Goal: Transaction & Acquisition: Purchase product/service

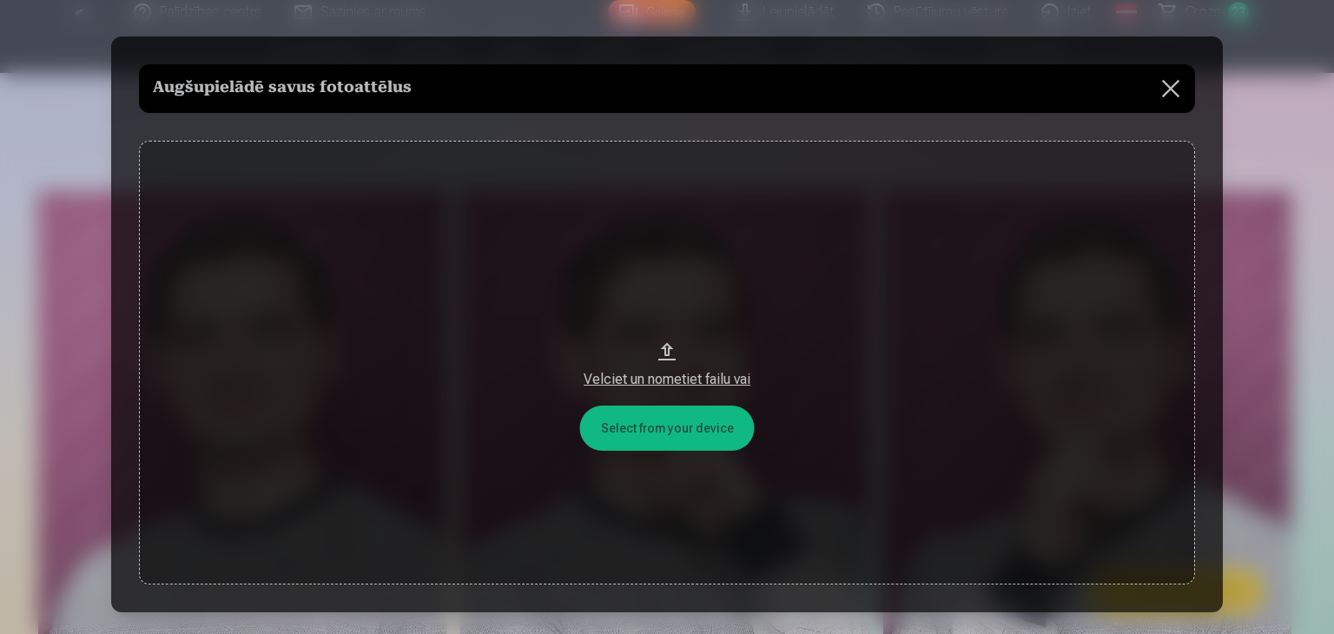
scroll to position [2352, 0]
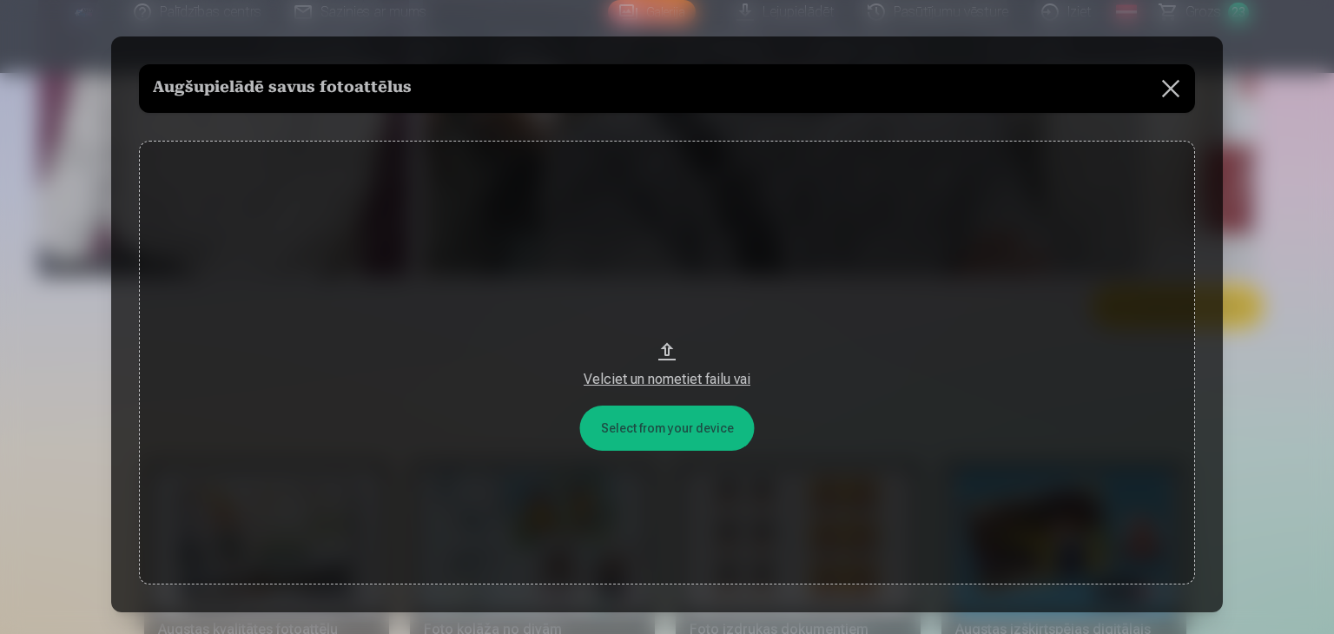
click at [683, 428] on button "Velciet un nometiet failu vai" at bounding box center [667, 363] width 1056 height 444
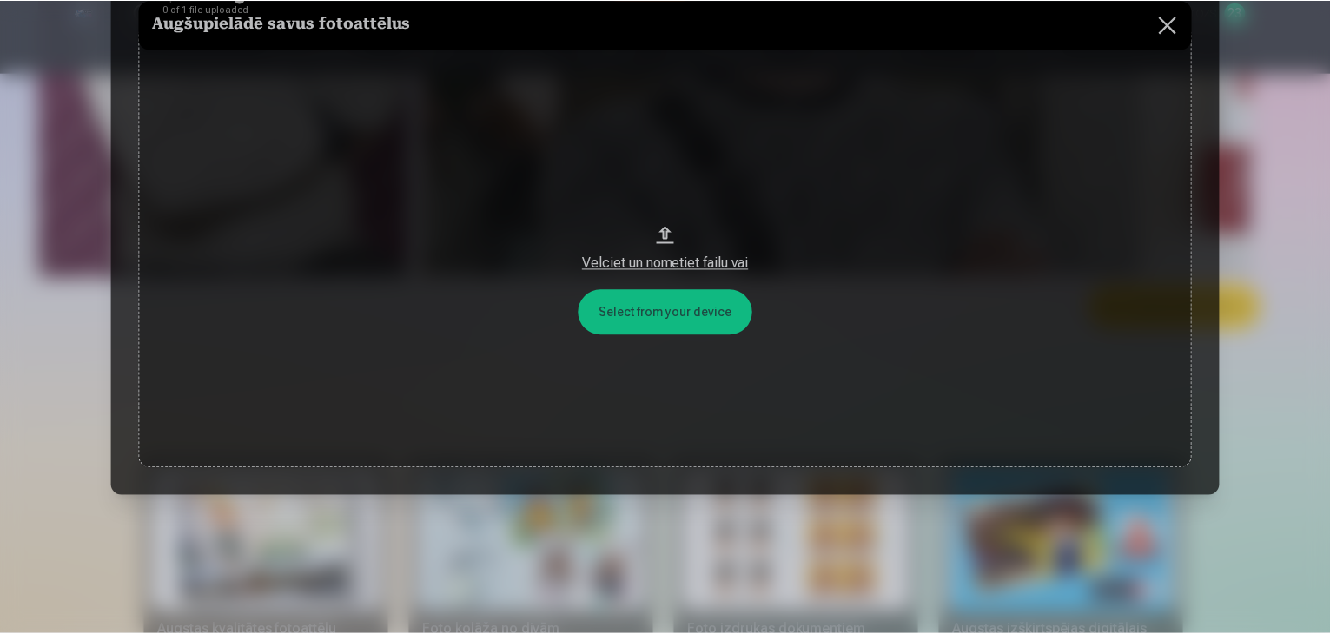
scroll to position [0, 0]
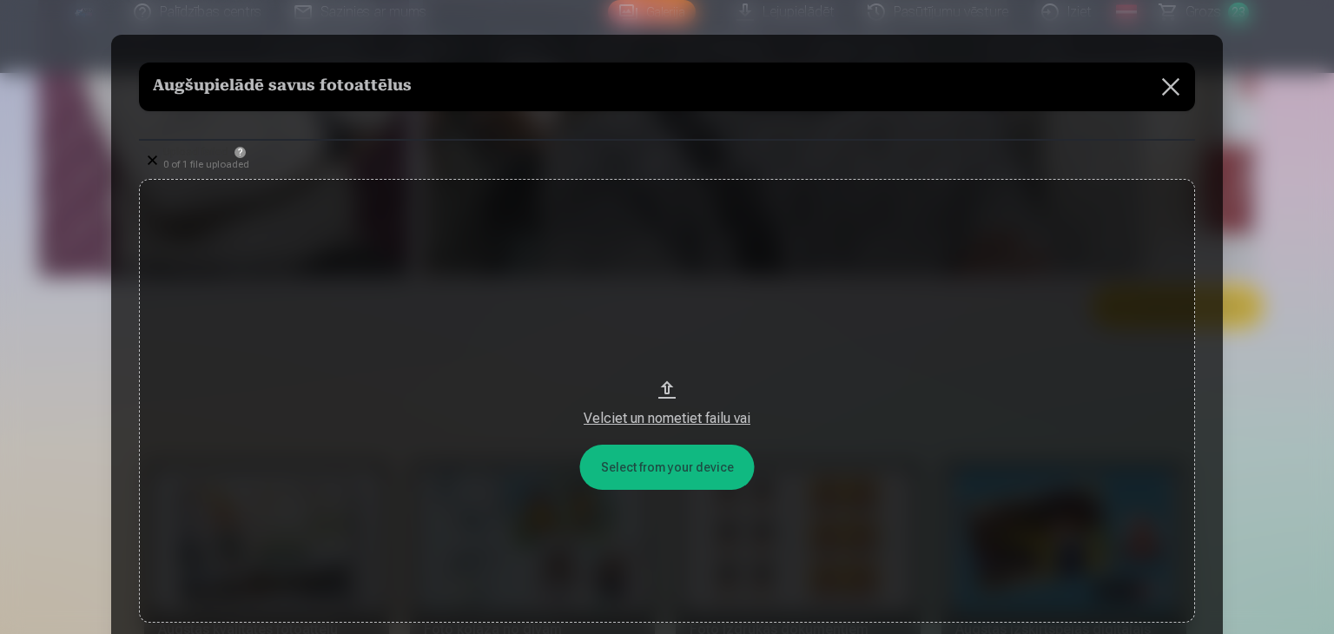
click at [1175, 80] on button at bounding box center [1171, 87] width 49 height 49
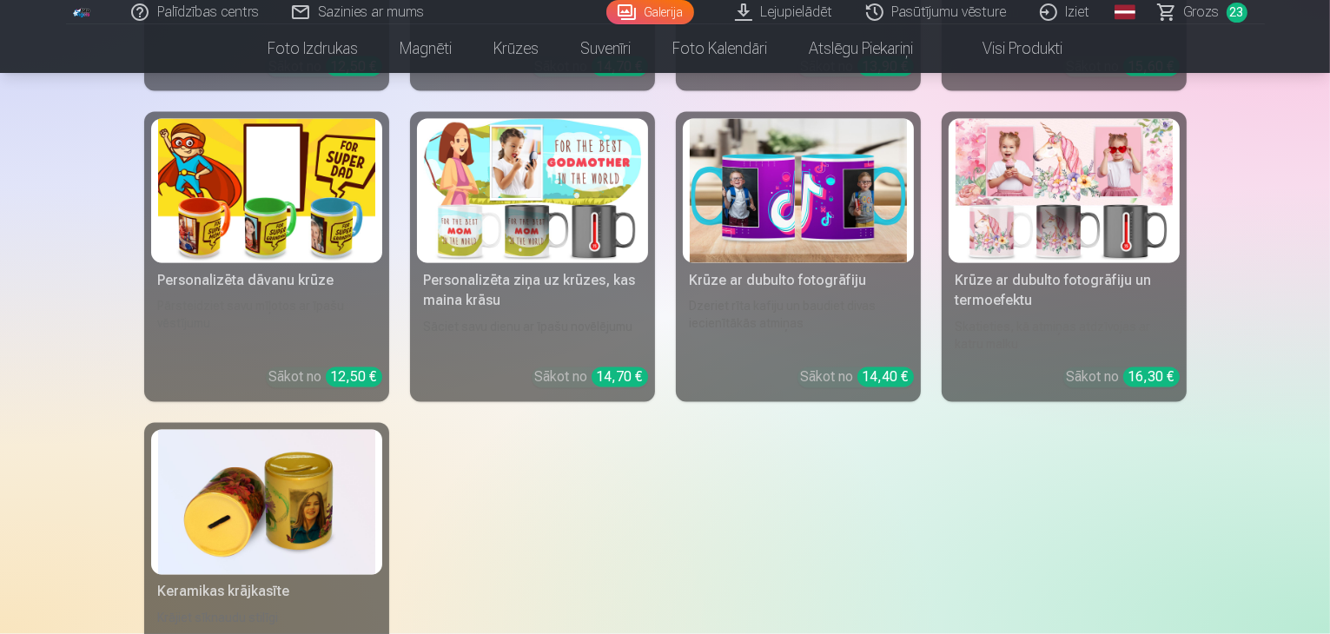
scroll to position [2927, 0]
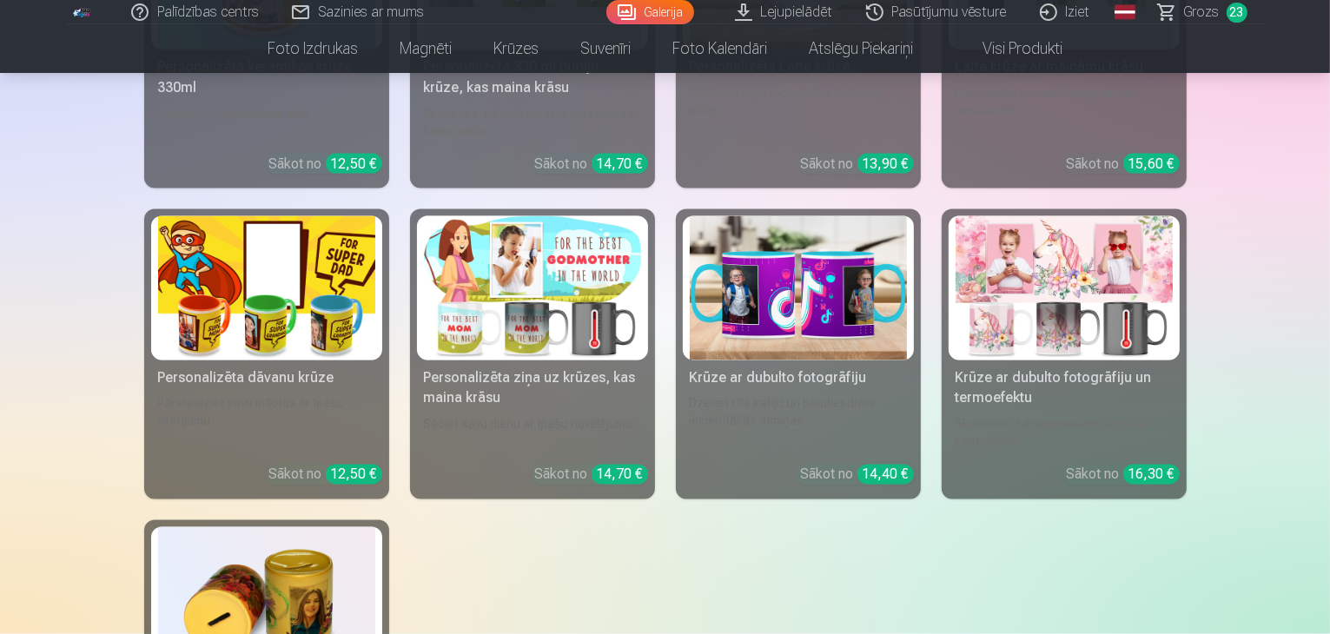
click at [670, 15] on link "Galerija" at bounding box center [650, 12] width 88 height 24
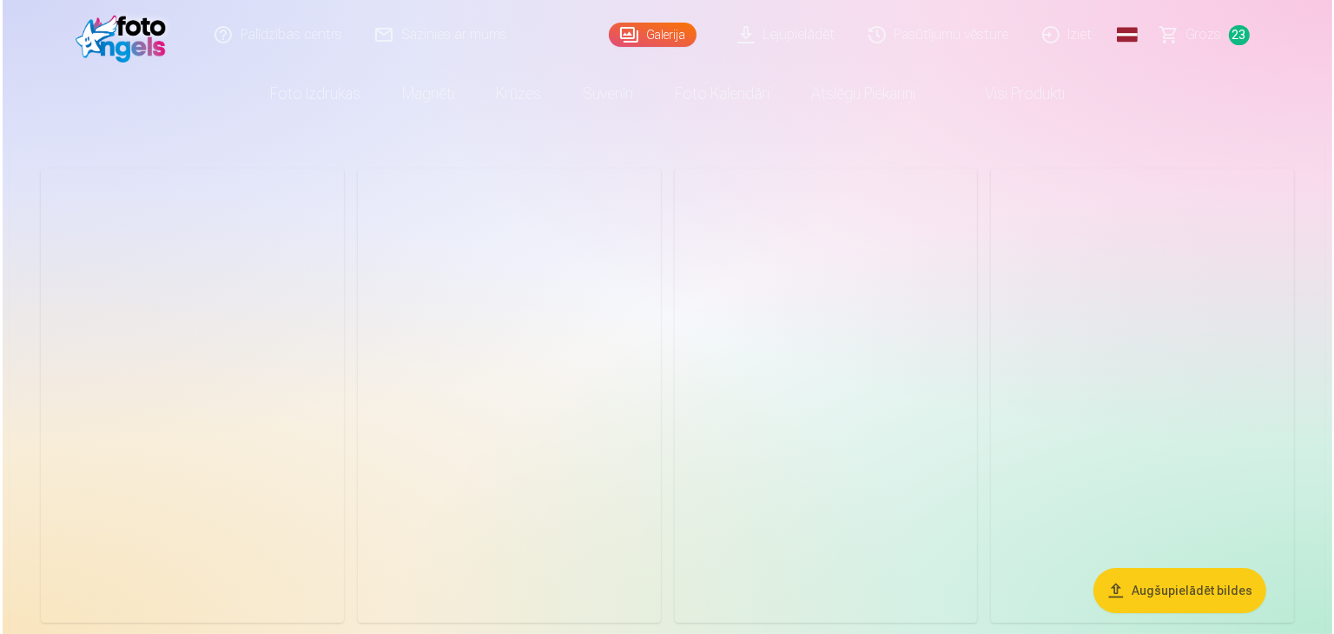
scroll to position [608, 0]
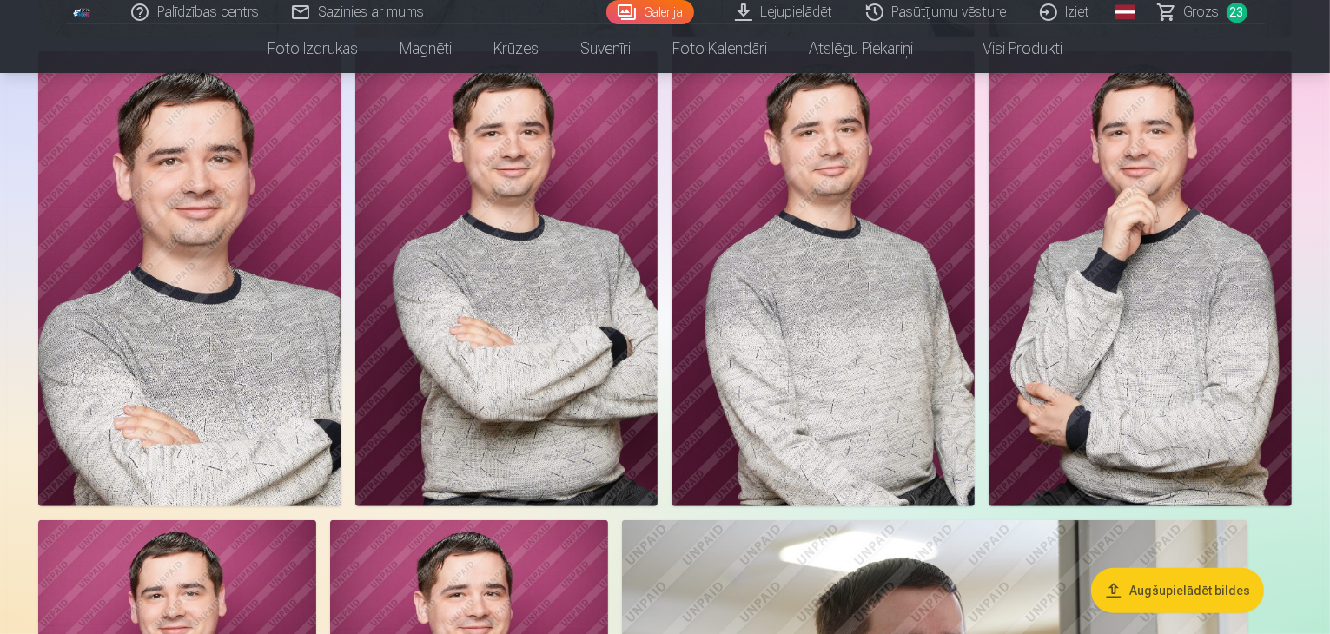
click at [1163, 595] on button "Augšupielādēt bildes" at bounding box center [1177, 590] width 173 height 45
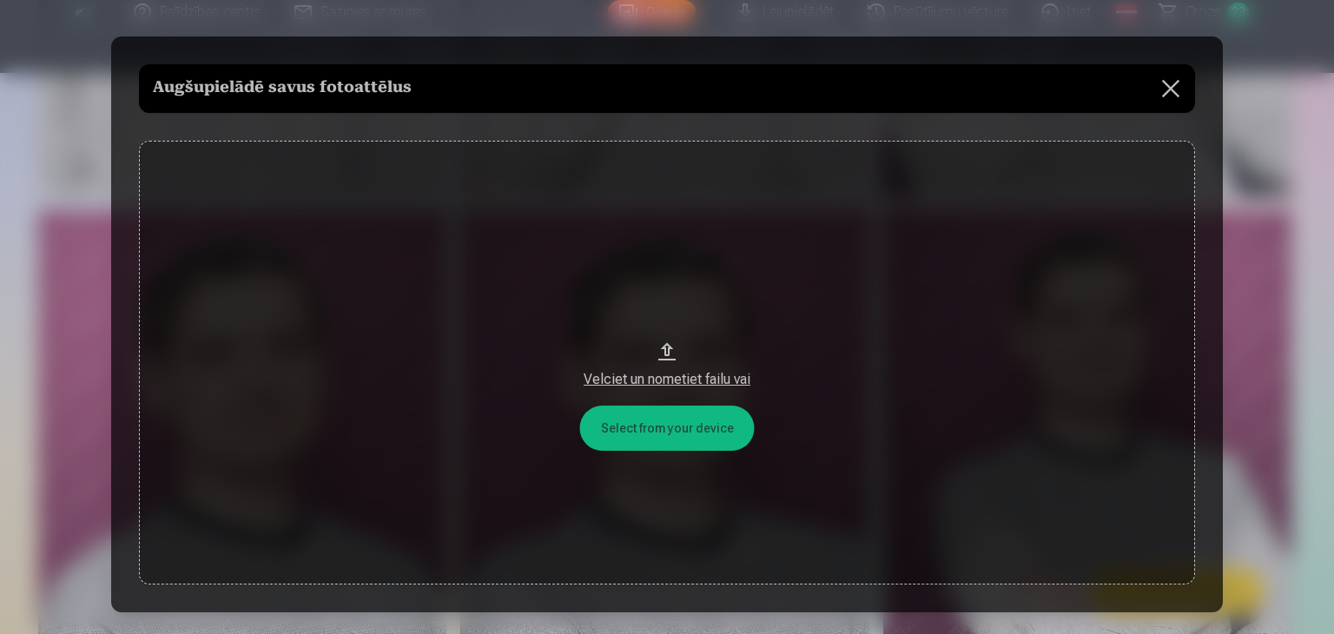
click at [671, 412] on button "Velciet un nometiet failu vai" at bounding box center [667, 363] width 1056 height 444
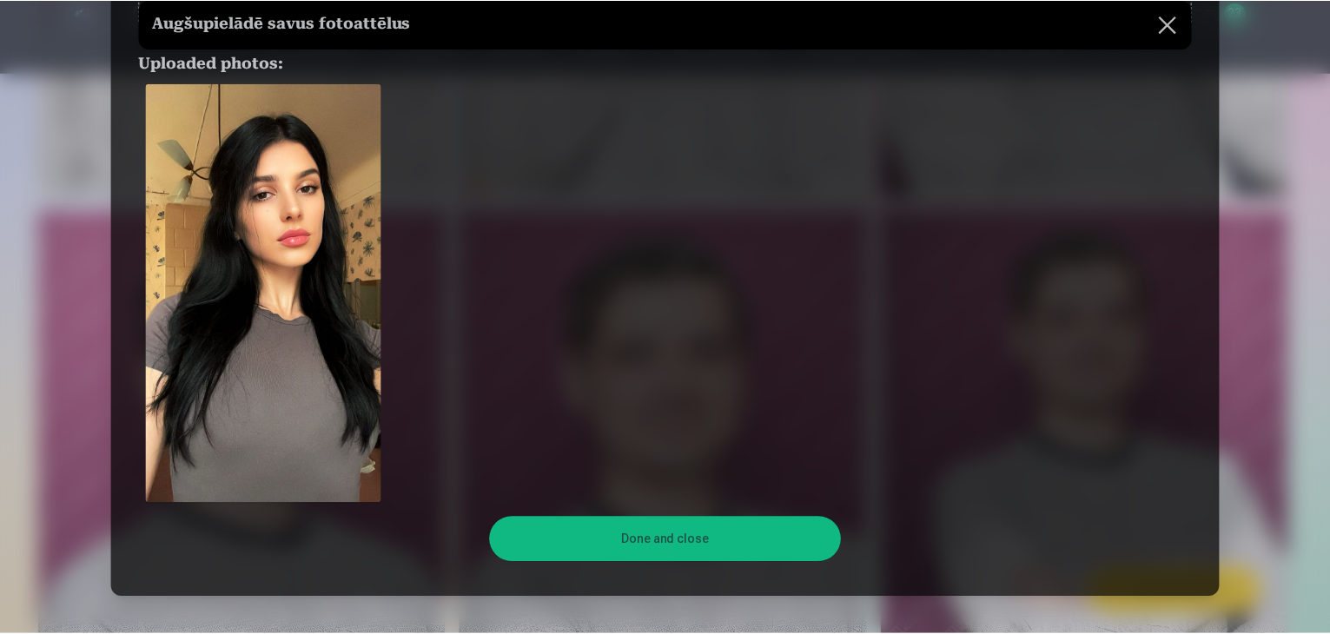
scroll to position [337, 0]
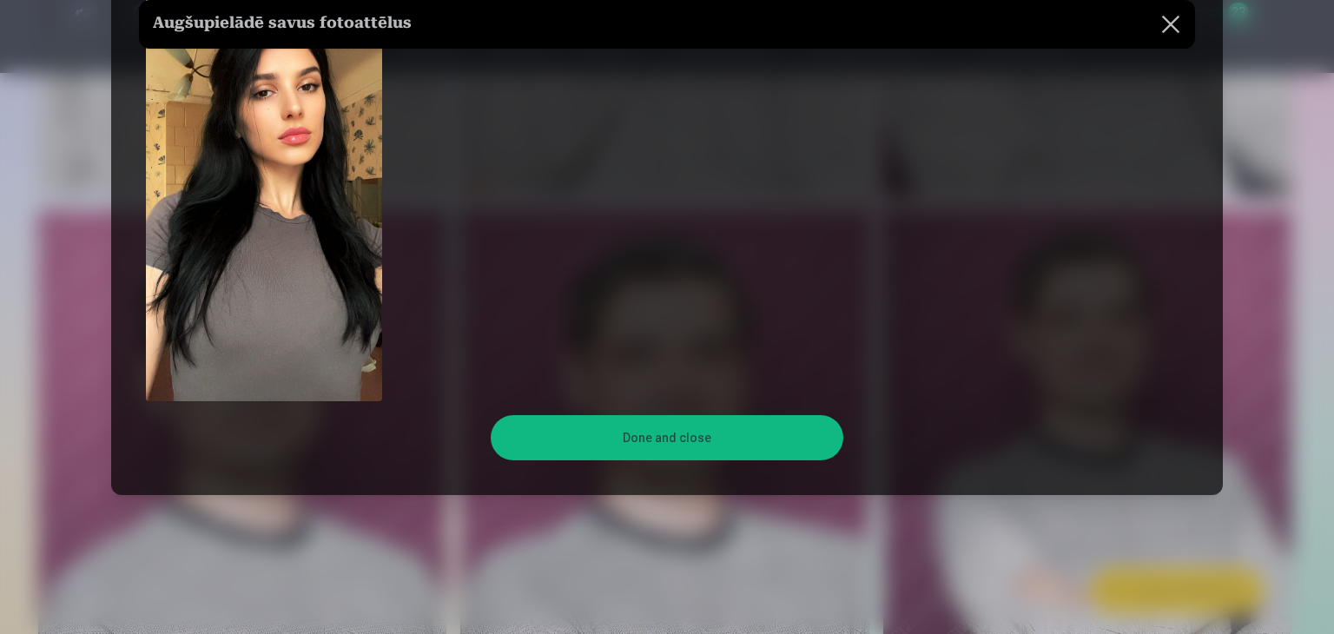
click at [688, 463] on div "Done and close" at bounding box center [667, 437] width 1056 height 59
click at [692, 449] on button "Done and close" at bounding box center [667, 437] width 352 height 45
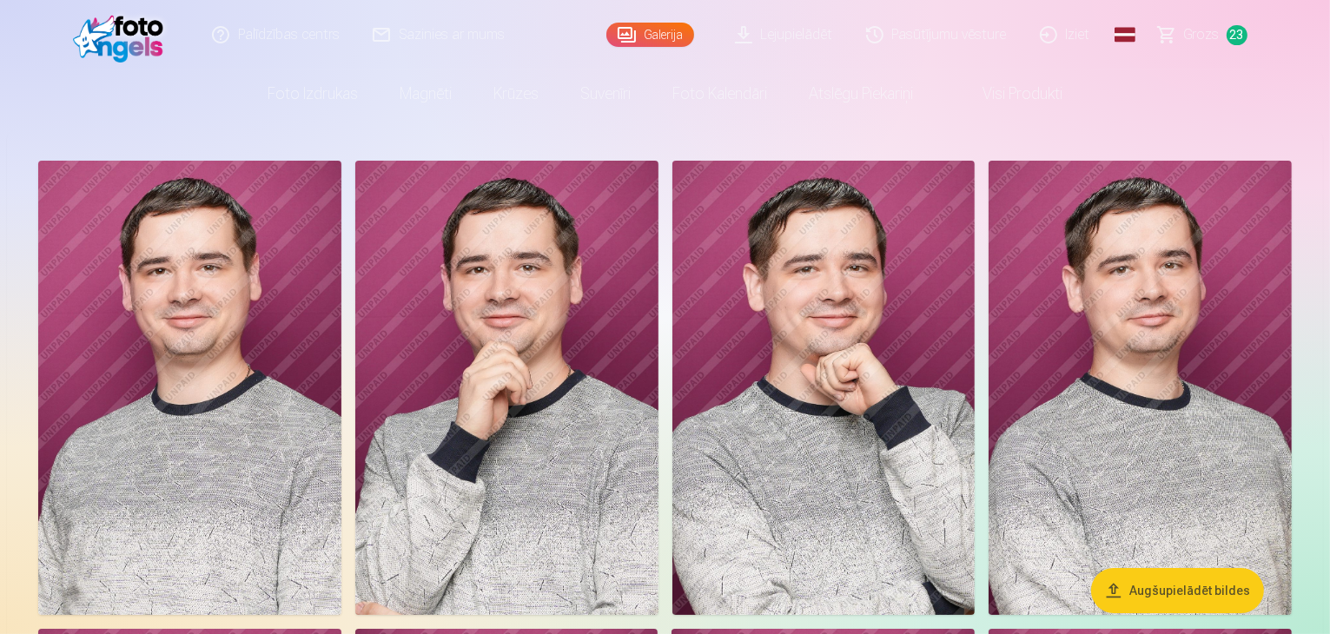
scroll to position [0, 0]
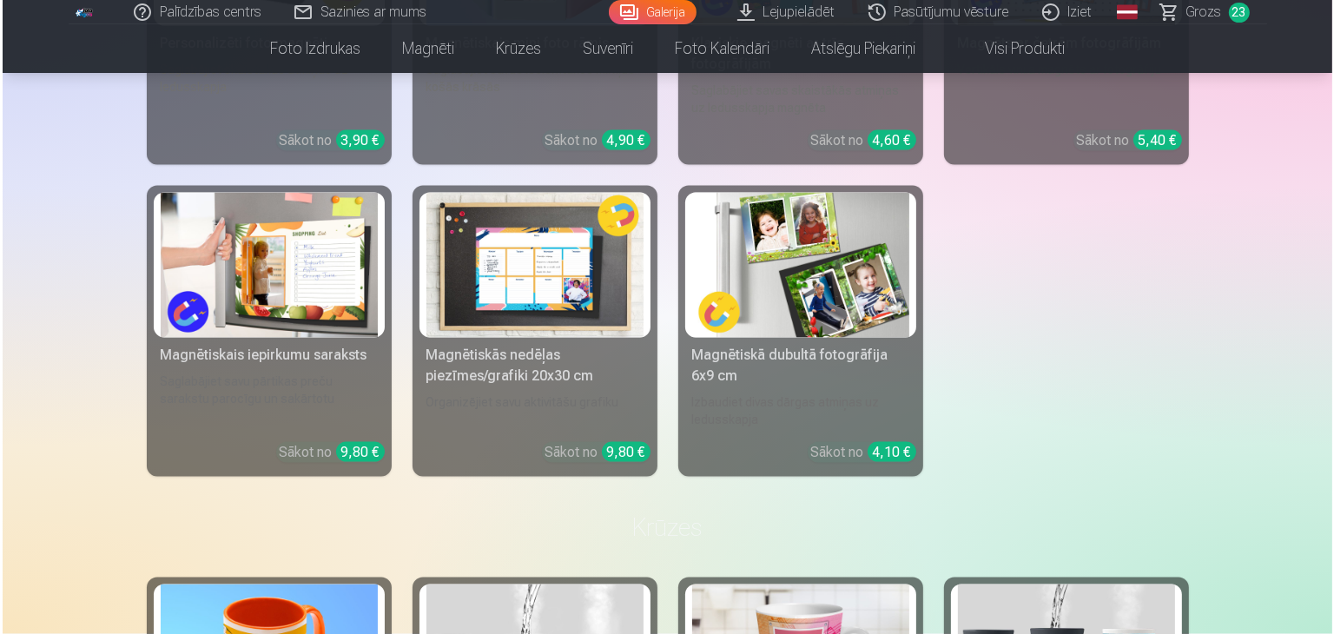
scroll to position [2701, 0]
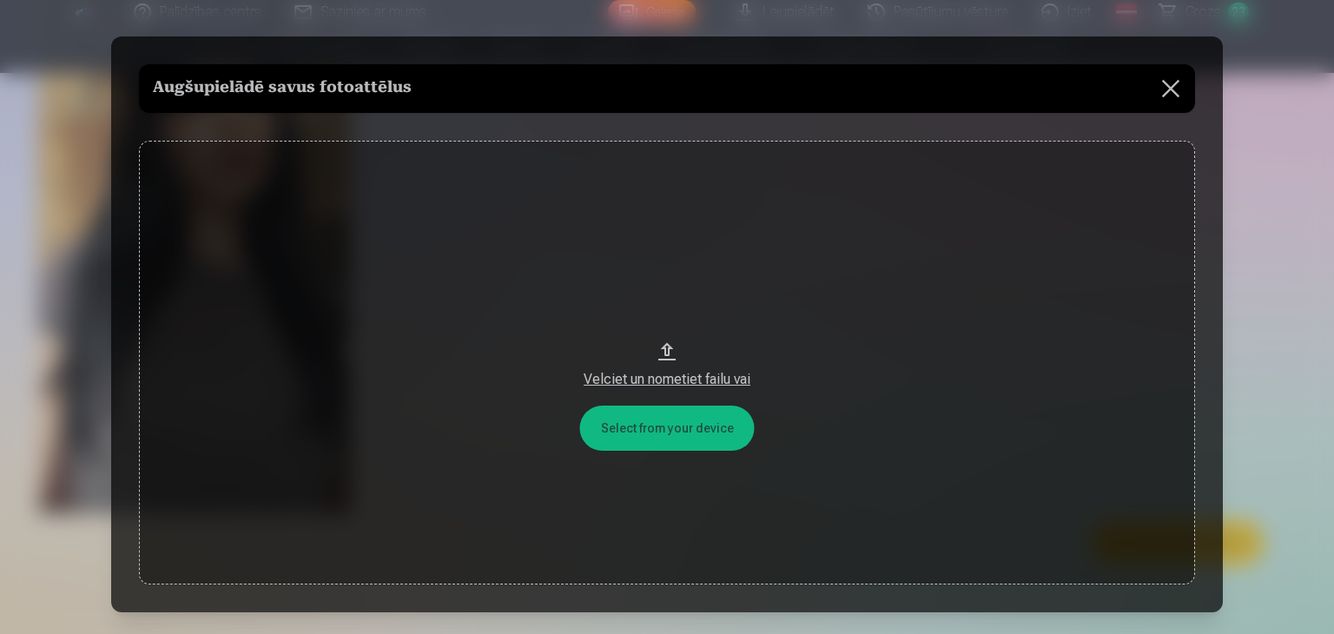
click at [716, 308] on button "Velciet un nometiet failu vai" at bounding box center [667, 363] width 1056 height 444
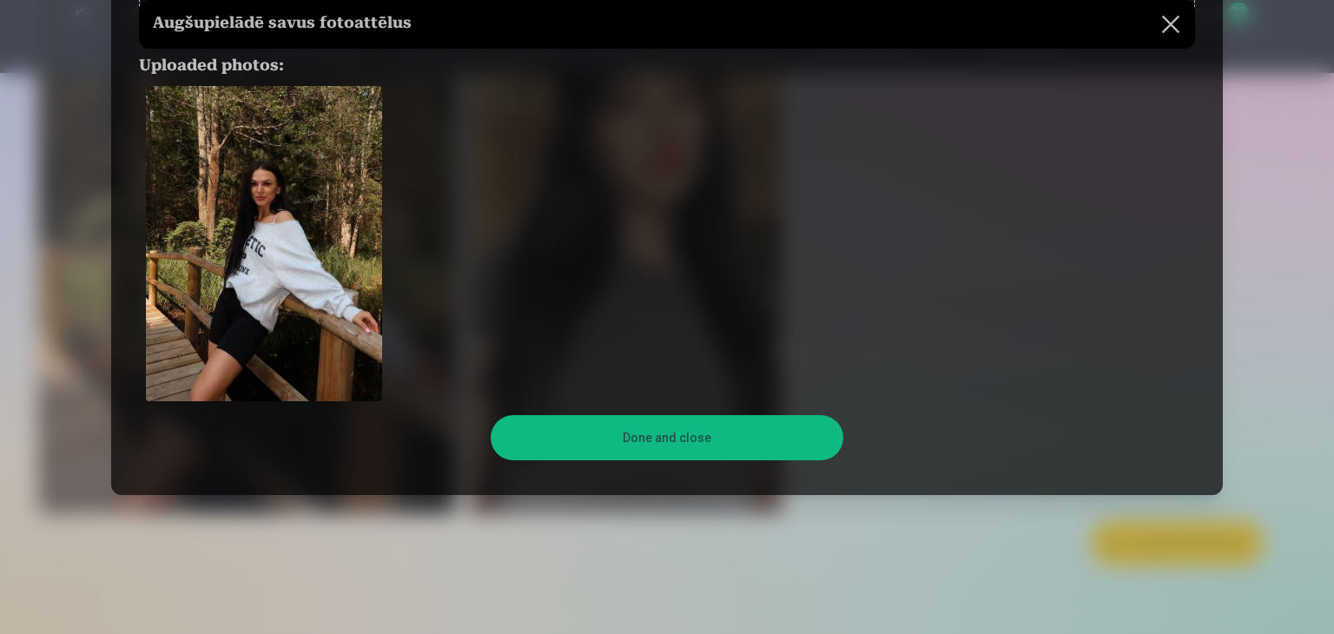
click at [737, 421] on button "Done and close" at bounding box center [667, 437] width 352 height 45
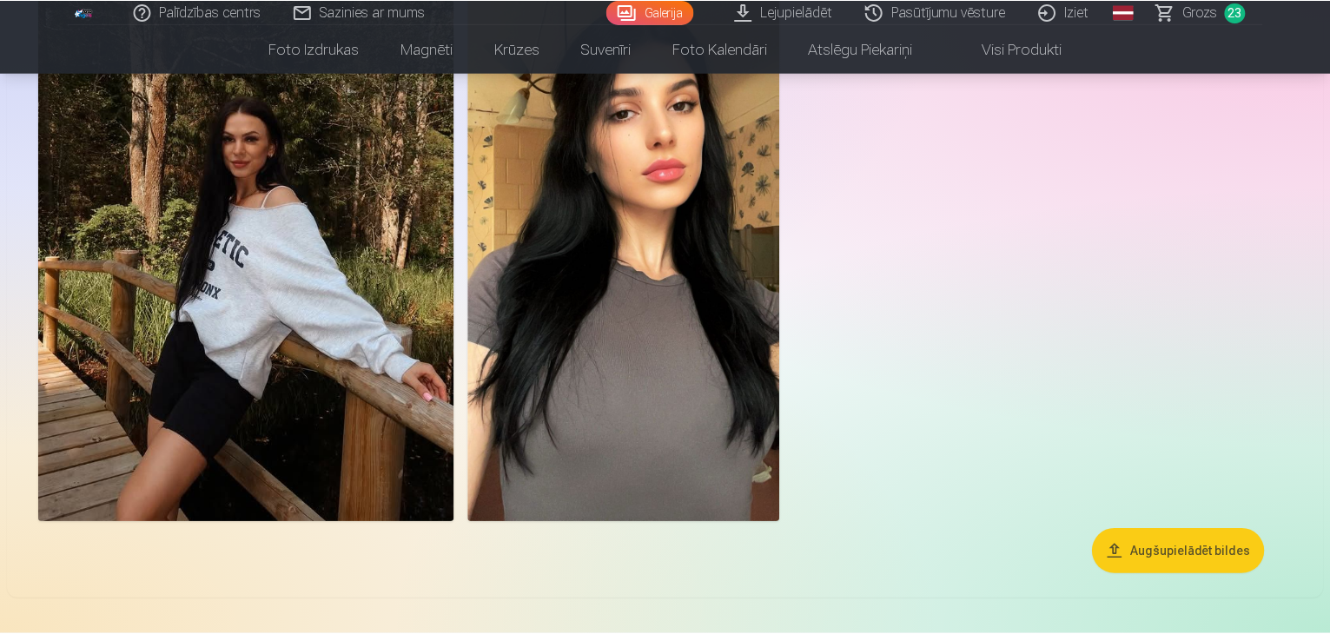
scroll to position [95, 0]
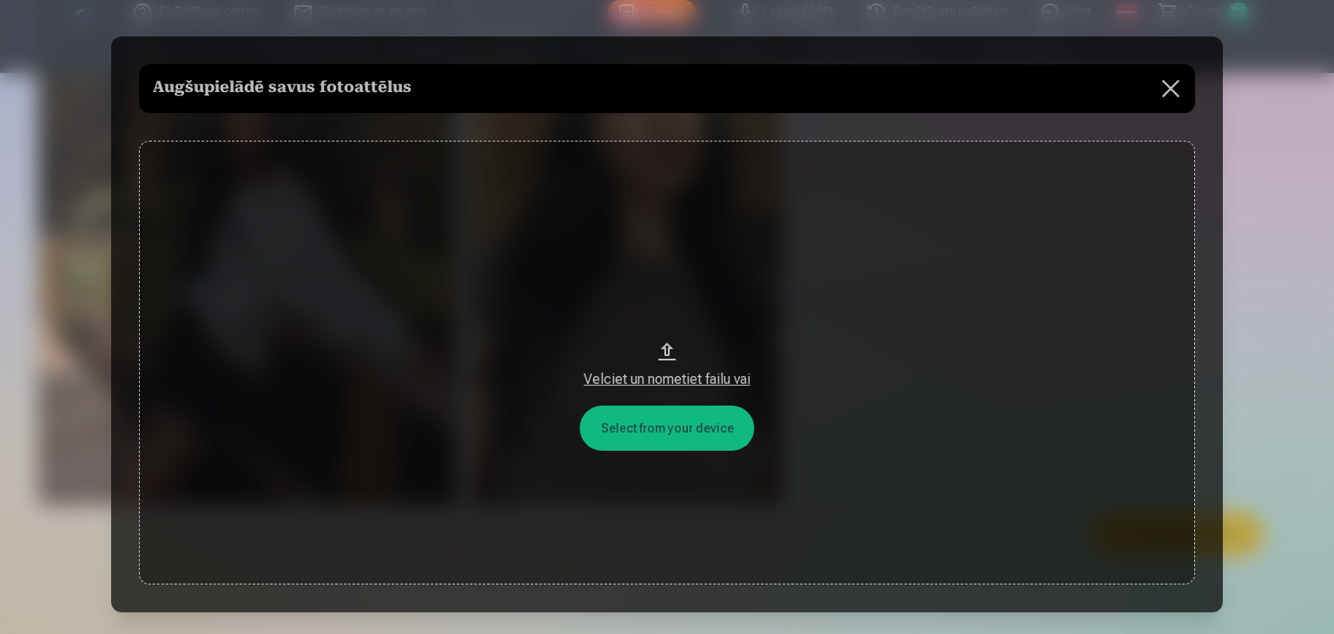
click at [661, 421] on button "Velciet un nometiet failu vai" at bounding box center [667, 363] width 1056 height 444
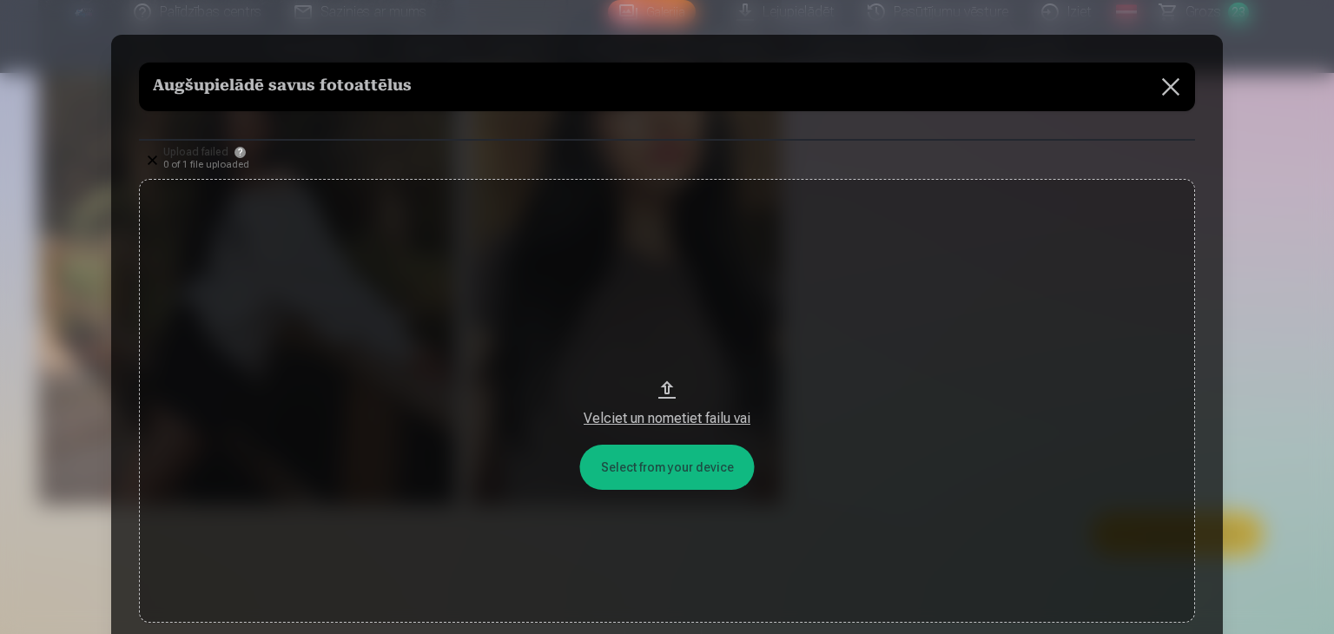
drag, startPoint x: 1181, startPoint y: 87, endPoint x: 1142, endPoint y: 92, distance: 39.4
click at [1179, 87] on button at bounding box center [1171, 87] width 49 height 49
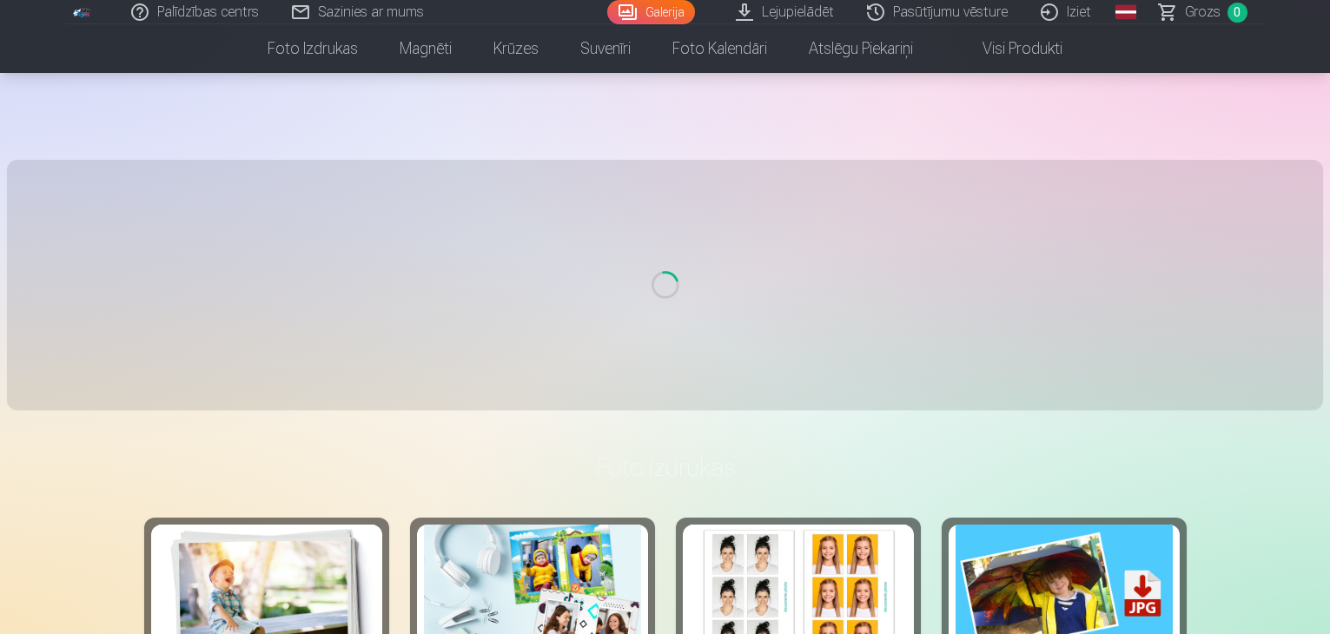
scroll to position [4229, 0]
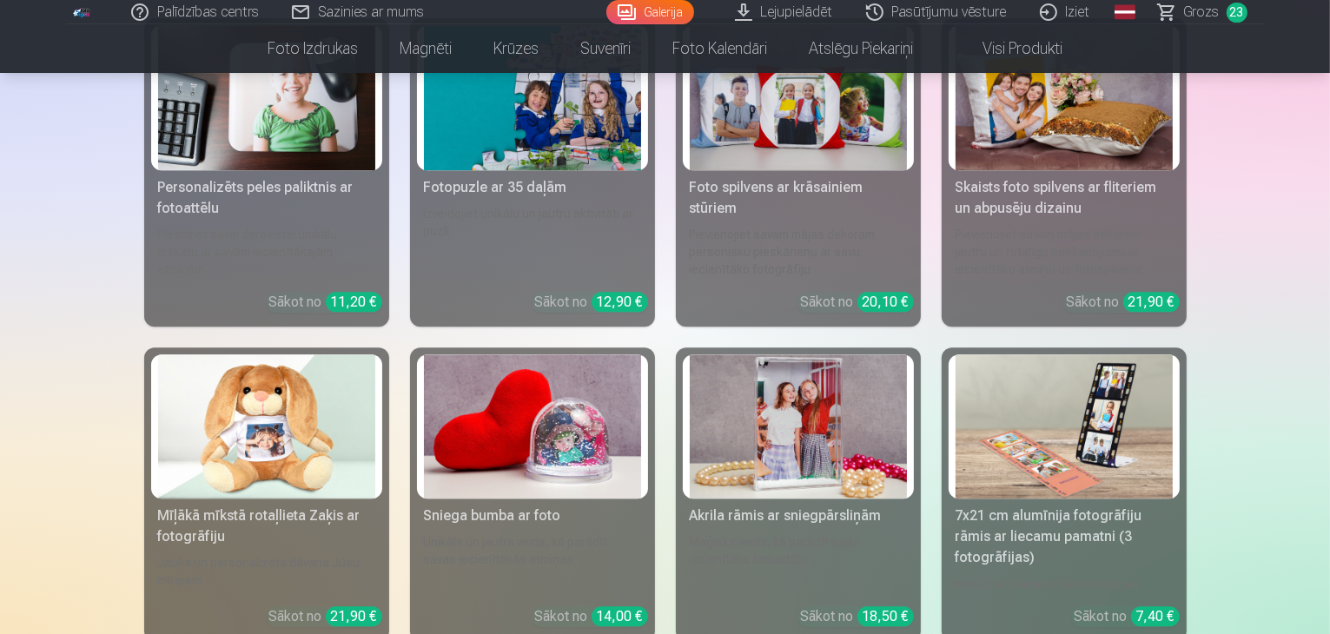
click at [643, 13] on link "Galerija" at bounding box center [650, 12] width 88 height 24
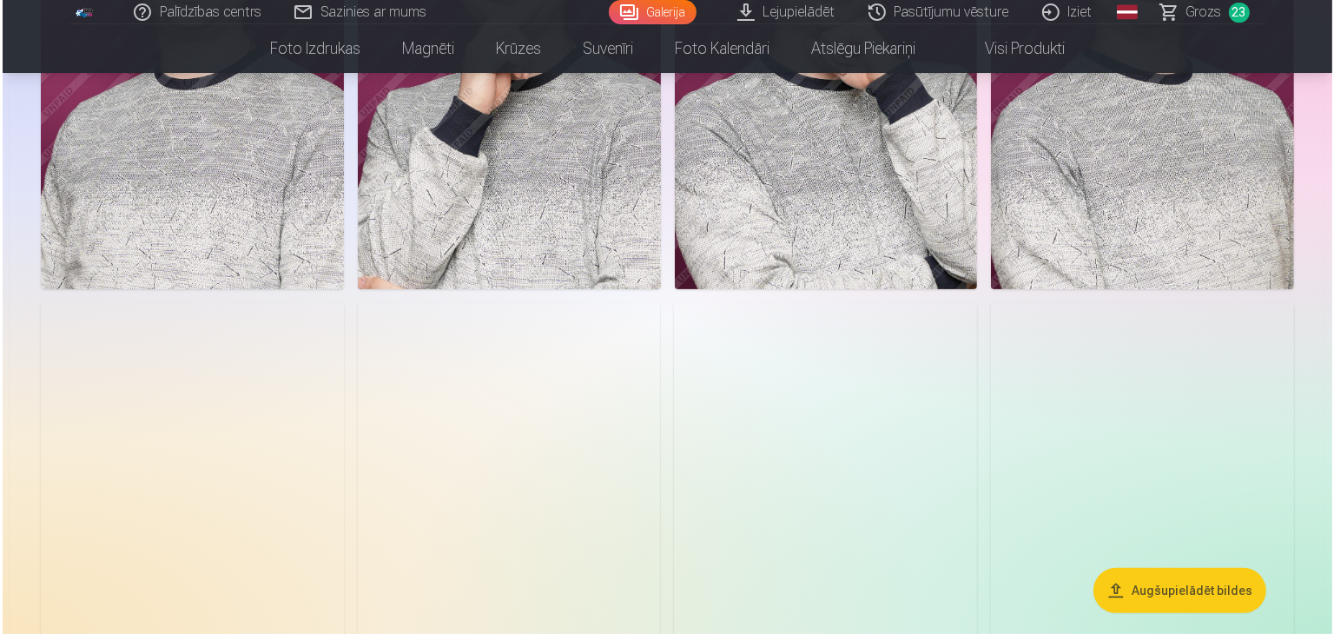
scroll to position [521, 0]
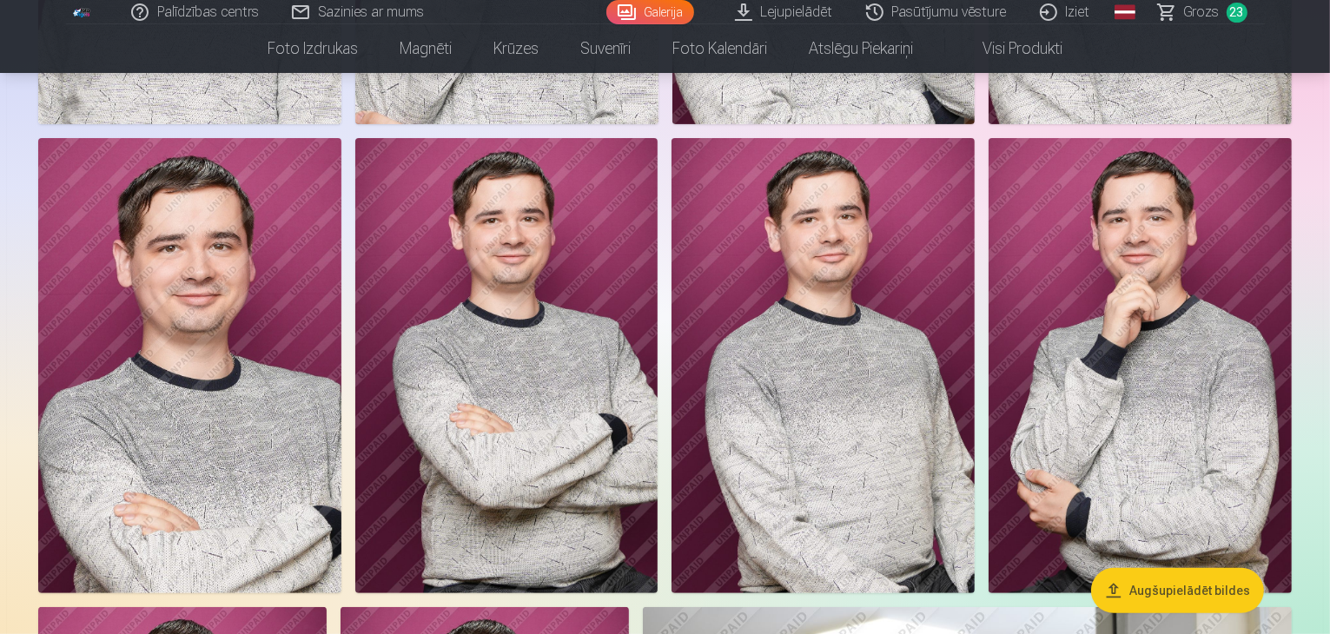
click at [1156, 582] on button "Augšupielādēt bildes" at bounding box center [1177, 590] width 173 height 45
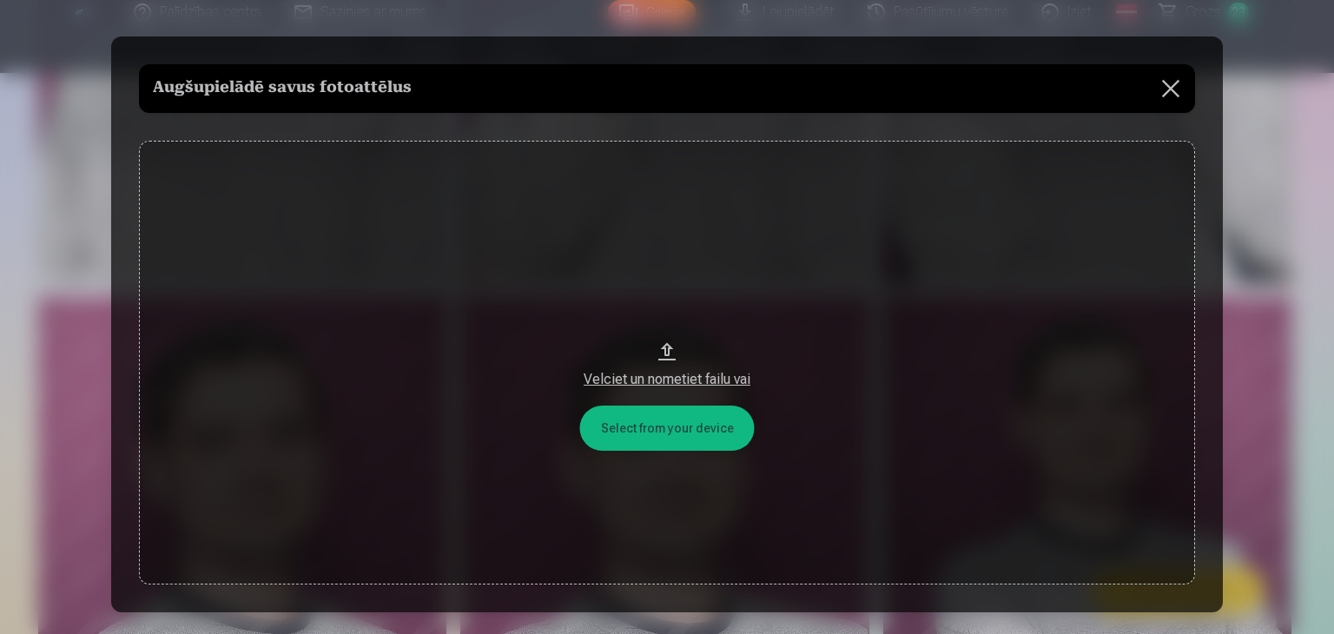
click at [662, 411] on button "Velciet un nometiet failu vai" at bounding box center [667, 363] width 1056 height 444
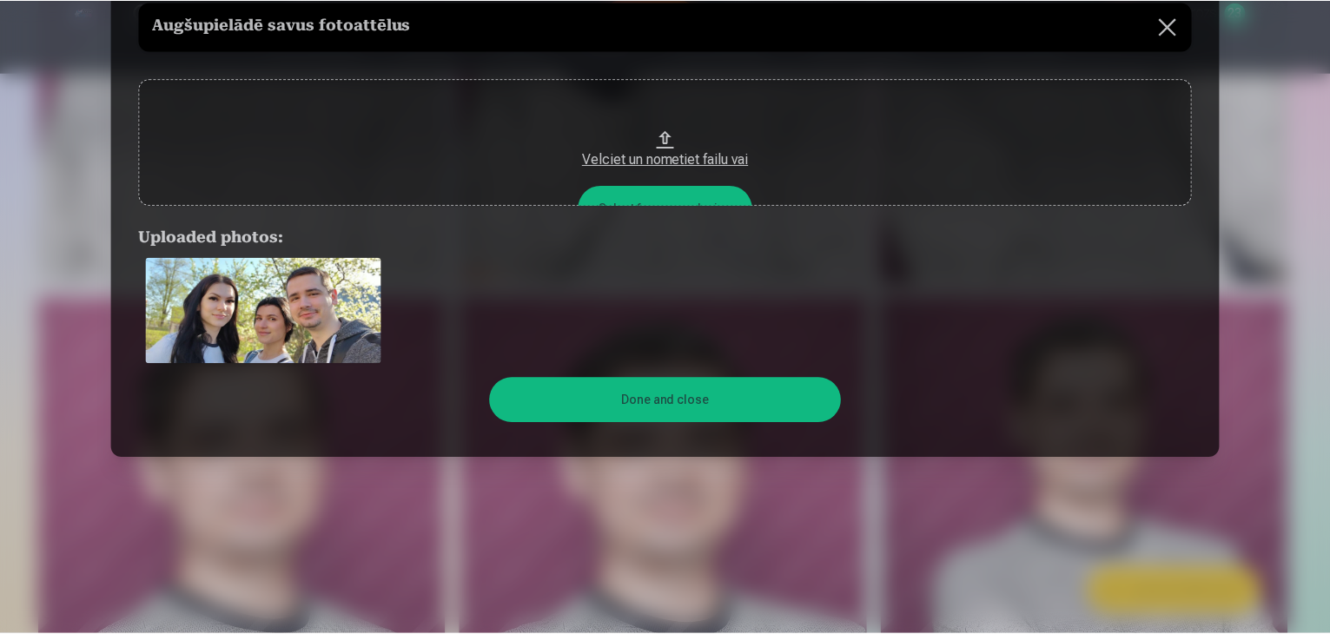
scroll to position [118, 0]
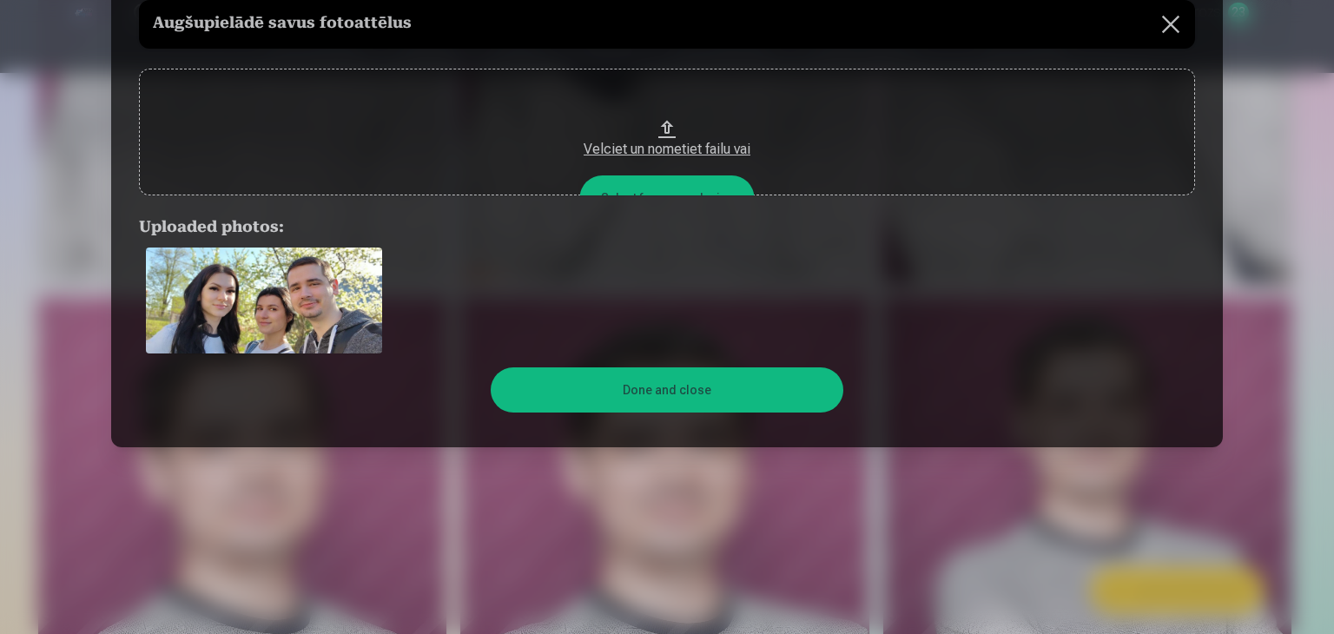
click at [678, 394] on button "Done and close" at bounding box center [667, 389] width 352 height 45
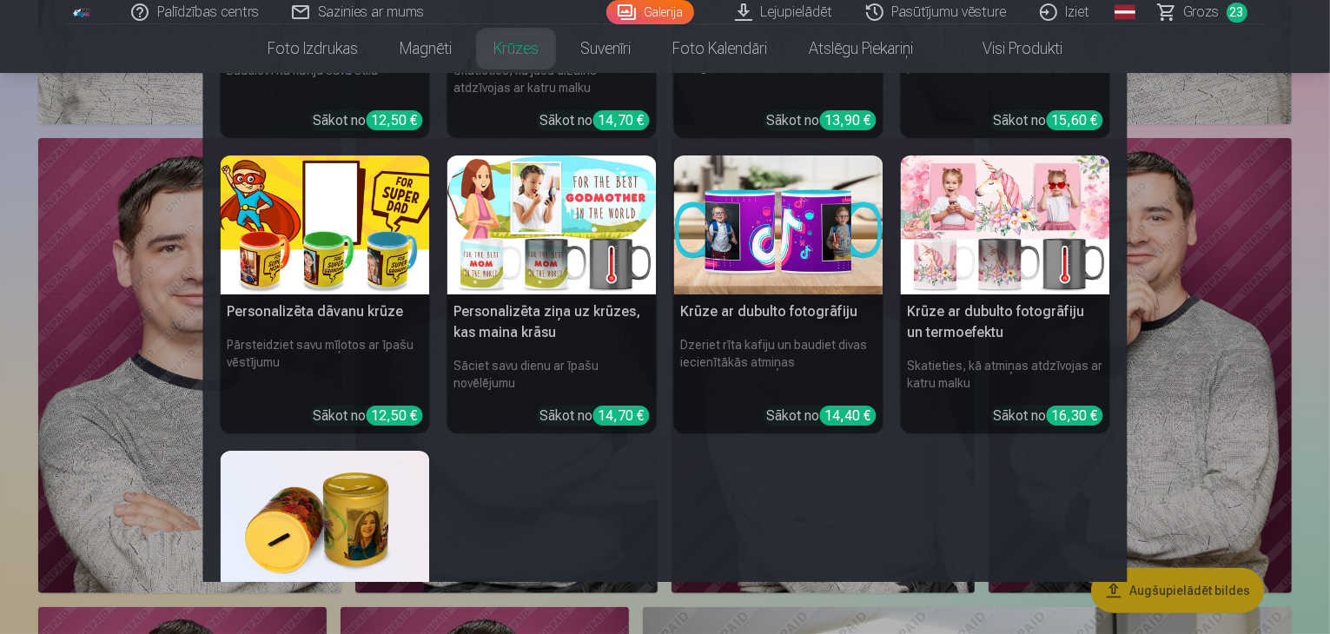
scroll to position [261, 0]
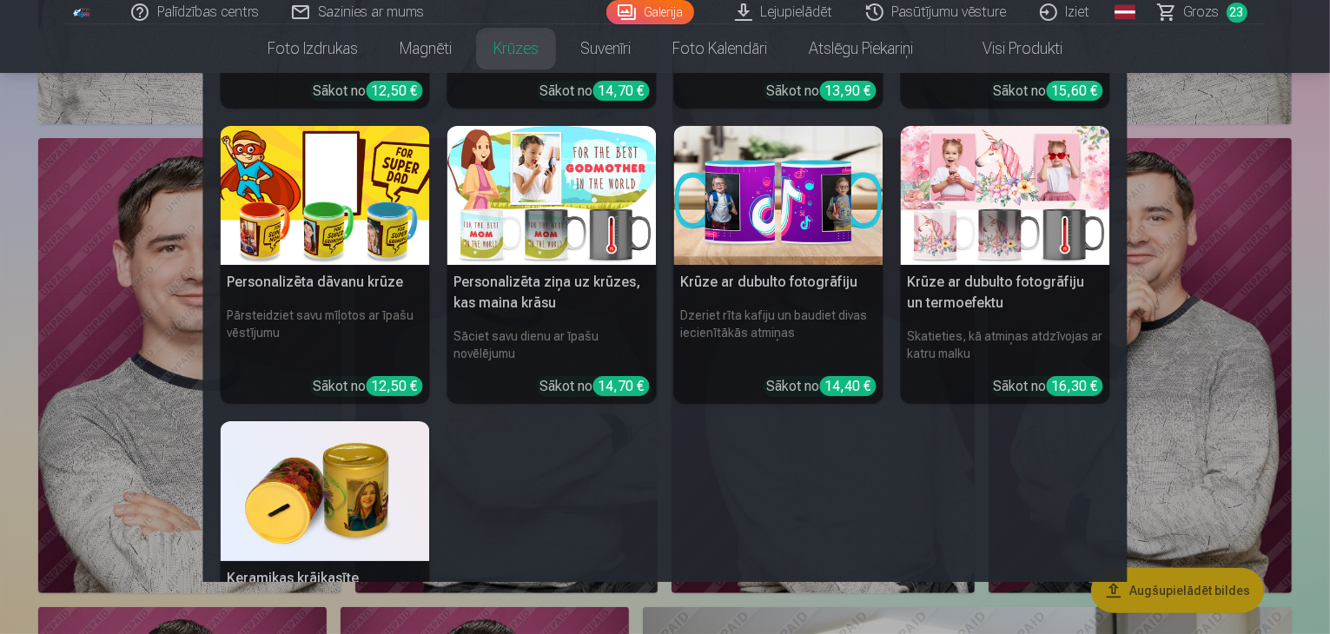
click at [357, 282] on h5 "Personalizēta dāvanu krūze" at bounding box center [325, 282] width 209 height 35
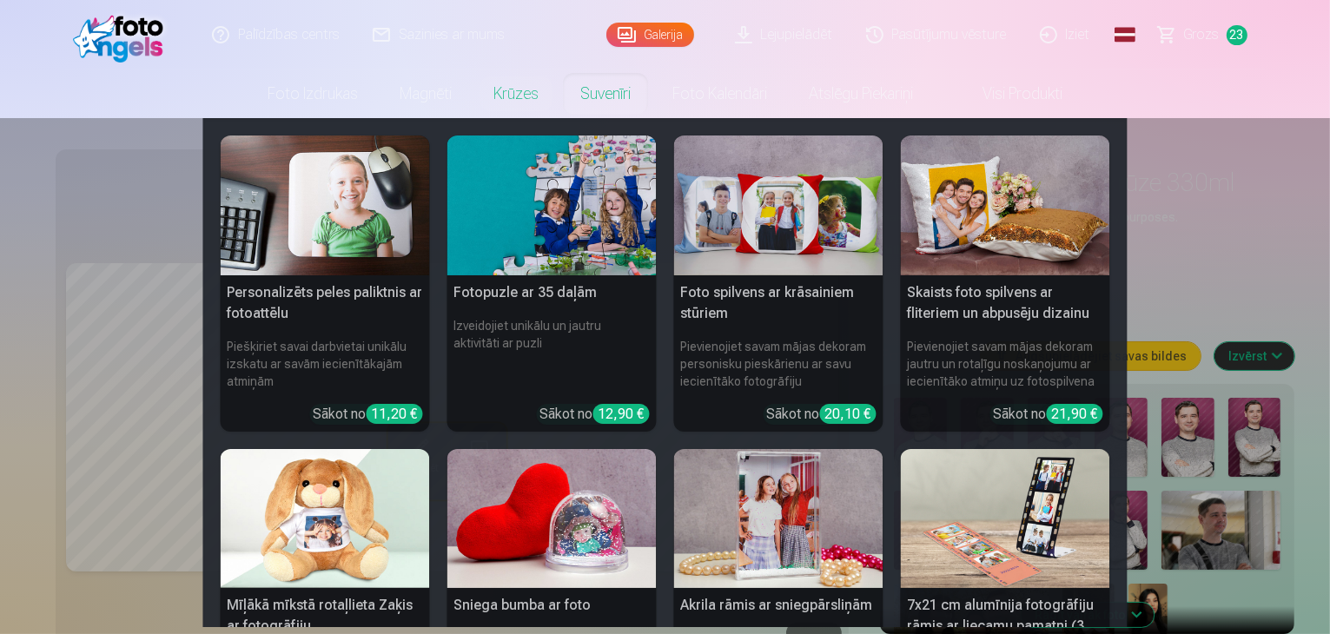
click at [568, 299] on h5 "Fotopuzle ar 35 daļām" at bounding box center [551, 292] width 209 height 35
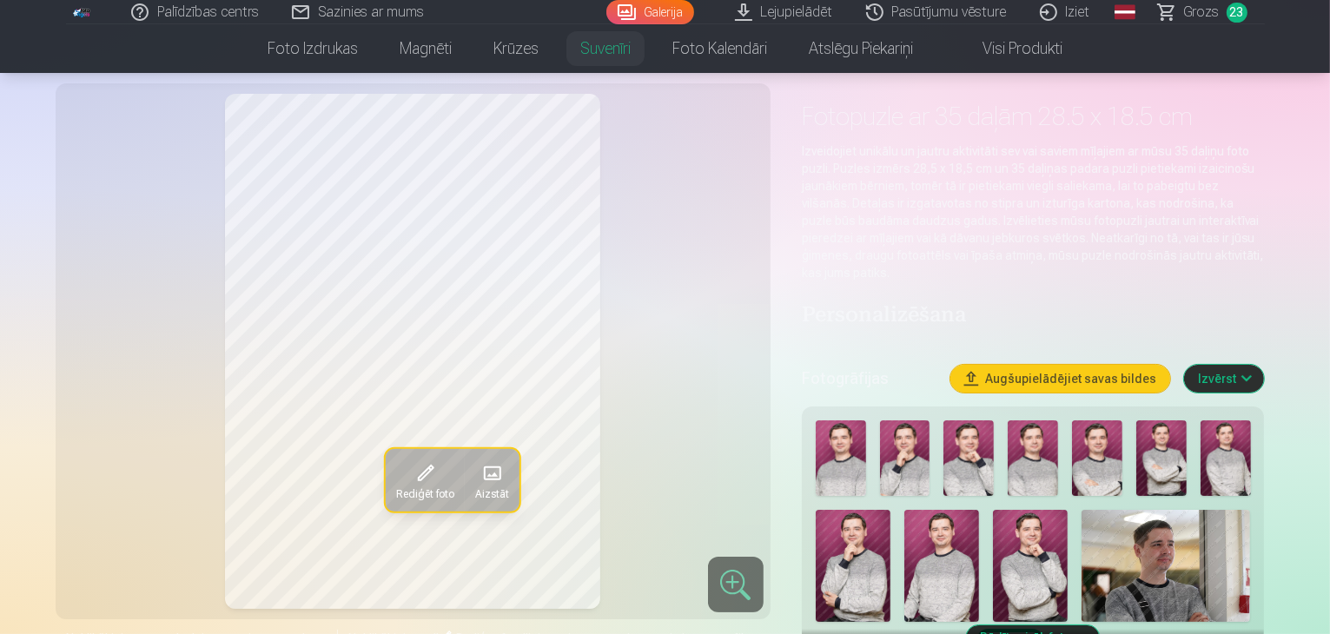
scroll to position [174, 0]
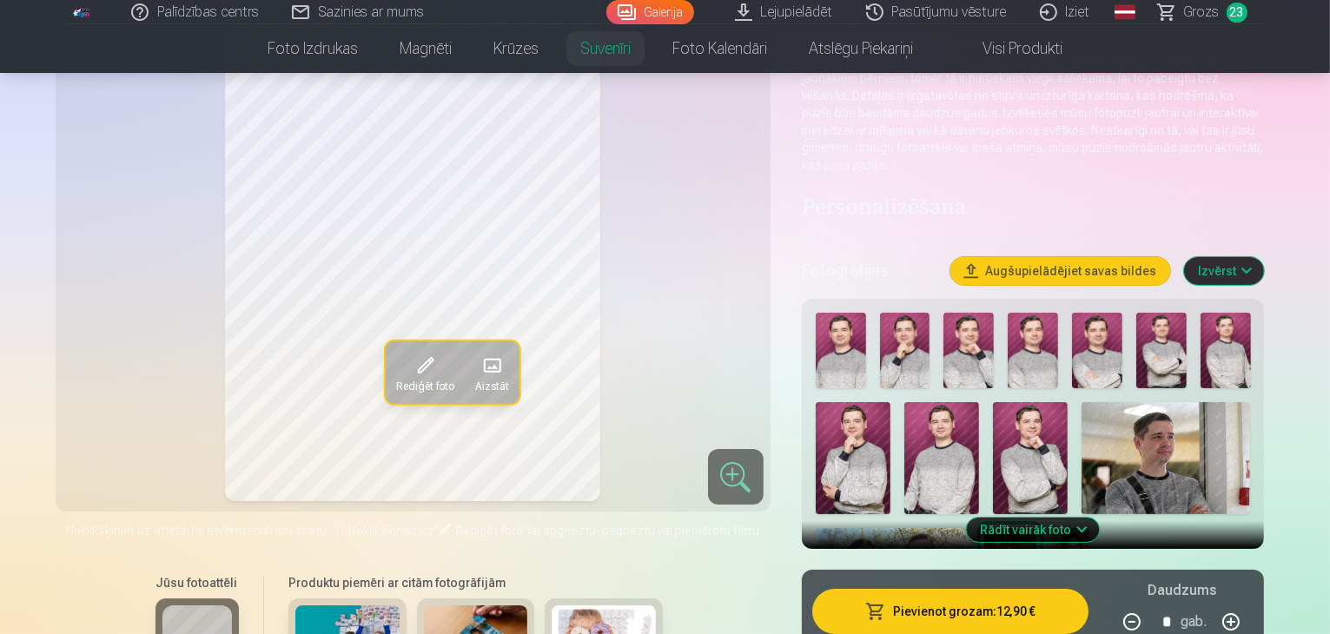
click at [970, 528] on img at bounding box center [893, 562] width 155 height 69
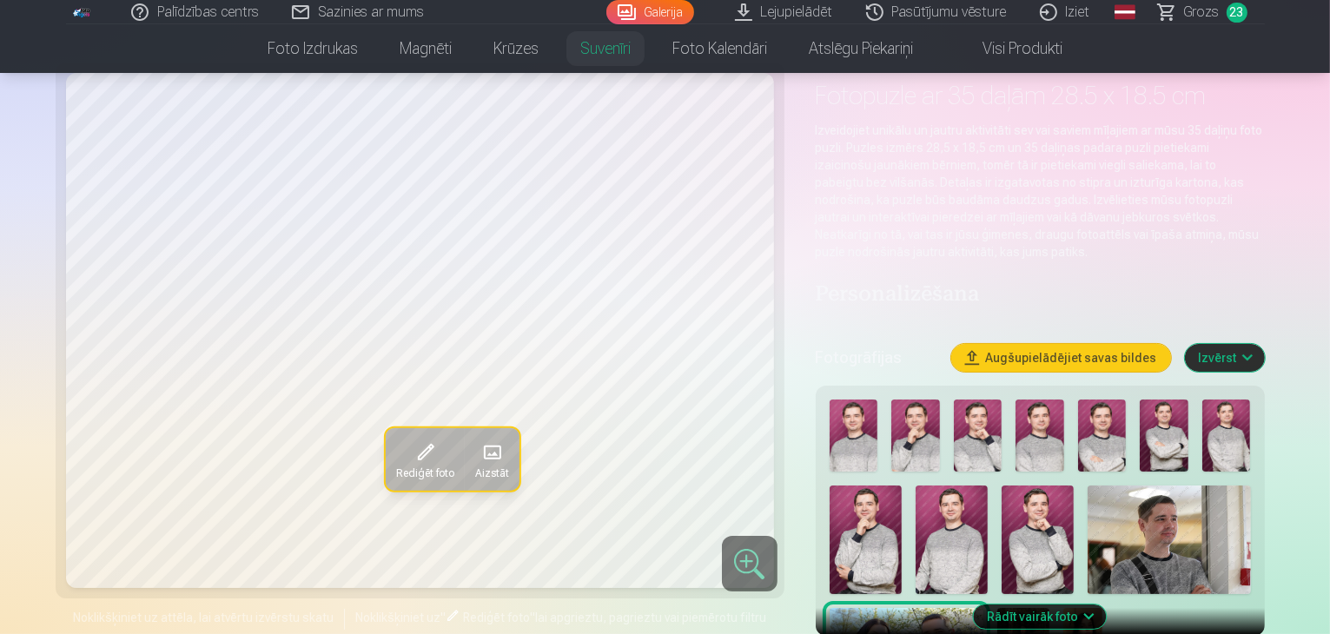
scroll to position [0, 0]
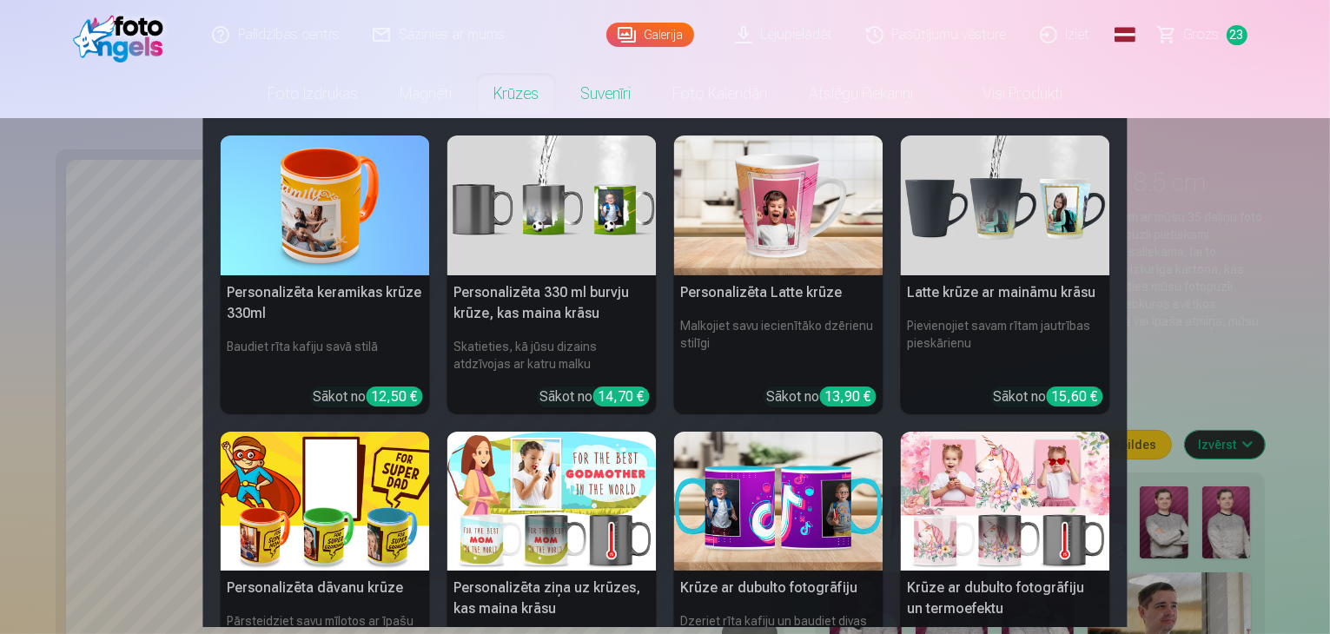
click at [359, 293] on h5 "Personalizēta keramikas krūze 330ml" at bounding box center [325, 303] width 209 height 56
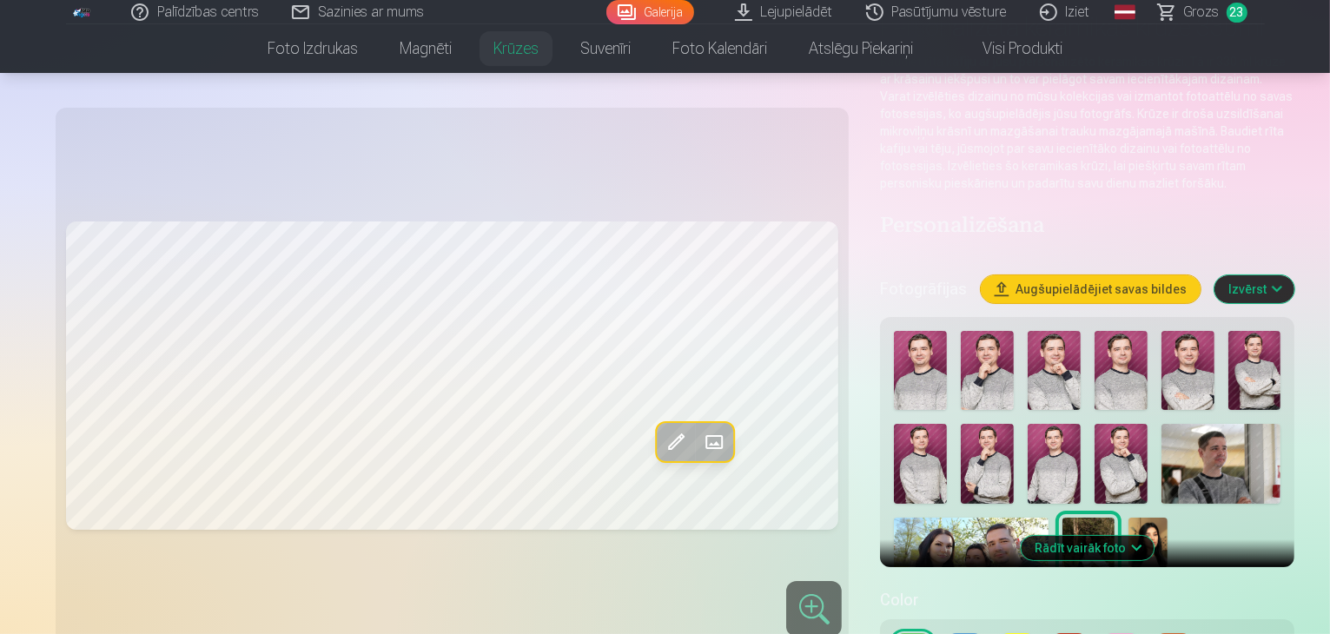
scroll to position [174, 0]
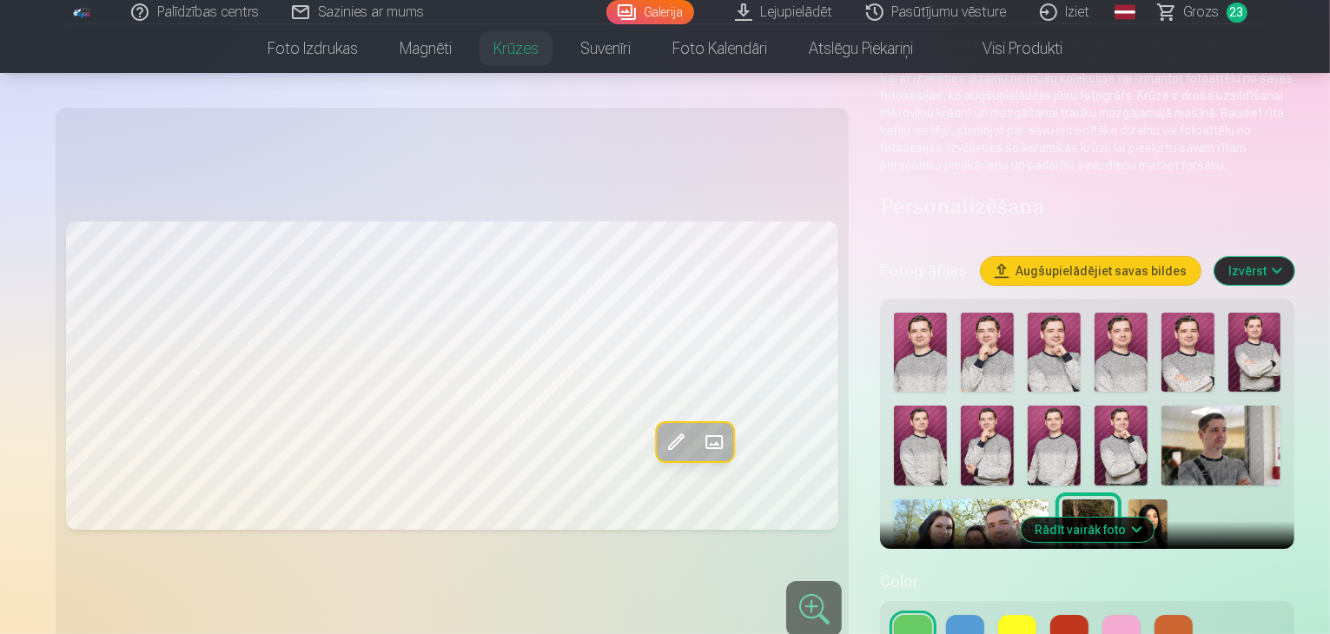
click at [1049, 500] on img at bounding box center [971, 534] width 155 height 69
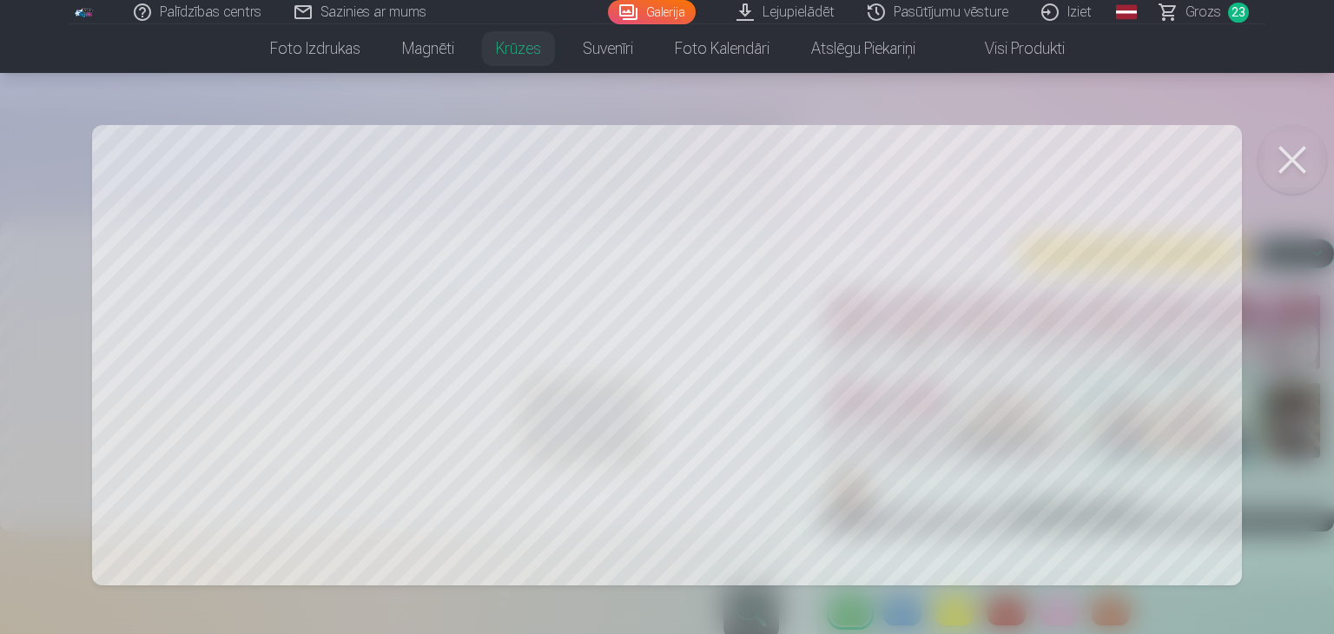
click at [1289, 164] on button at bounding box center [1292, 159] width 69 height 69
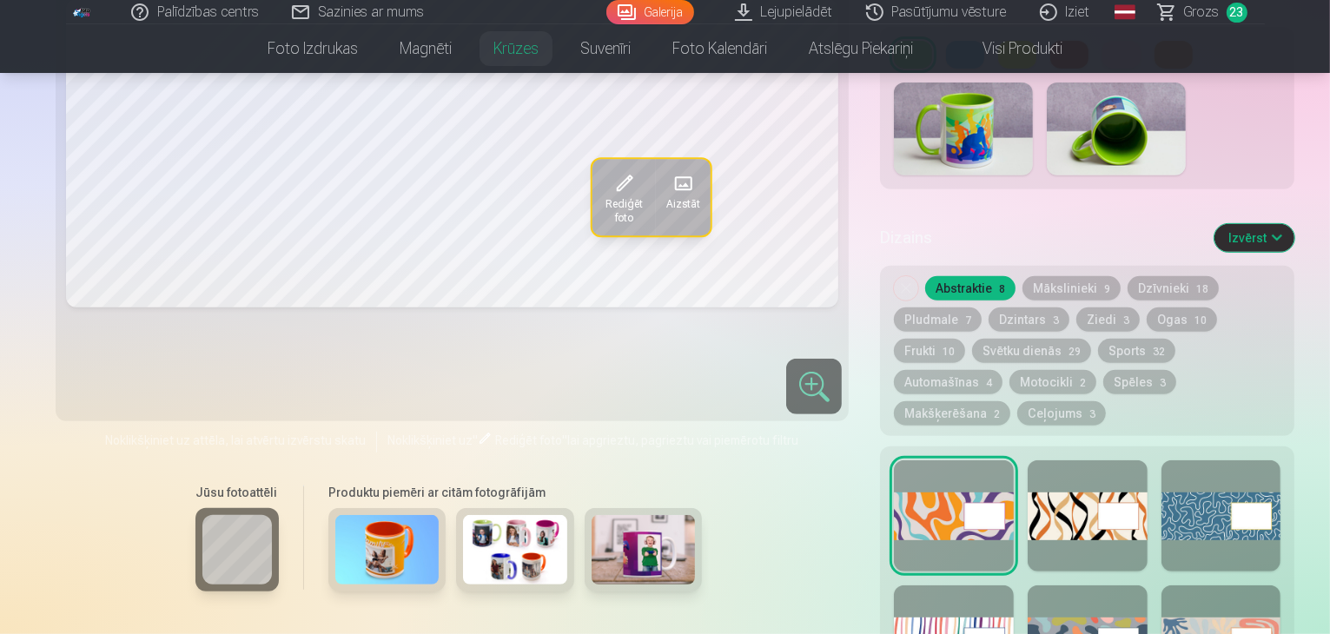
scroll to position [782, 0]
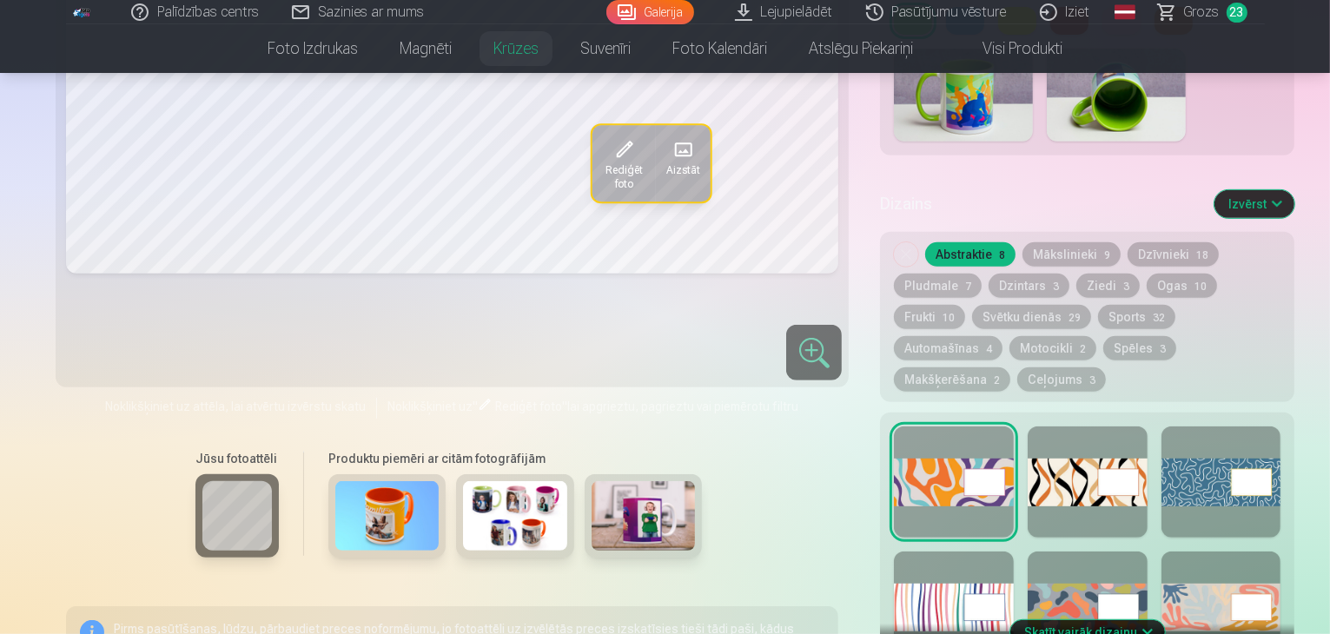
click at [1088, 620] on button "Skatīt vairāk dizainu" at bounding box center [1087, 632] width 155 height 24
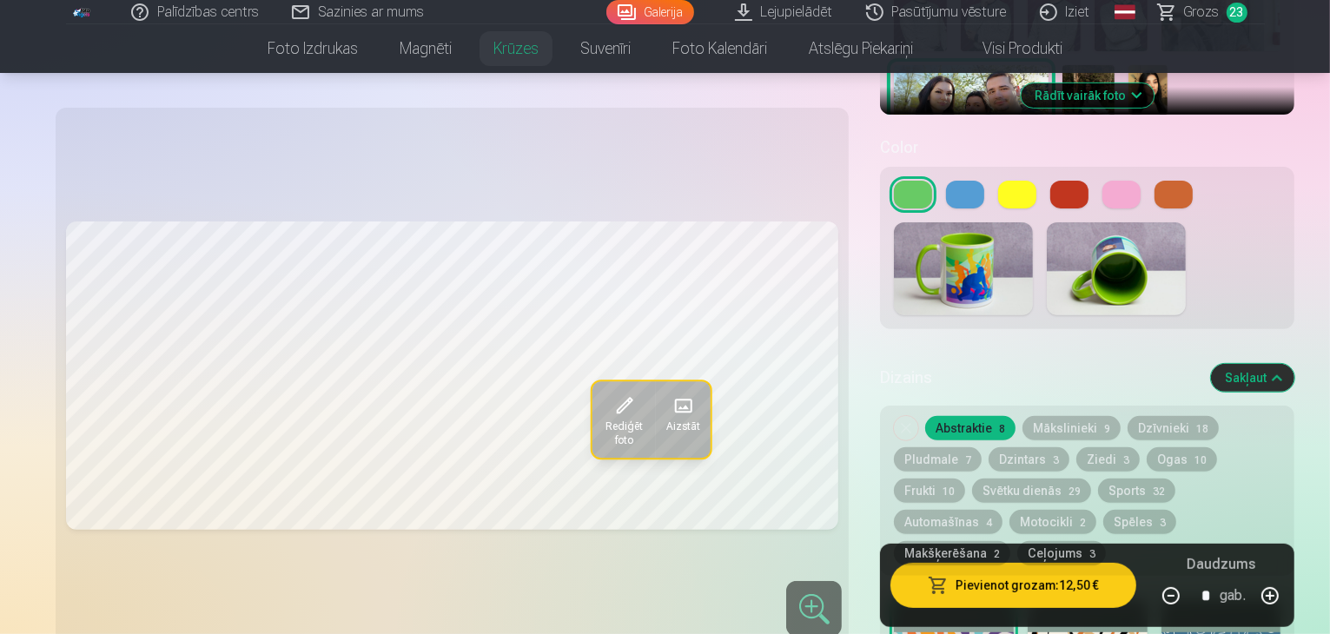
scroll to position [695, 0]
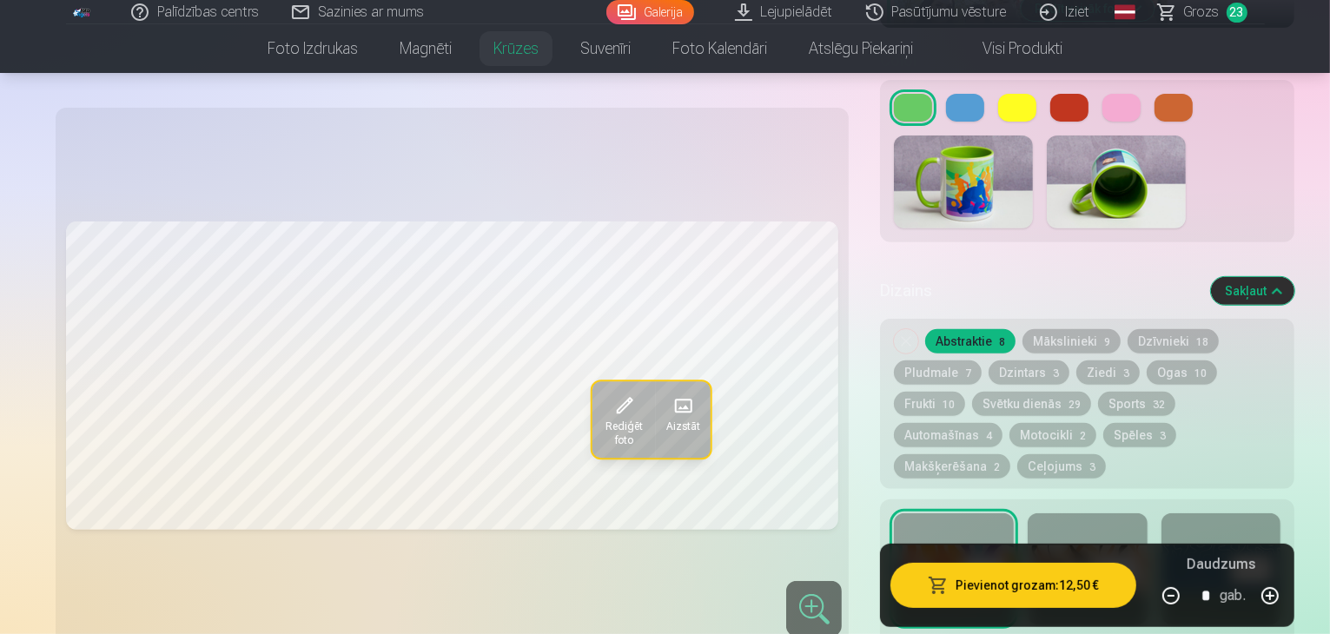
click at [989, 361] on button "Dzintars 3" at bounding box center [1029, 373] width 81 height 24
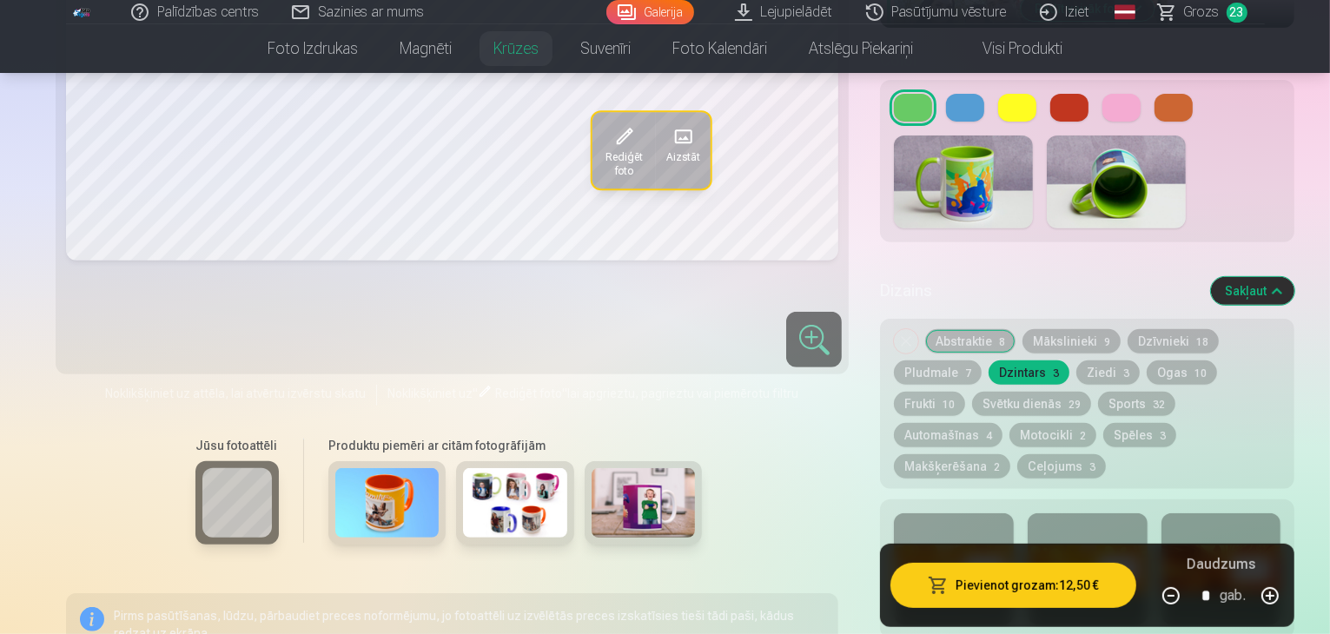
scroll to position [608, 0]
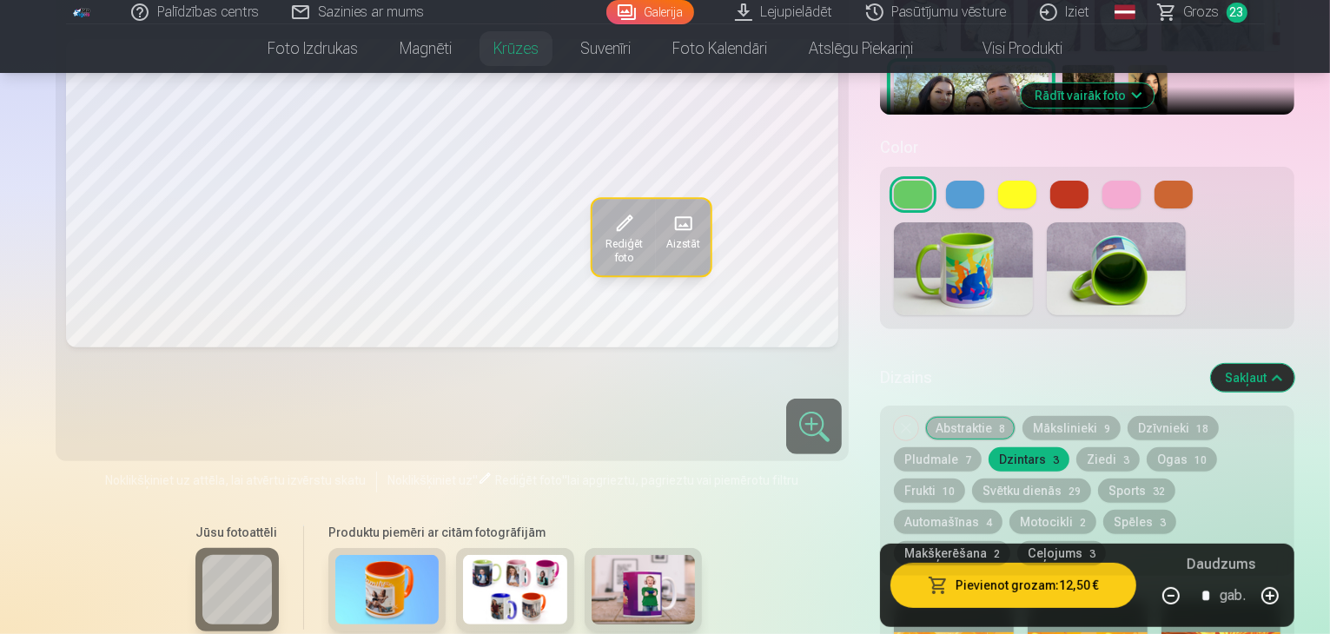
click at [1023, 416] on button "Mākslinieki 9" at bounding box center [1072, 428] width 98 height 24
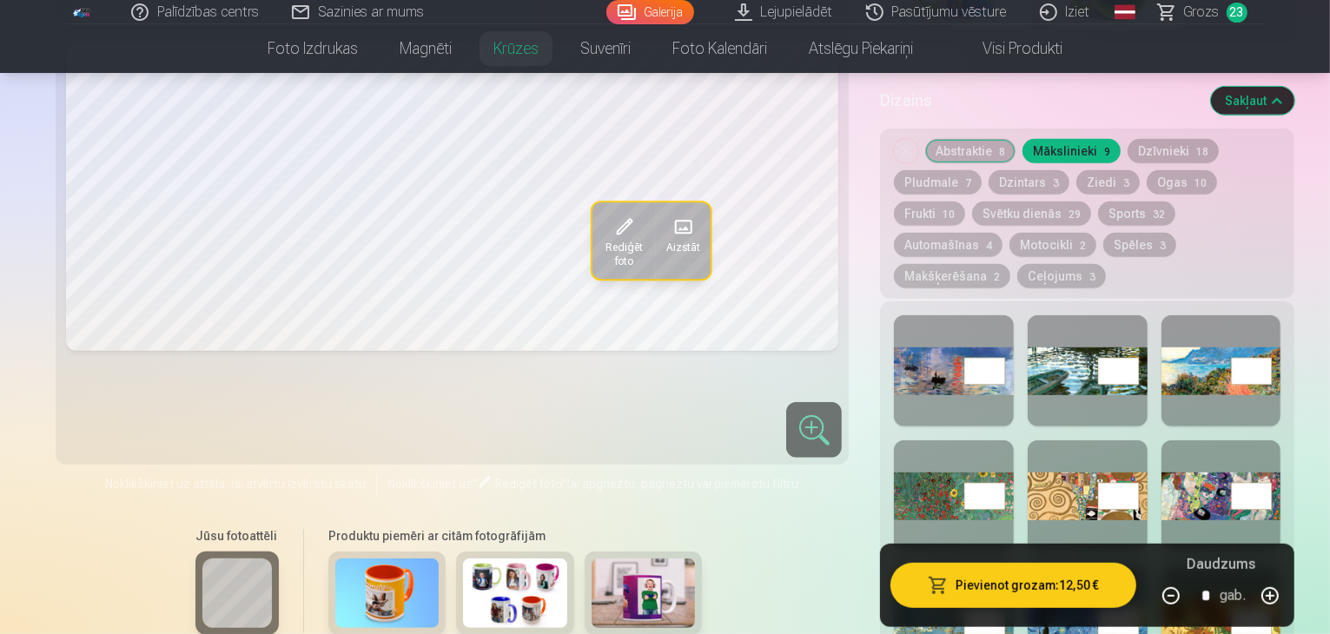
scroll to position [782, 0]
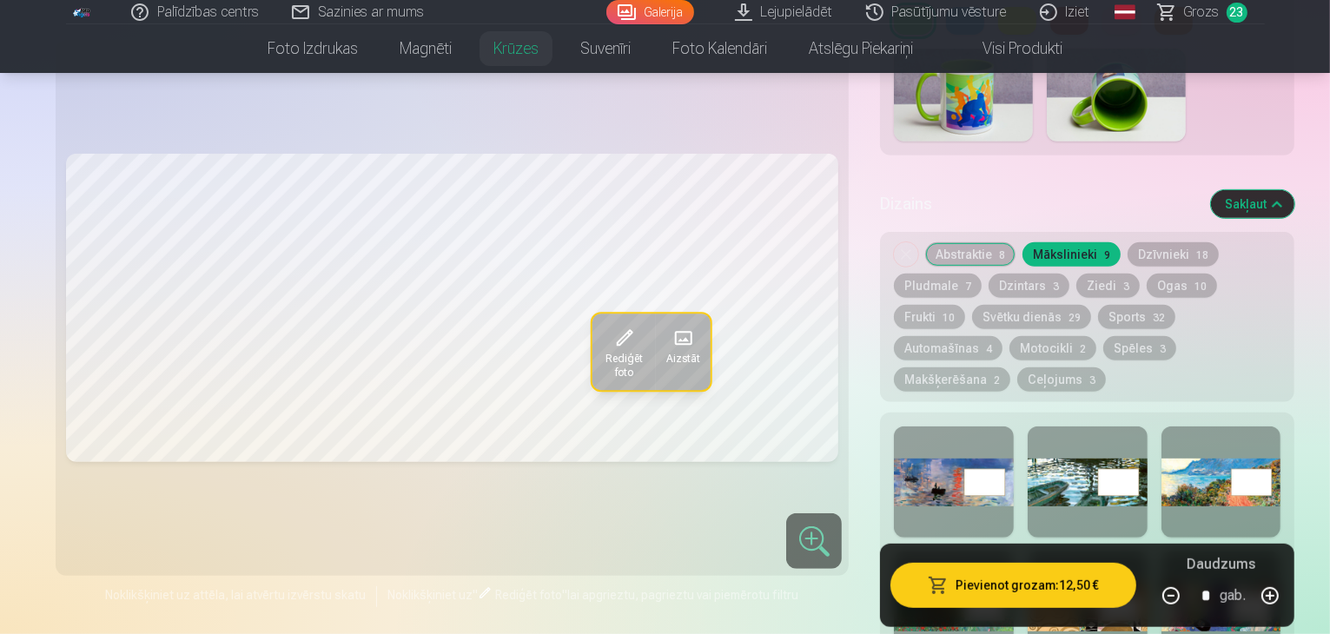
drag, startPoint x: 1179, startPoint y: 220, endPoint x: 1142, endPoint y: 241, distance: 42.0
click at [982, 274] on button "Pludmale 7" at bounding box center [938, 286] width 88 height 24
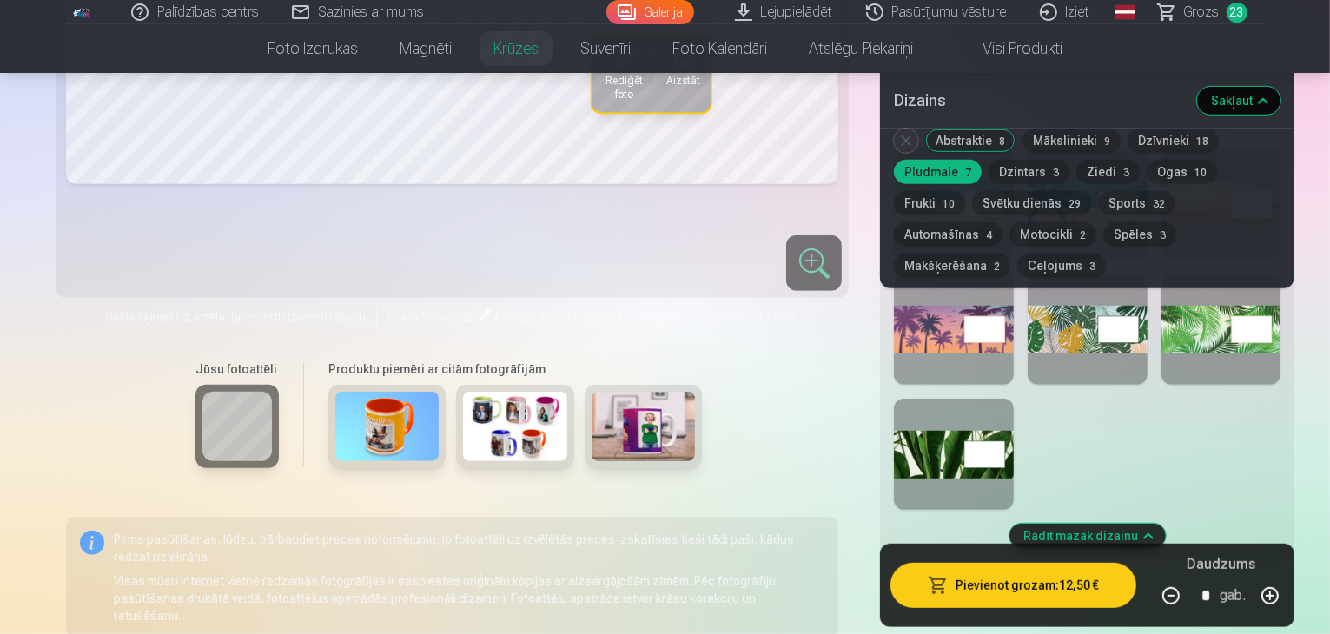
scroll to position [956, 0]
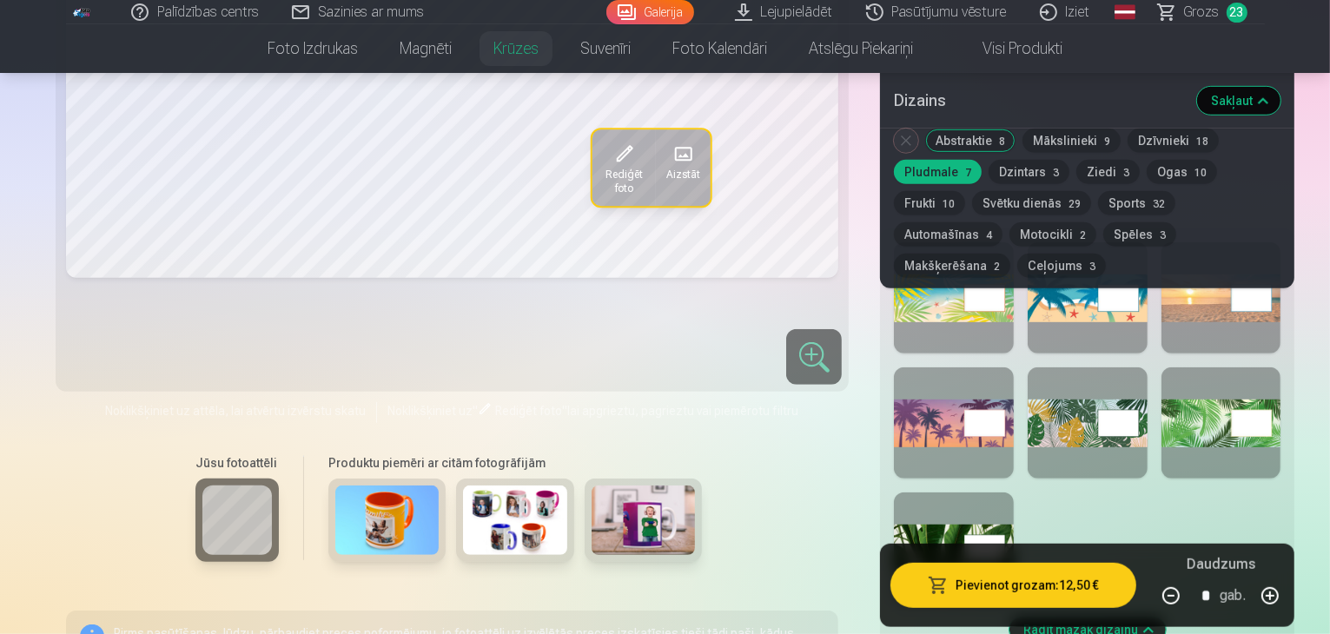
click at [965, 191] on button "Frukti 10" at bounding box center [929, 203] width 71 height 24
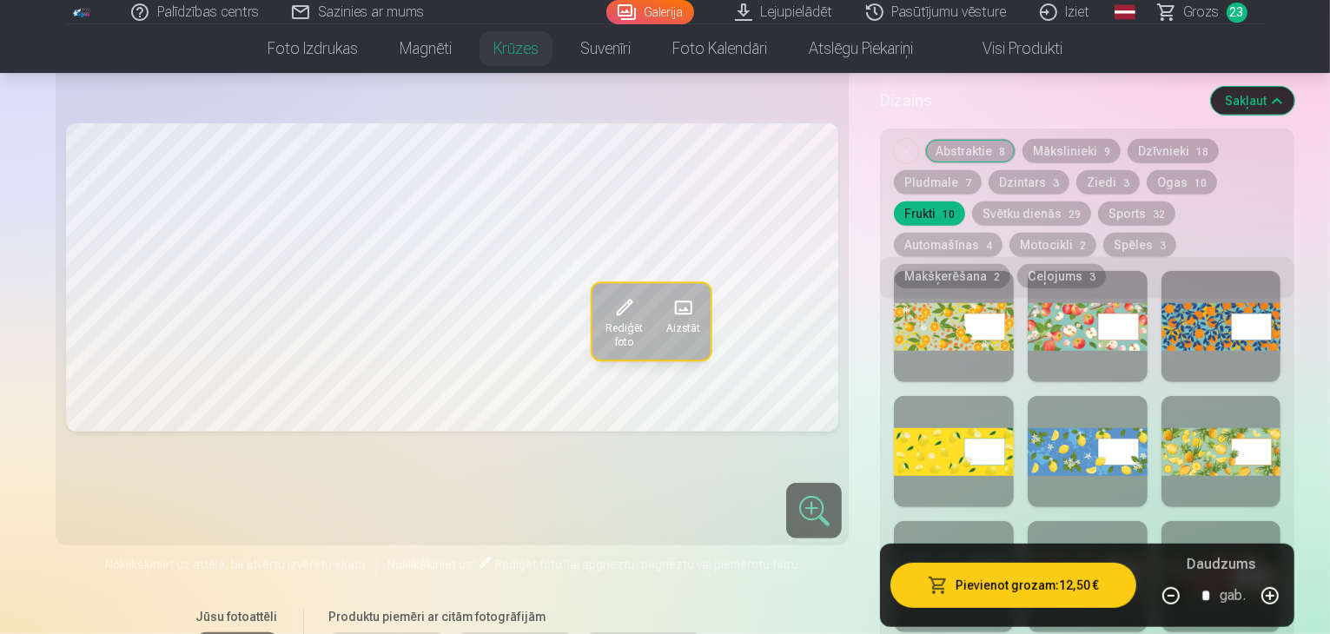
scroll to position [782, 0]
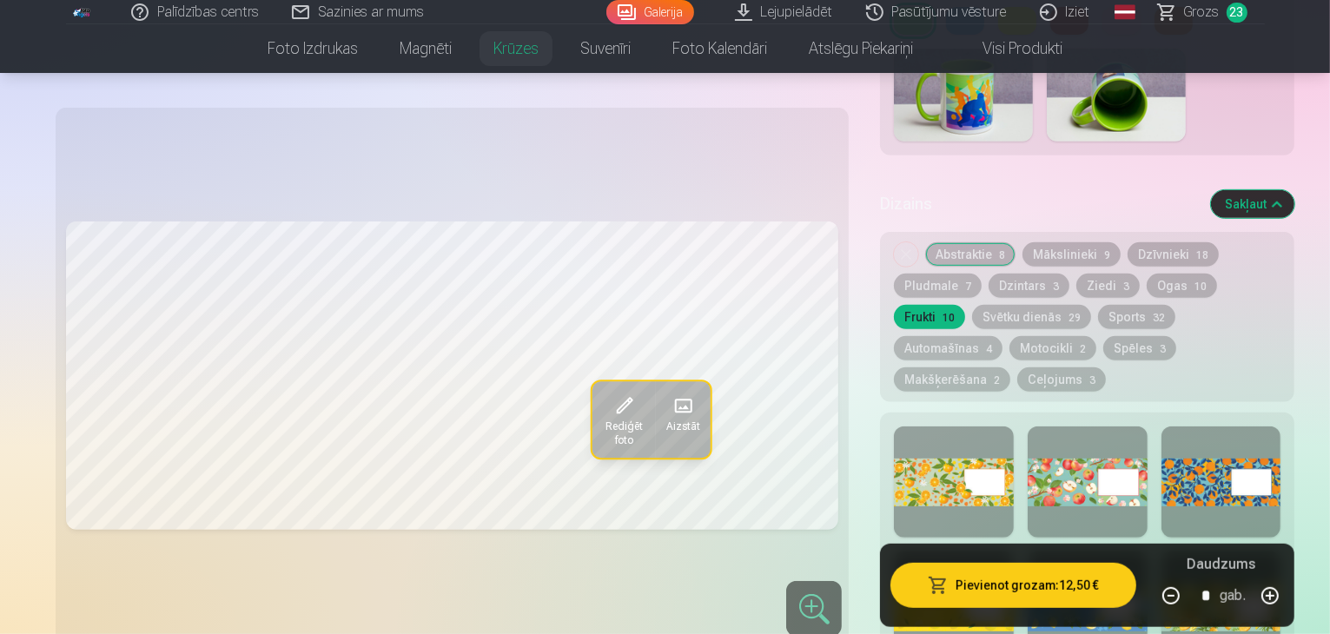
click at [1091, 305] on button "Svētku dienās 29" at bounding box center [1031, 317] width 119 height 24
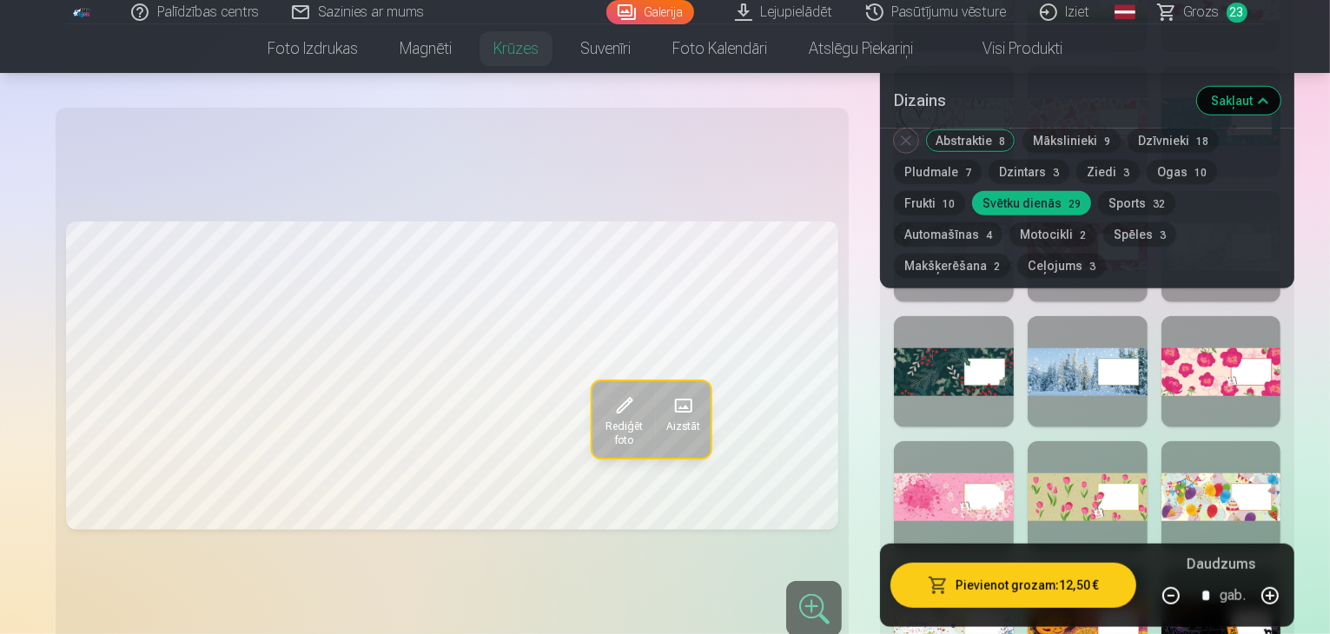
scroll to position [1477, 0]
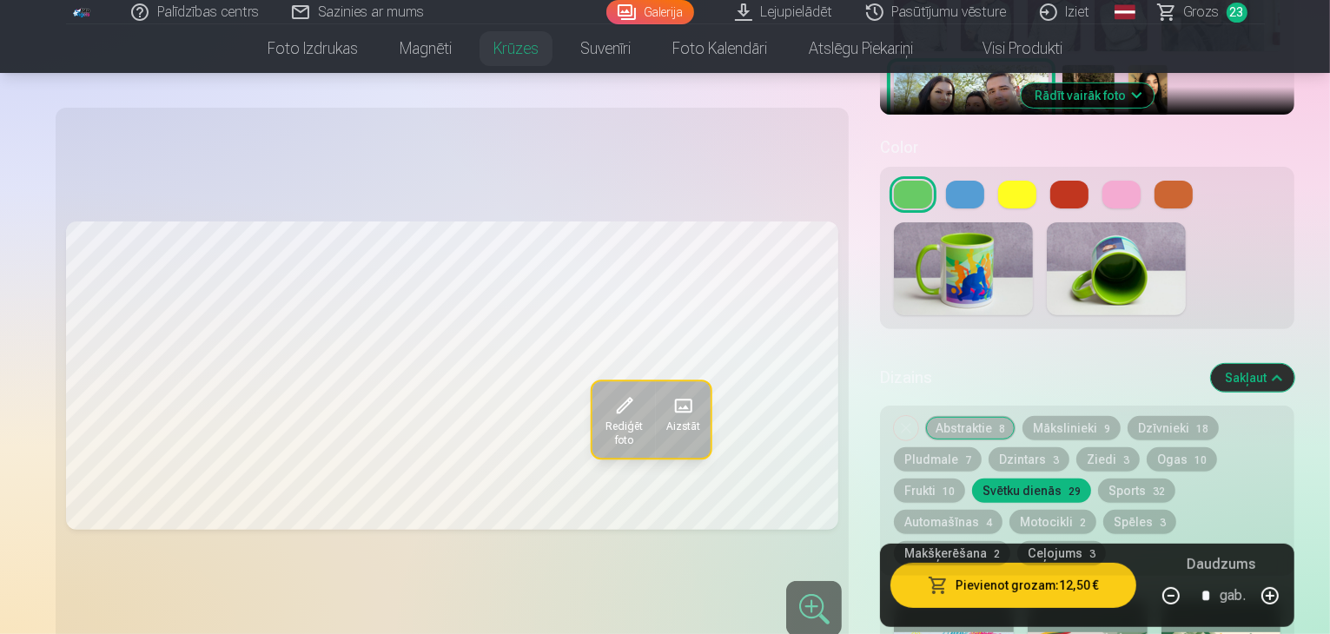
click at [925, 416] on button "Abstraktie 8" at bounding box center [970, 428] width 90 height 24
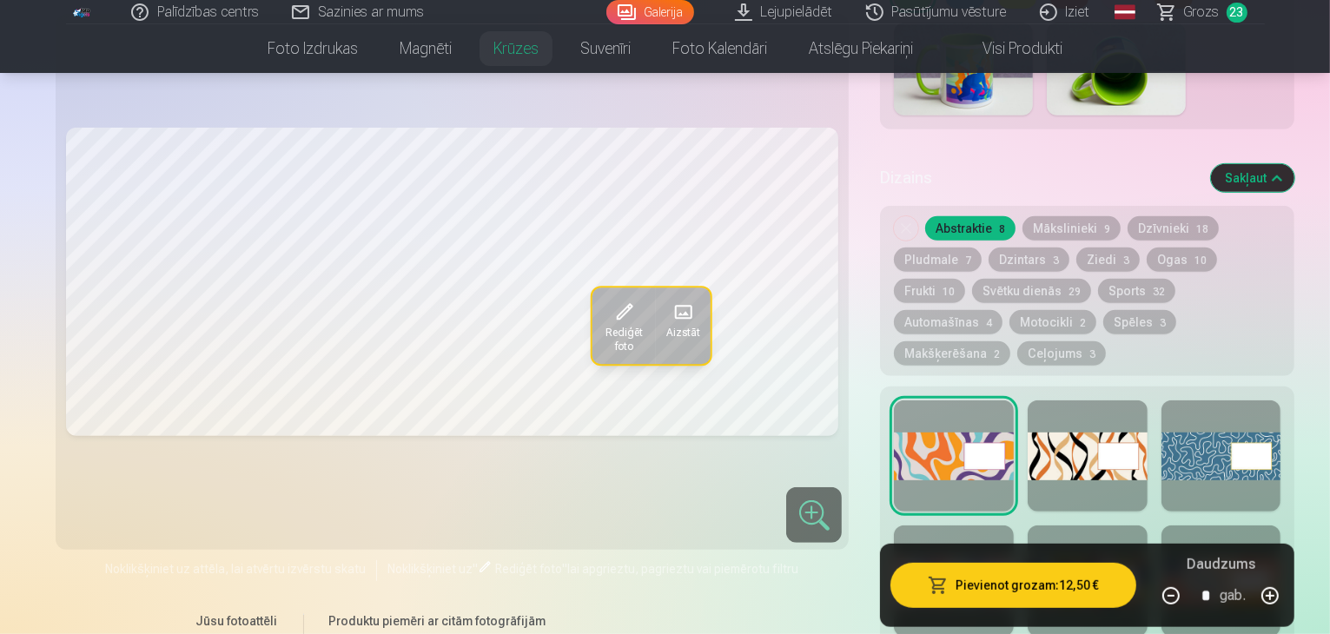
scroll to position [782, 0]
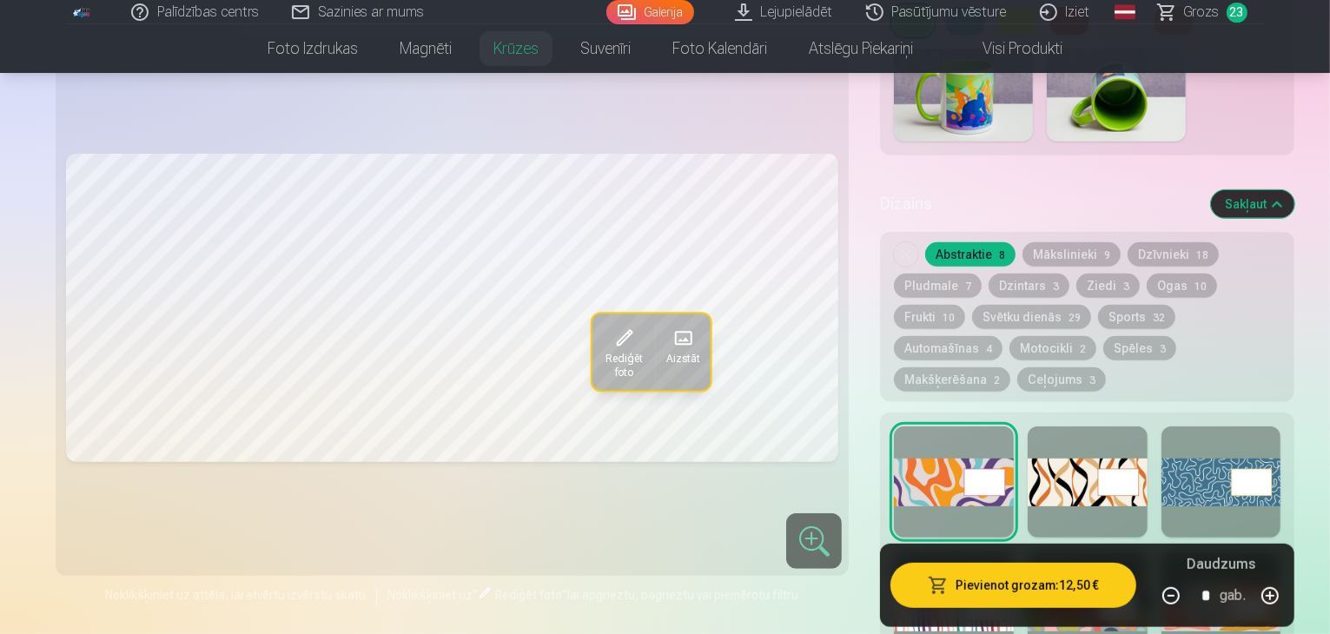
click at [1076, 274] on button "Ziedi 3" at bounding box center [1107, 286] width 63 height 24
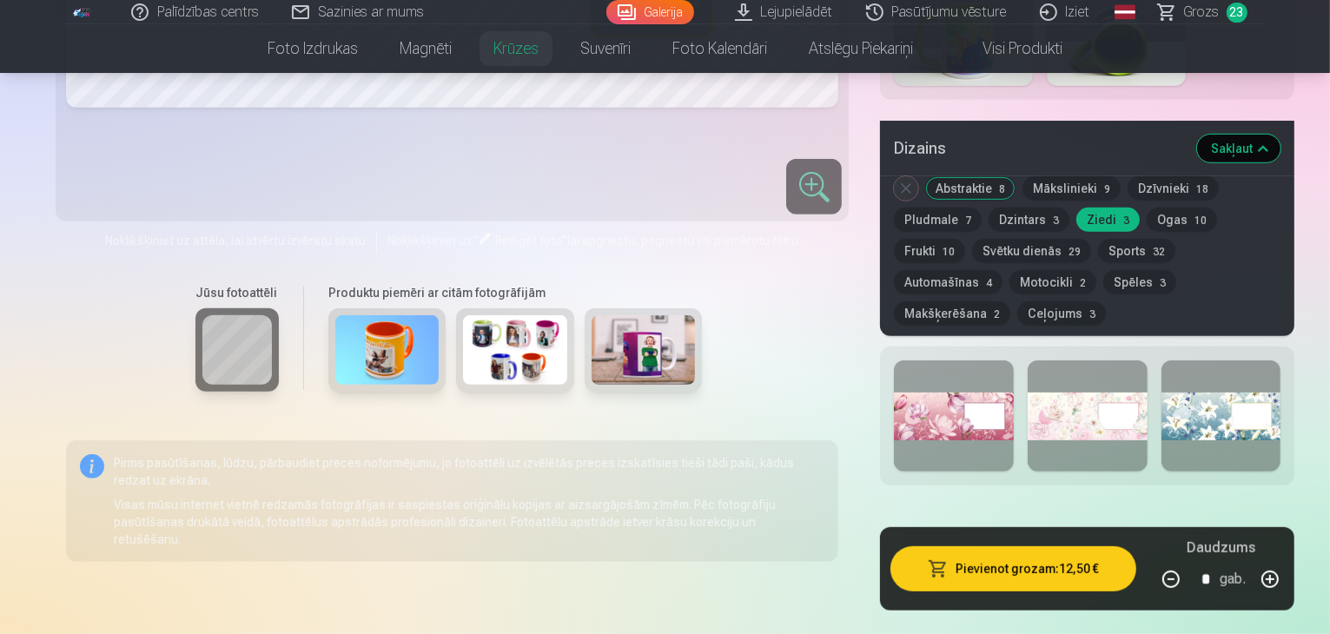
scroll to position [869, 0]
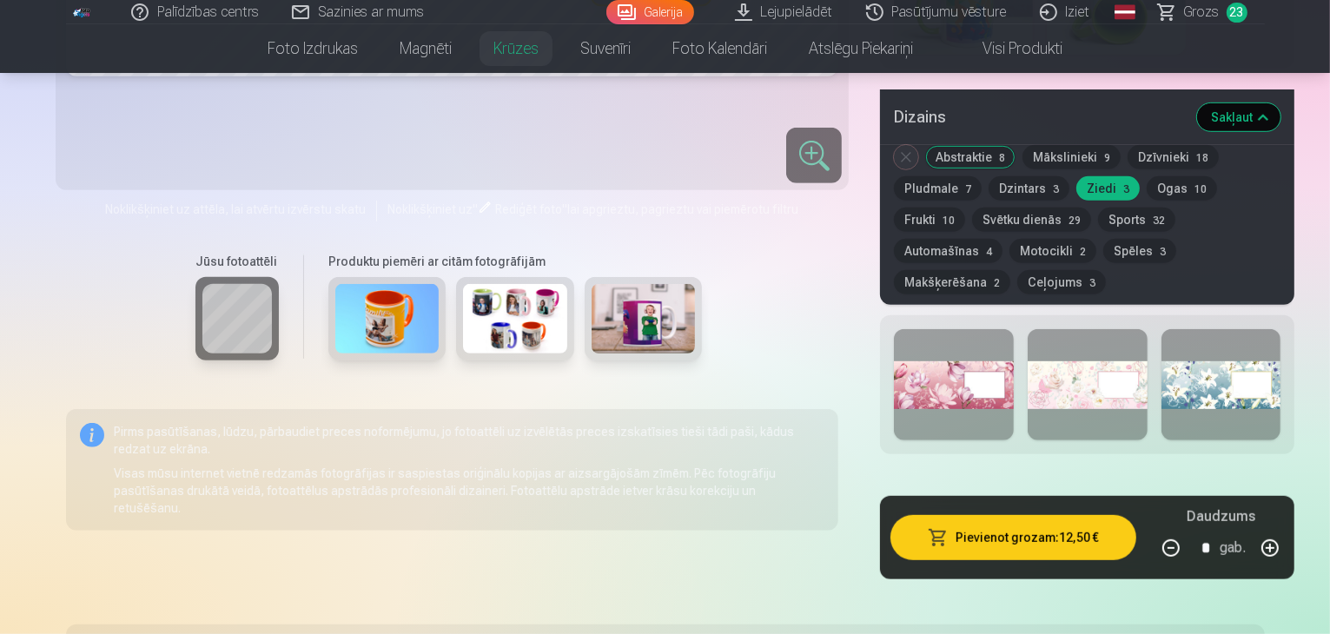
click at [1072, 334] on div at bounding box center [1088, 384] width 120 height 111
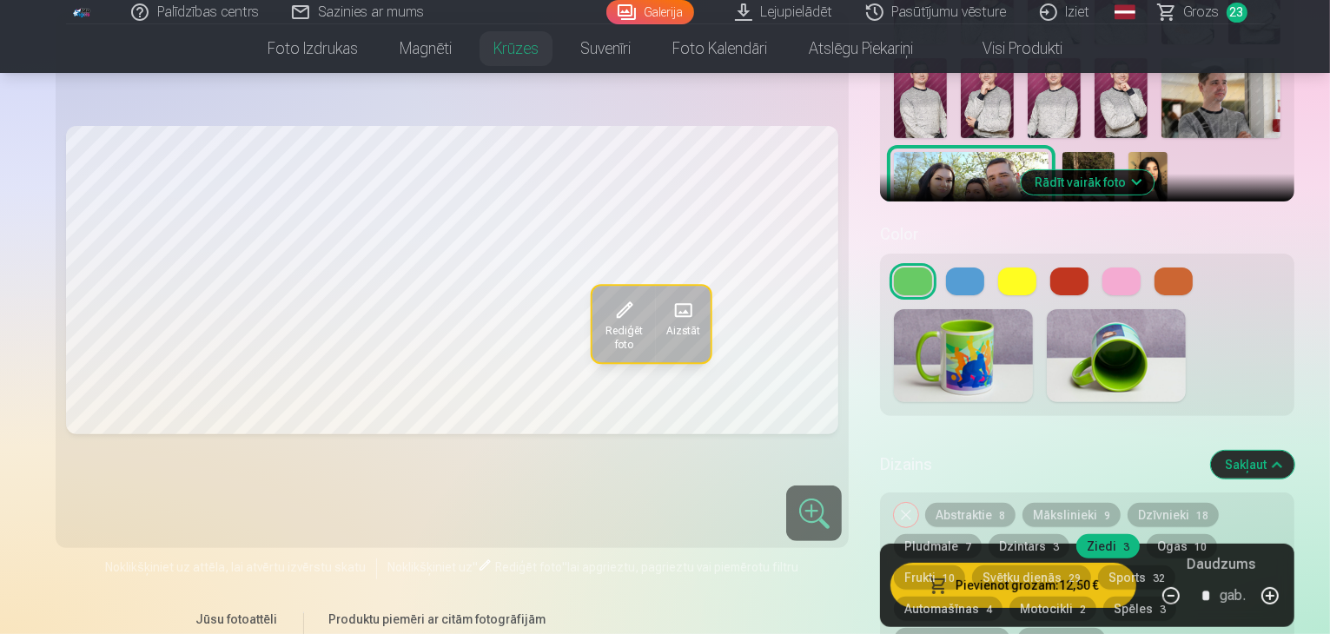
scroll to position [434, 0]
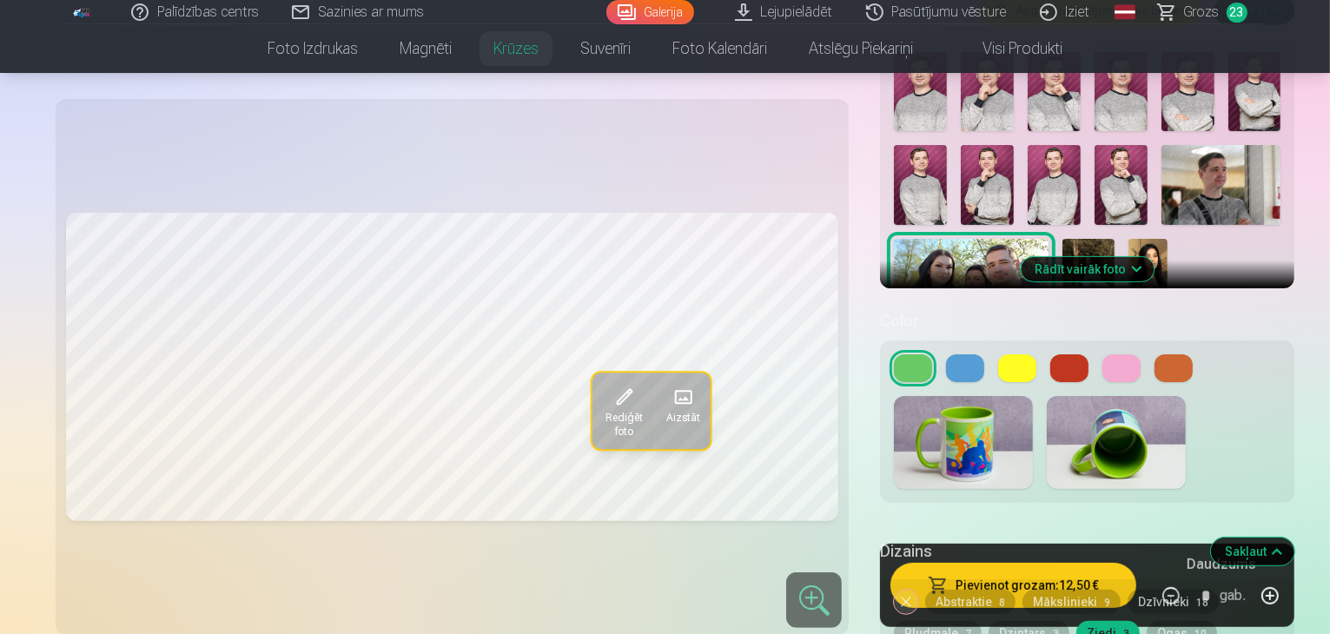
click at [1102, 354] on button at bounding box center [1121, 368] width 38 height 28
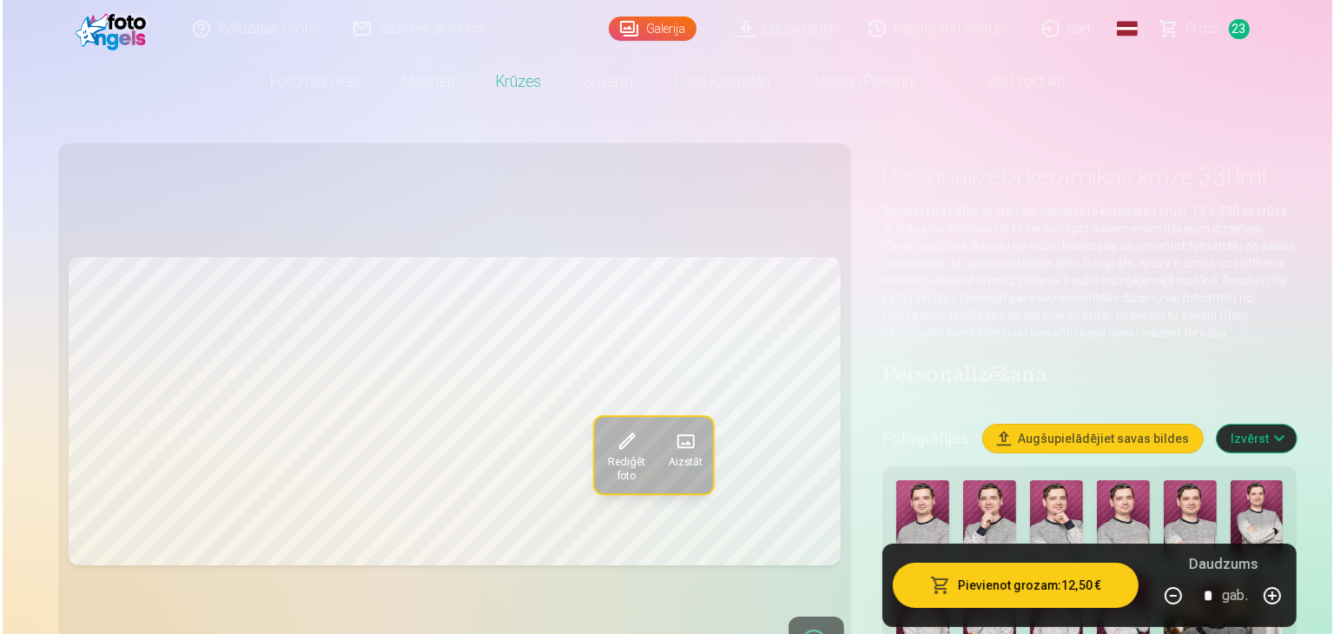
scroll to position [0, 0]
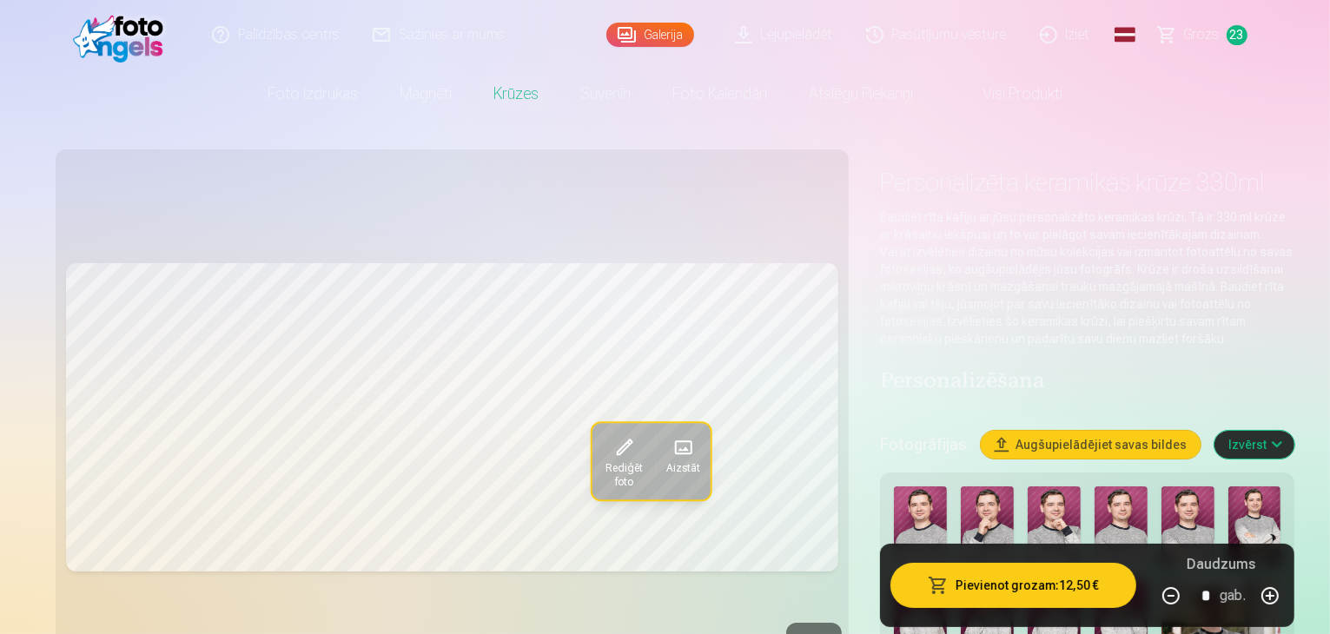
click at [961, 577] on button "Pievienot grozam : 12,50 €" at bounding box center [1012, 585] width 245 height 45
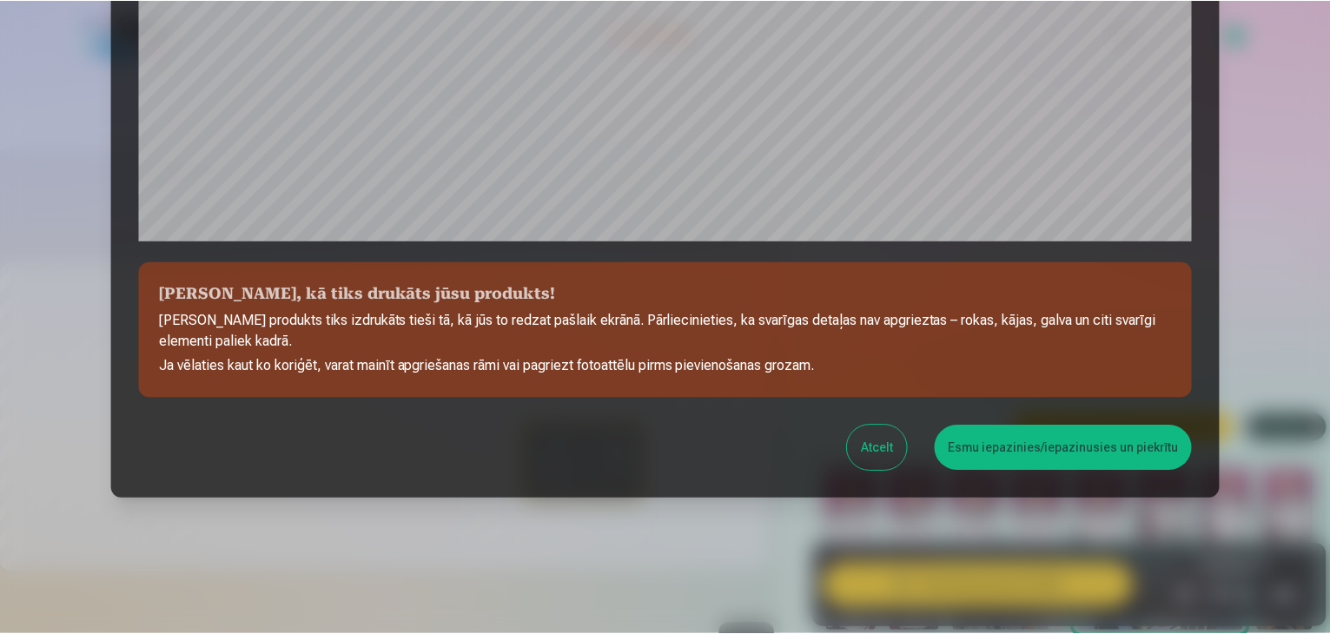
scroll to position [617, 0]
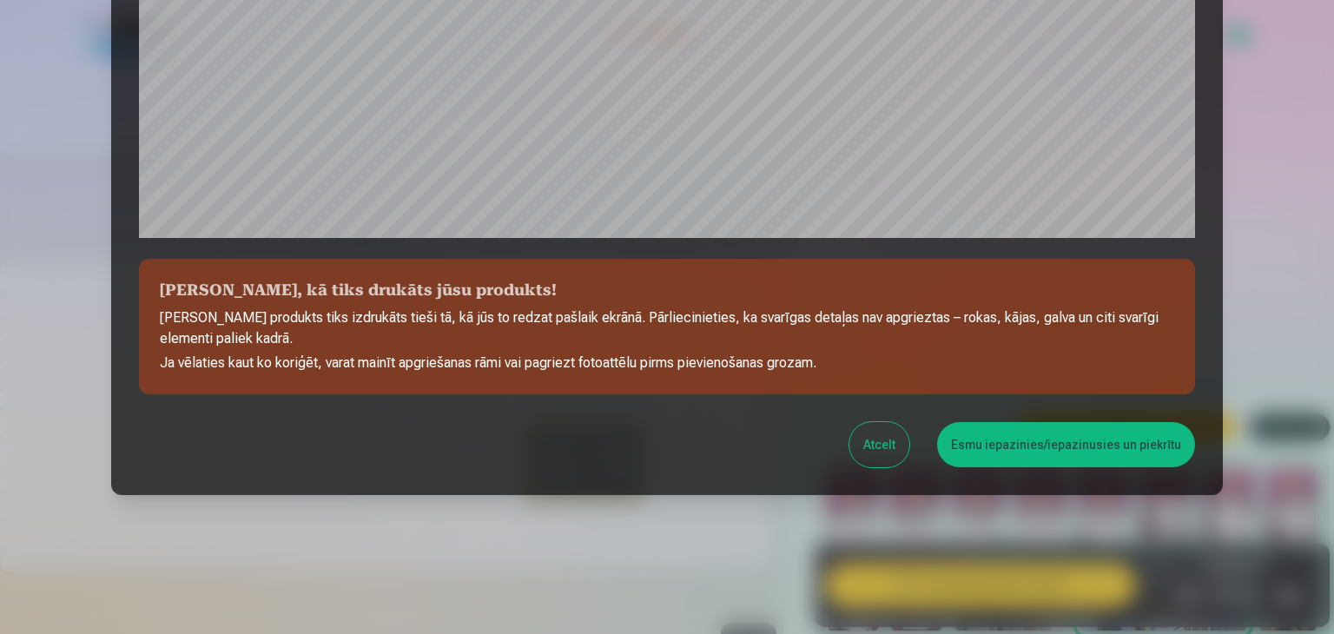
click at [1011, 453] on button "Esmu iepazinies/iepazinusies un piekrītu" at bounding box center [1066, 444] width 258 height 45
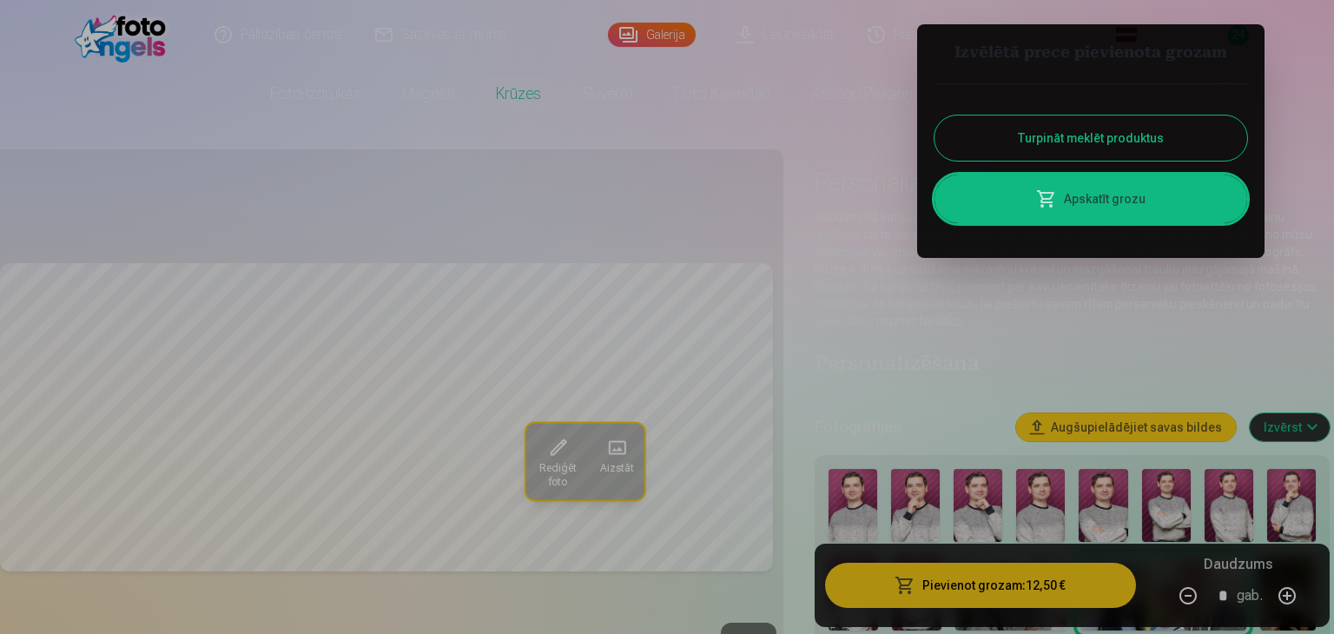
click at [1082, 143] on button "Turpināt meklēt produktus" at bounding box center [1091, 138] width 313 height 45
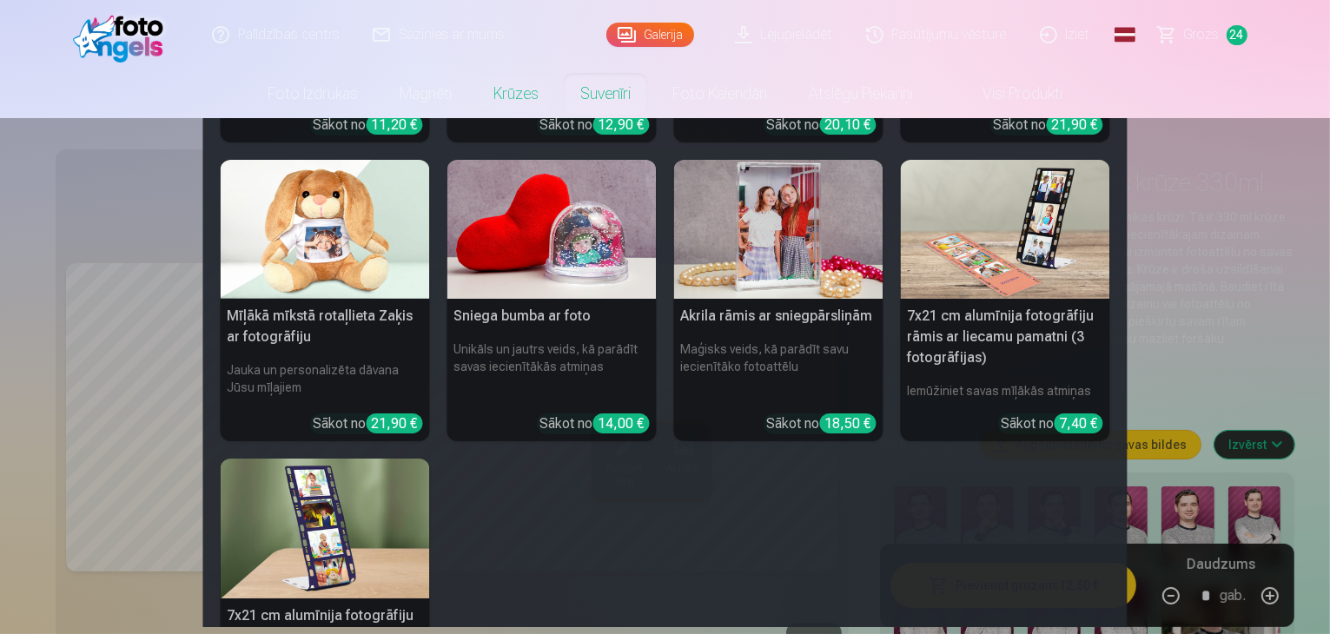
scroll to position [261, 0]
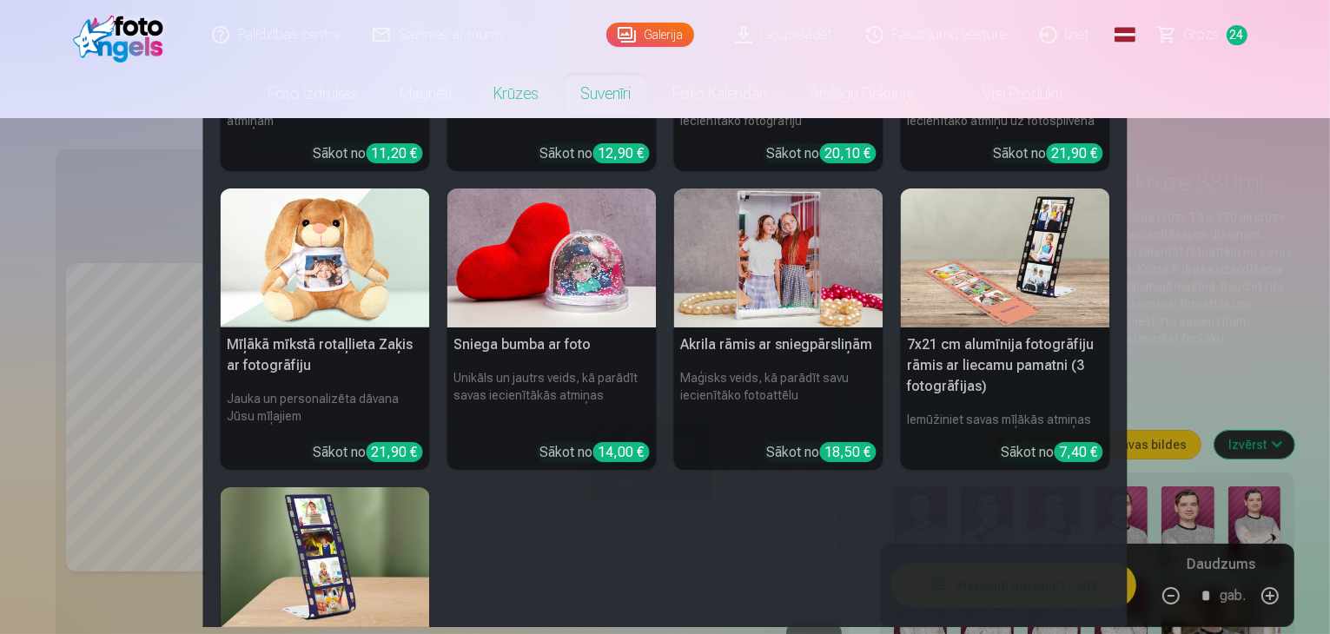
click at [961, 365] on h5 "7x21 cm alumīnija fotogrāfiju rāmis ar liecamu pamatni (3 fotogrāfijas)" at bounding box center [1005, 366] width 209 height 76
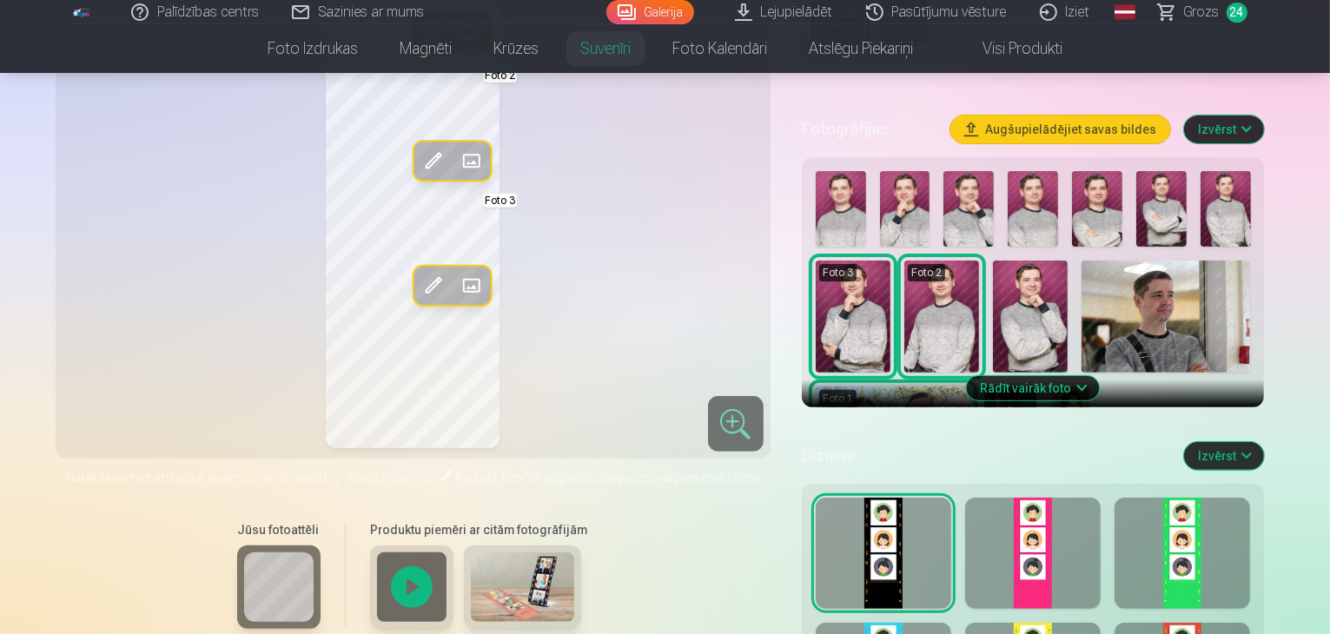
scroll to position [261, 0]
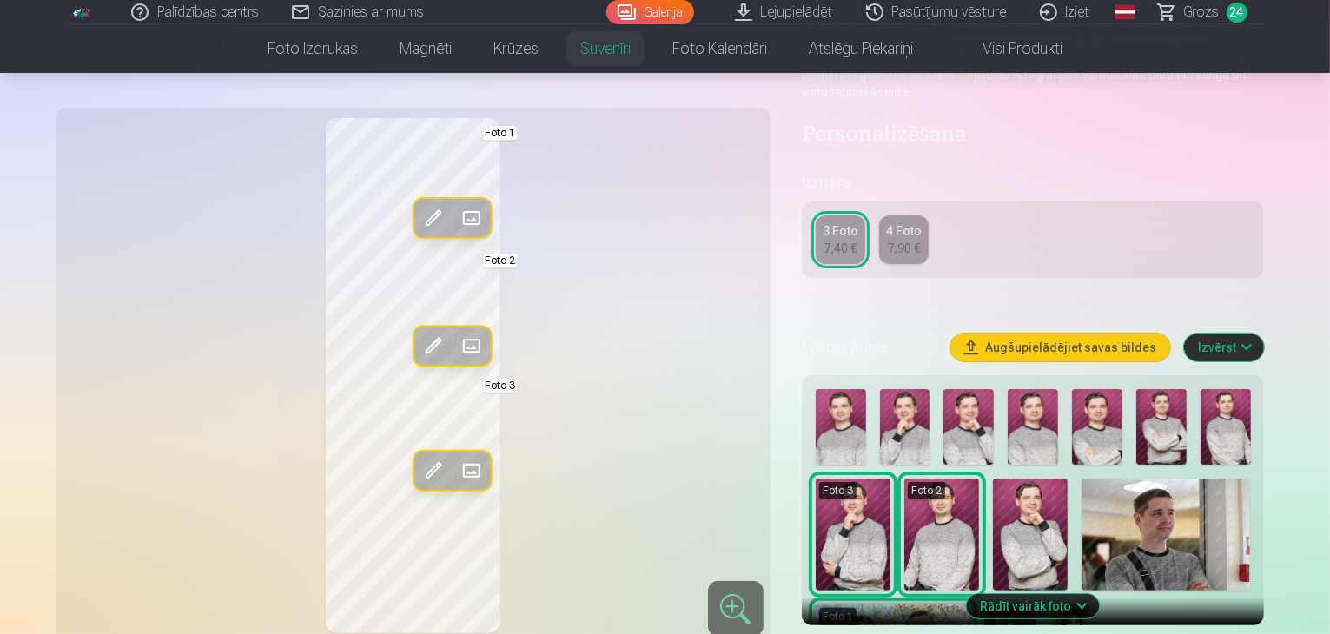
click at [1036, 605] on img at bounding box center [1010, 639] width 52 height 69
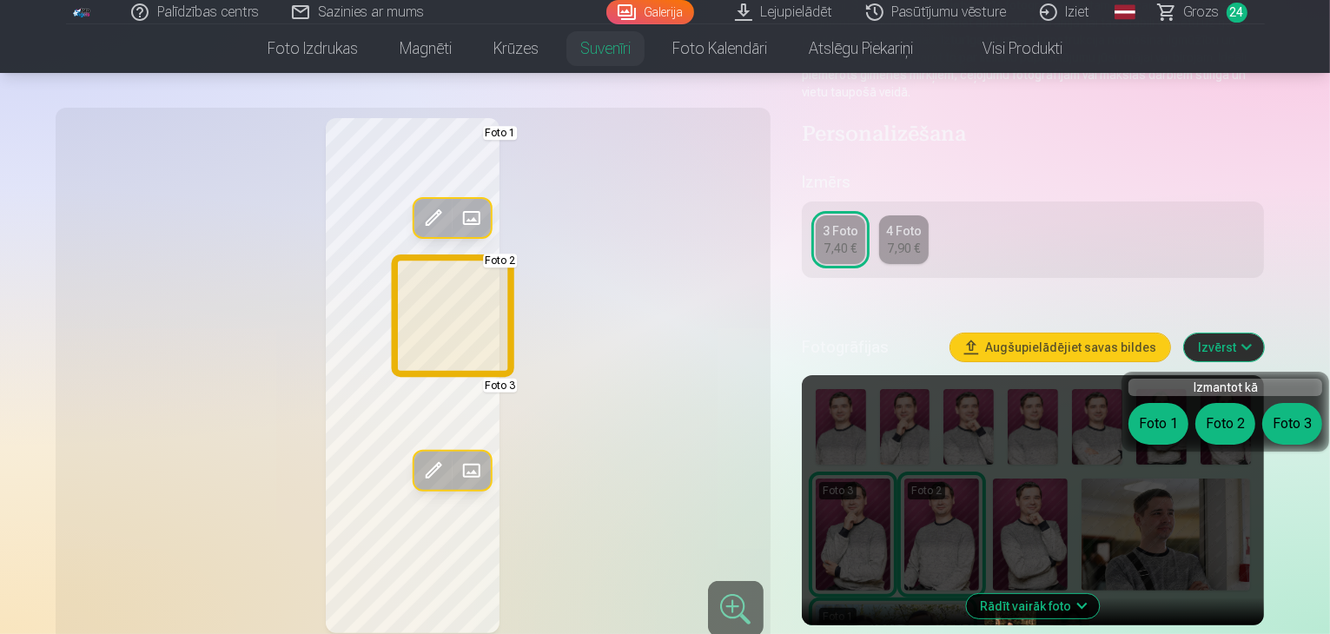
click at [1236, 426] on button "Foto 2" at bounding box center [1225, 424] width 60 height 42
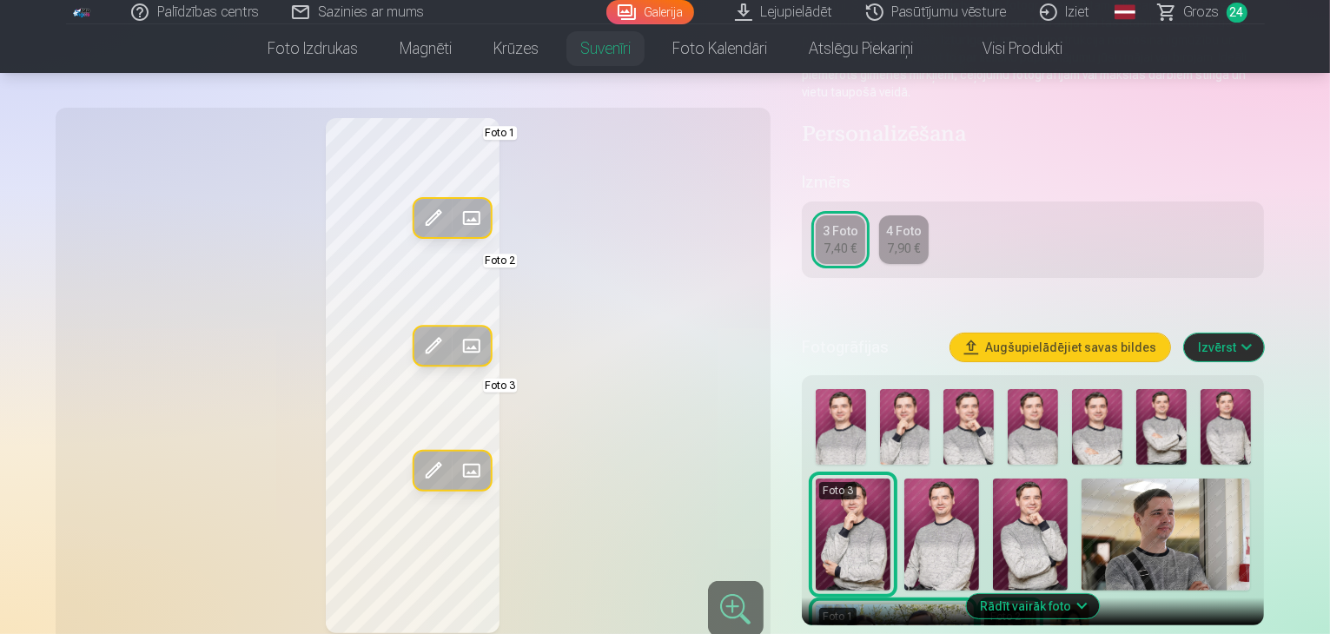
click at [1050, 605] on img at bounding box center [1069, 639] width 39 height 69
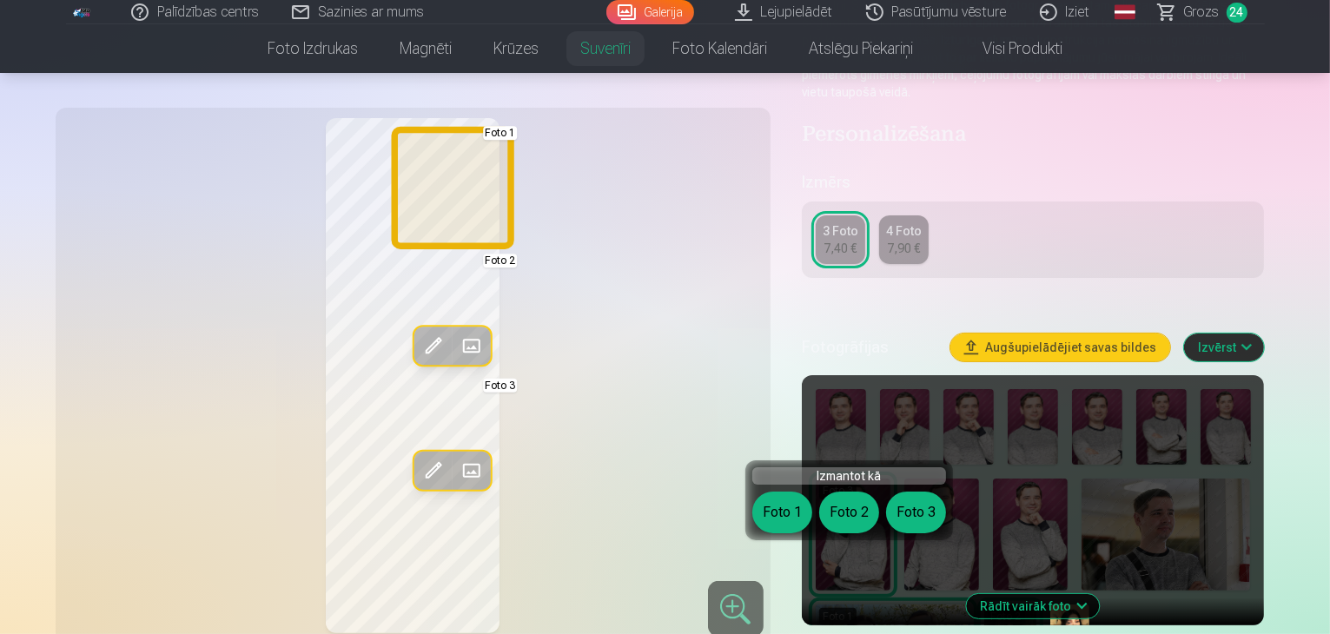
click at [794, 507] on button "Foto 1" at bounding box center [782, 513] width 60 height 42
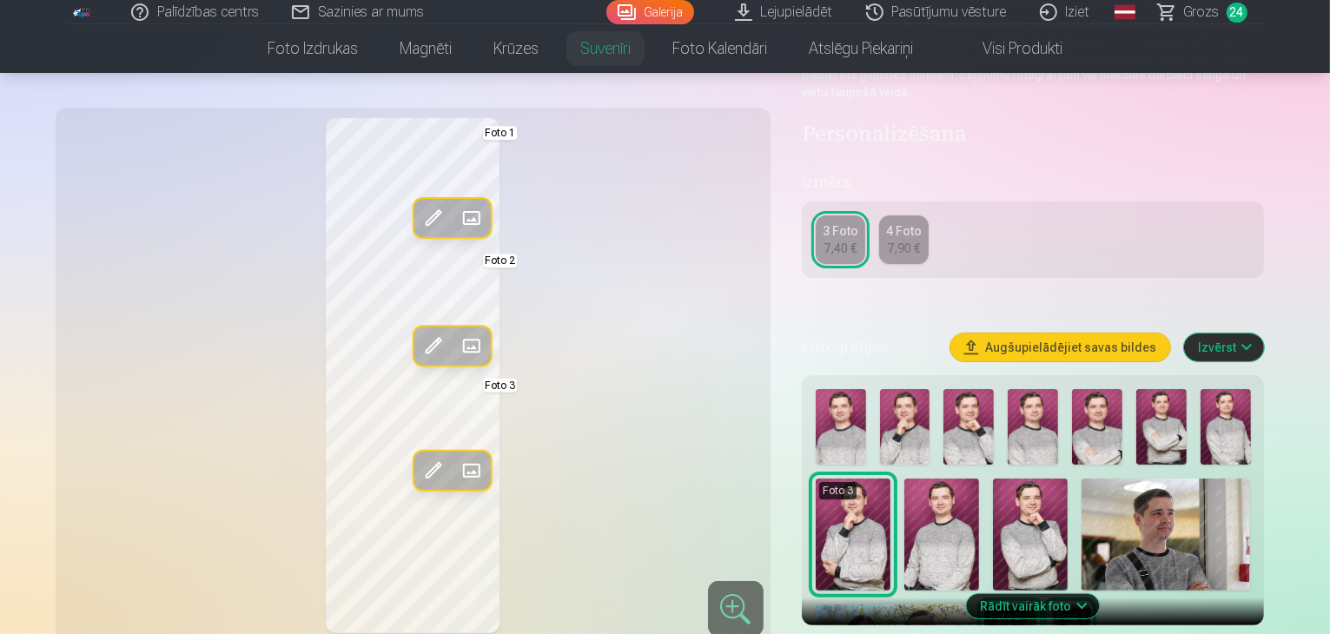
click at [1082, 510] on img at bounding box center [1166, 535] width 169 height 112
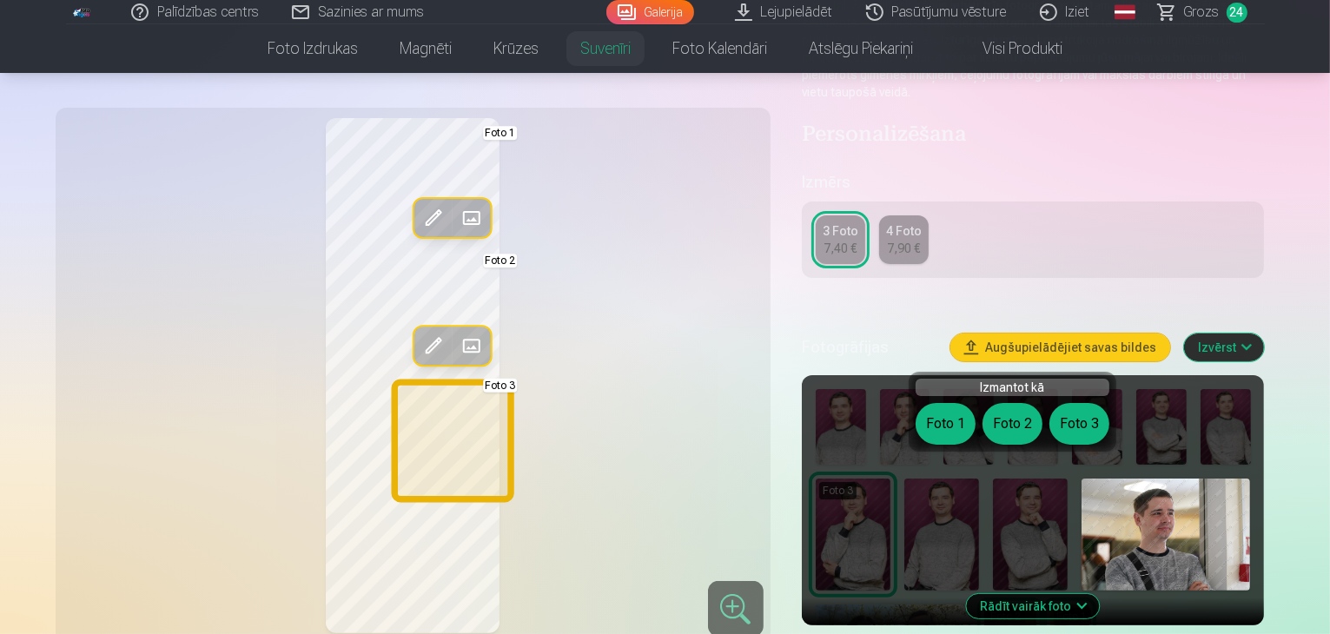
click at [1078, 421] on button "Foto 3" at bounding box center [1079, 424] width 60 height 42
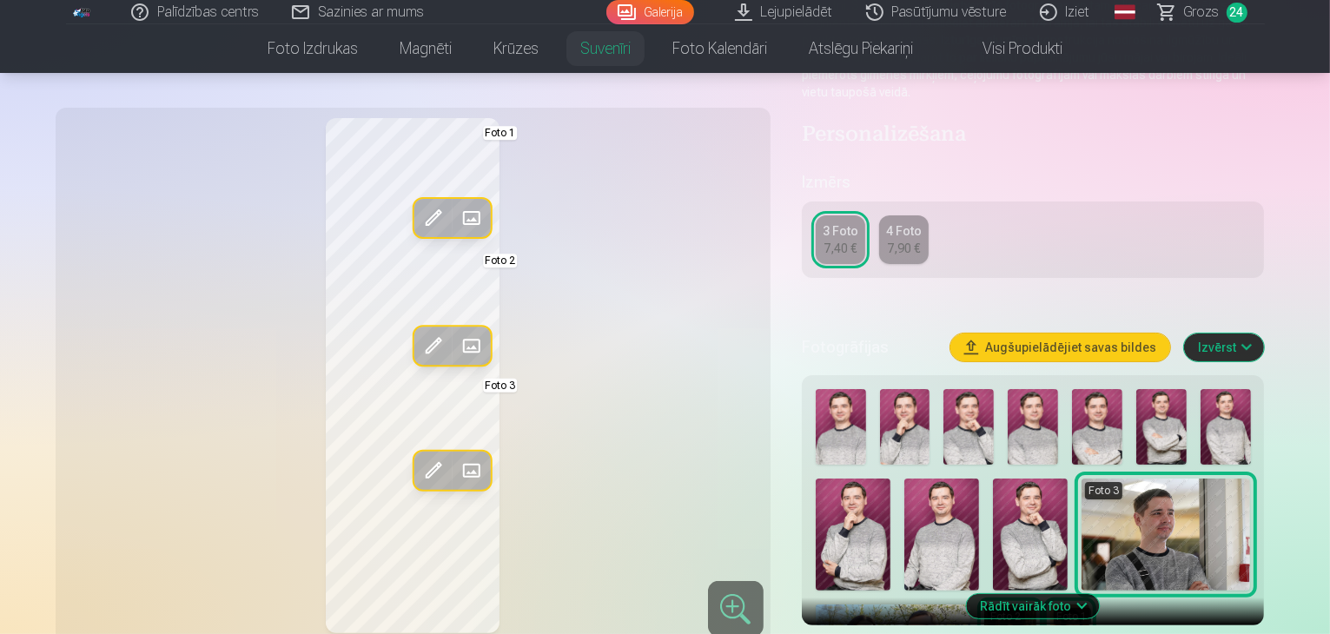
click at [1045, 427] on img at bounding box center [1033, 427] width 50 height 76
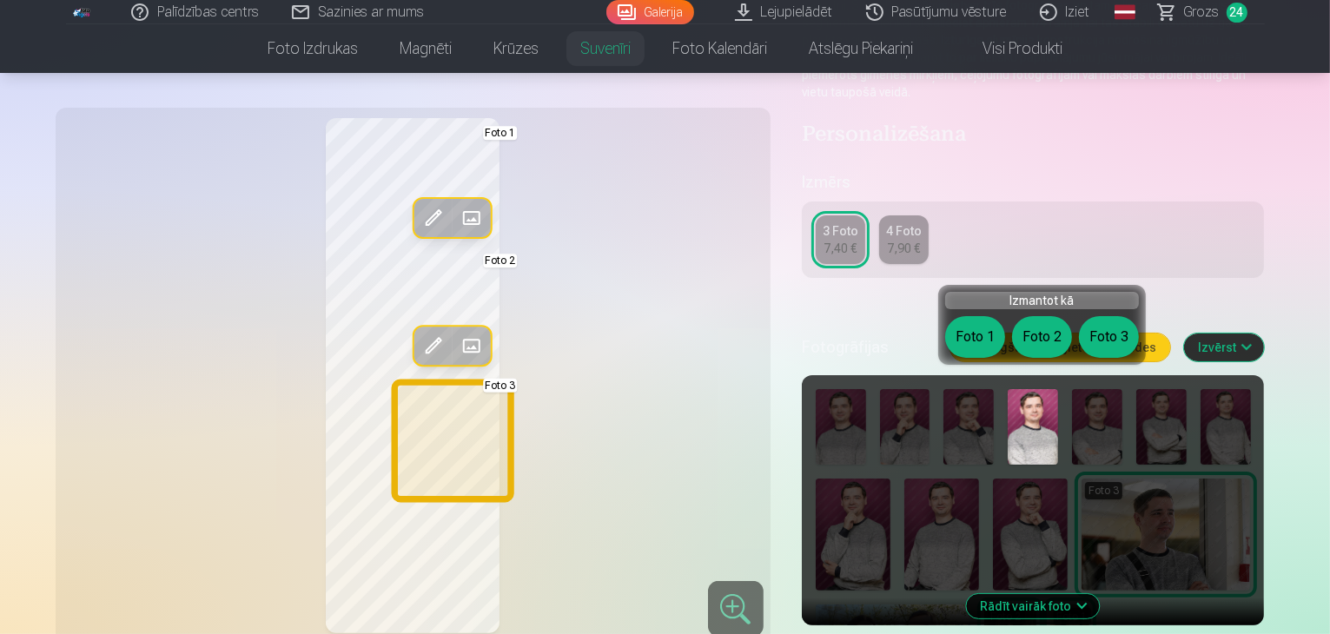
click at [1103, 338] on button "Foto 3" at bounding box center [1109, 337] width 60 height 42
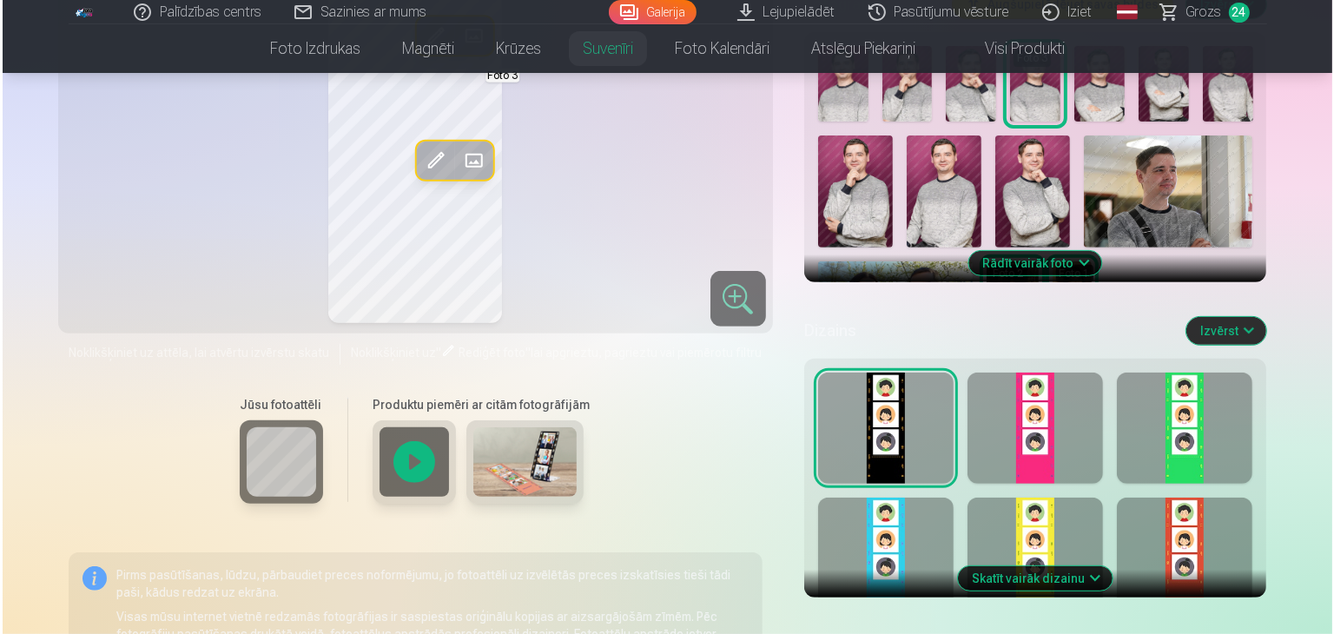
scroll to position [695, 0]
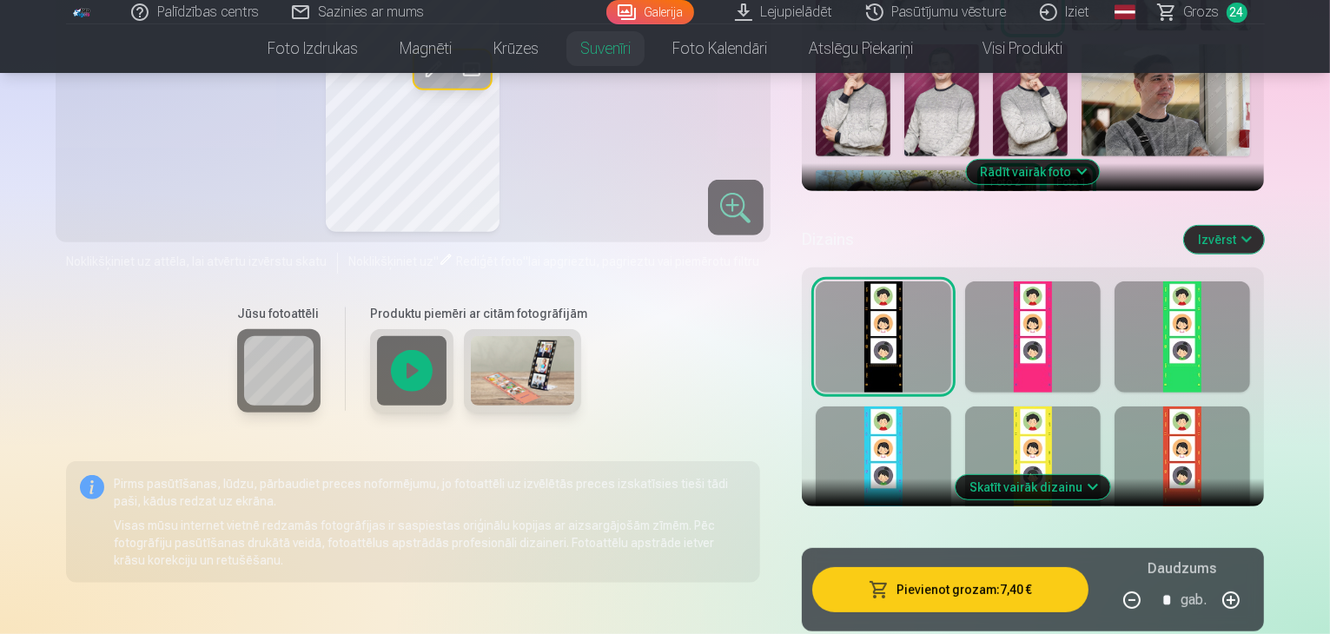
click at [1004, 585] on button "Pievienot grozam : 7,40 €" at bounding box center [950, 589] width 277 height 45
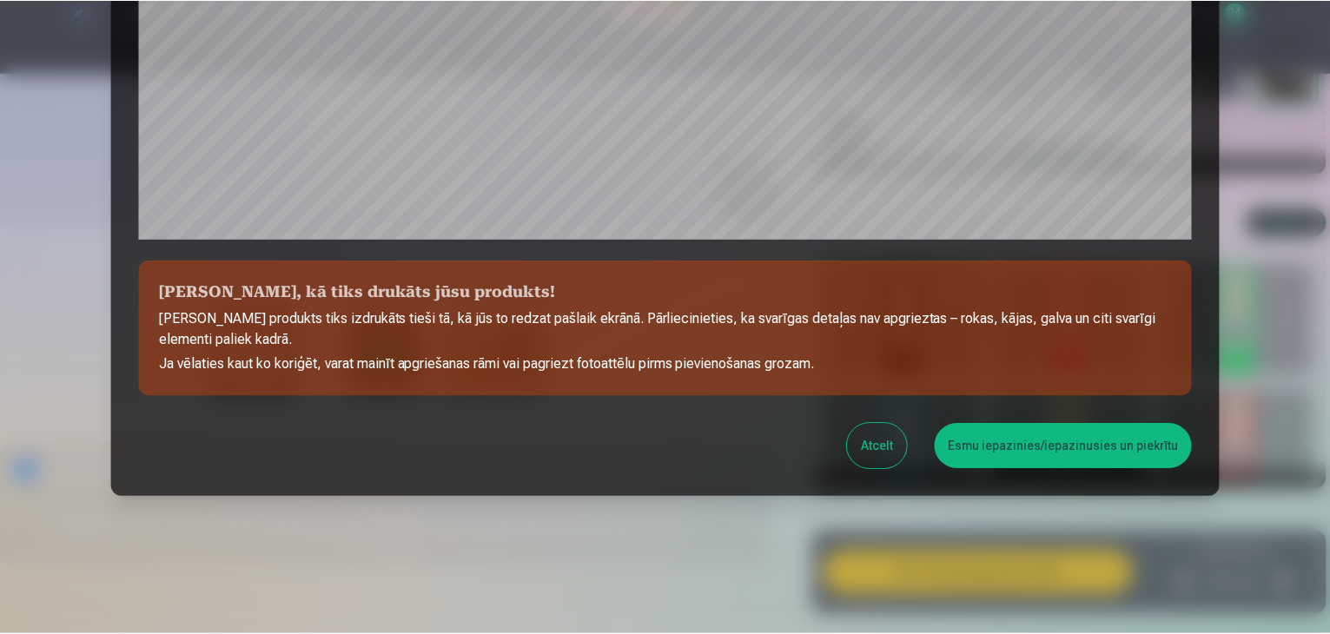
scroll to position [617, 0]
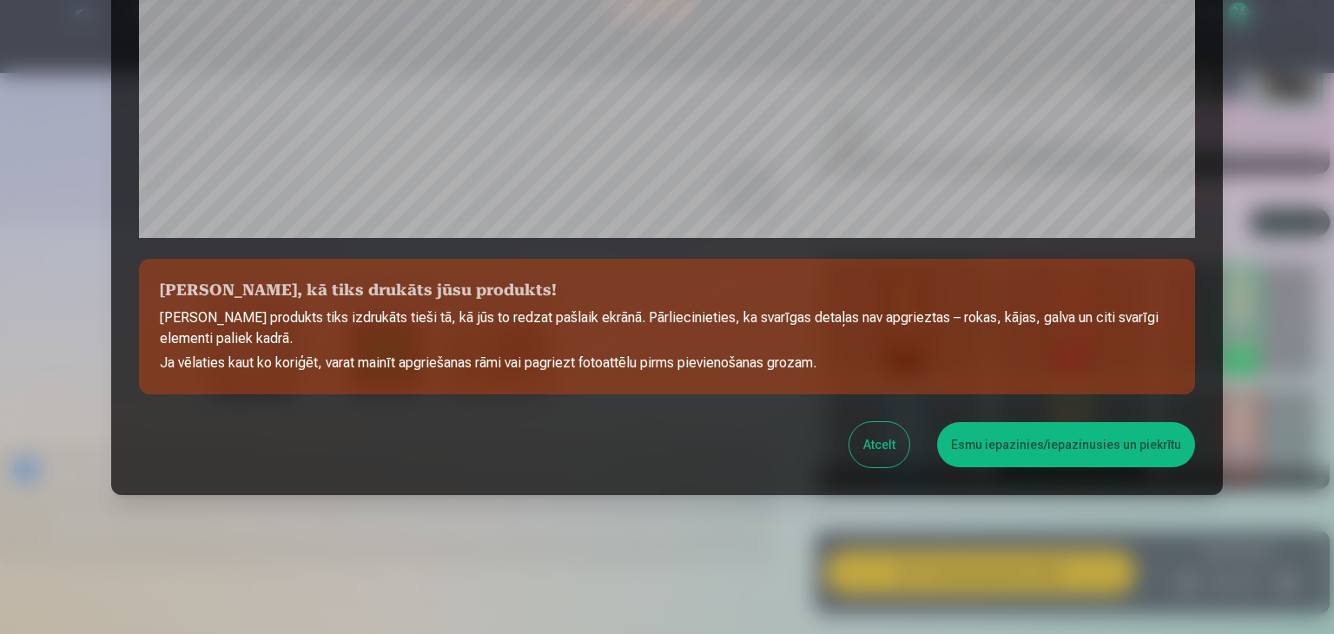
click at [996, 432] on button "Esmu iepazinies/iepazinusies un piekrītu" at bounding box center [1066, 444] width 258 height 45
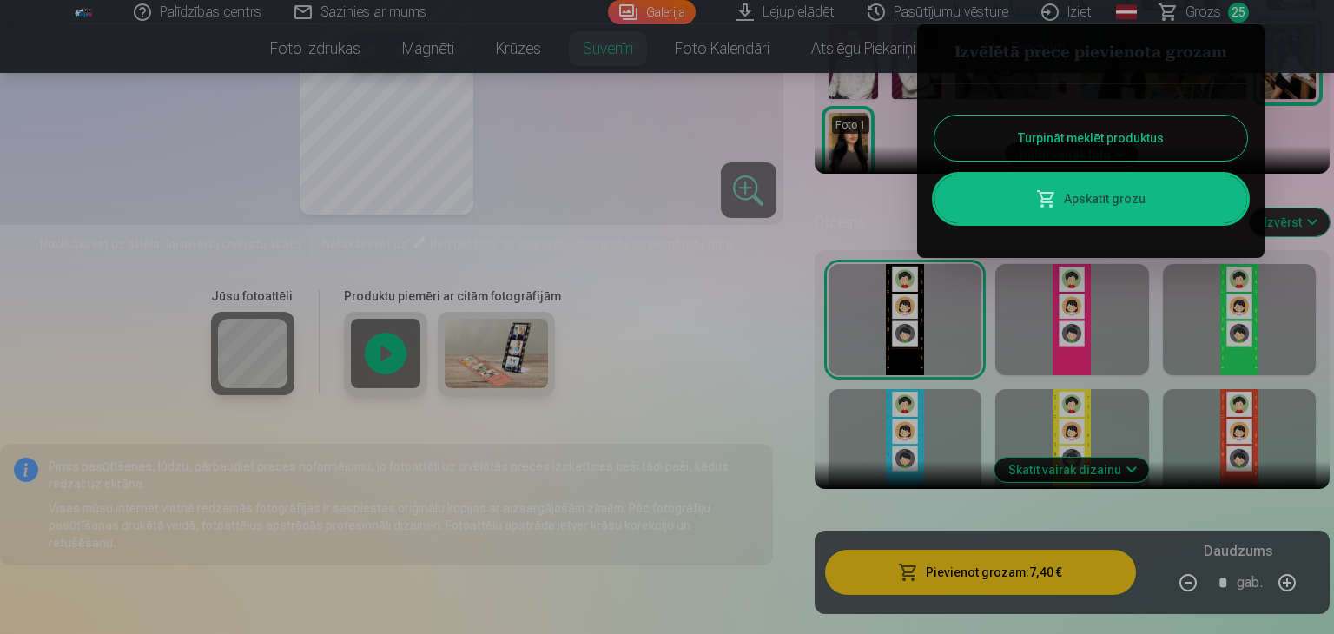
click at [1116, 185] on link "Apskatīt grozu" at bounding box center [1091, 199] width 313 height 49
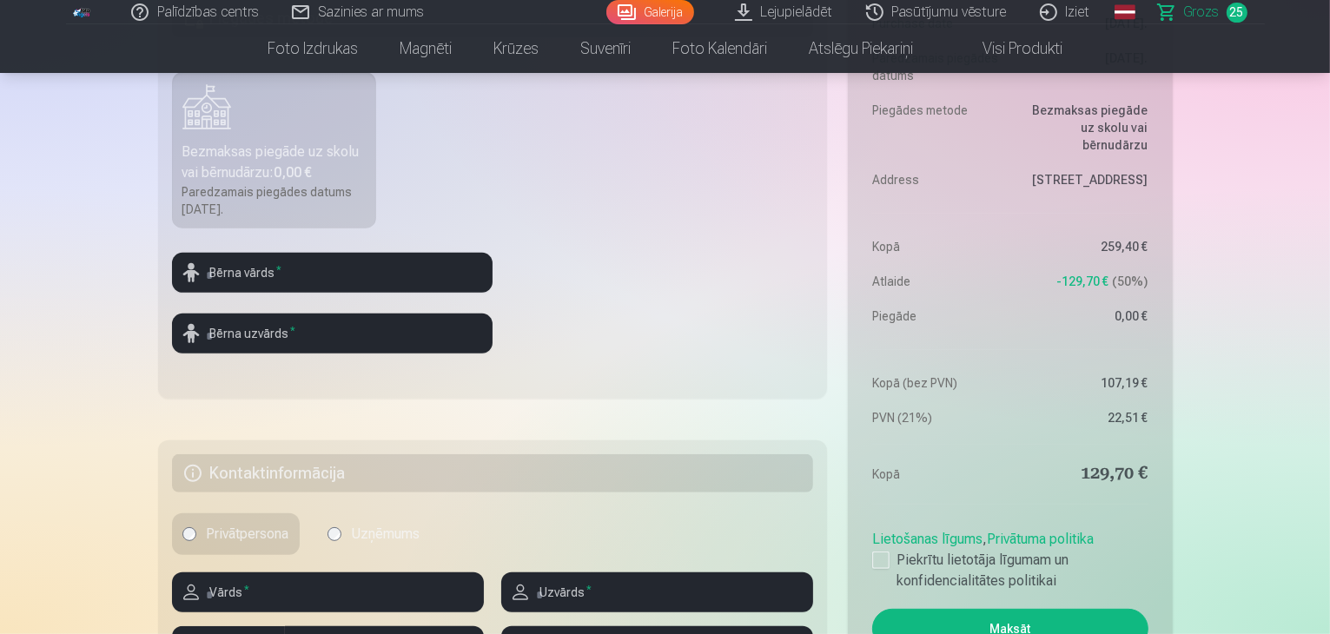
scroll to position [521, 0]
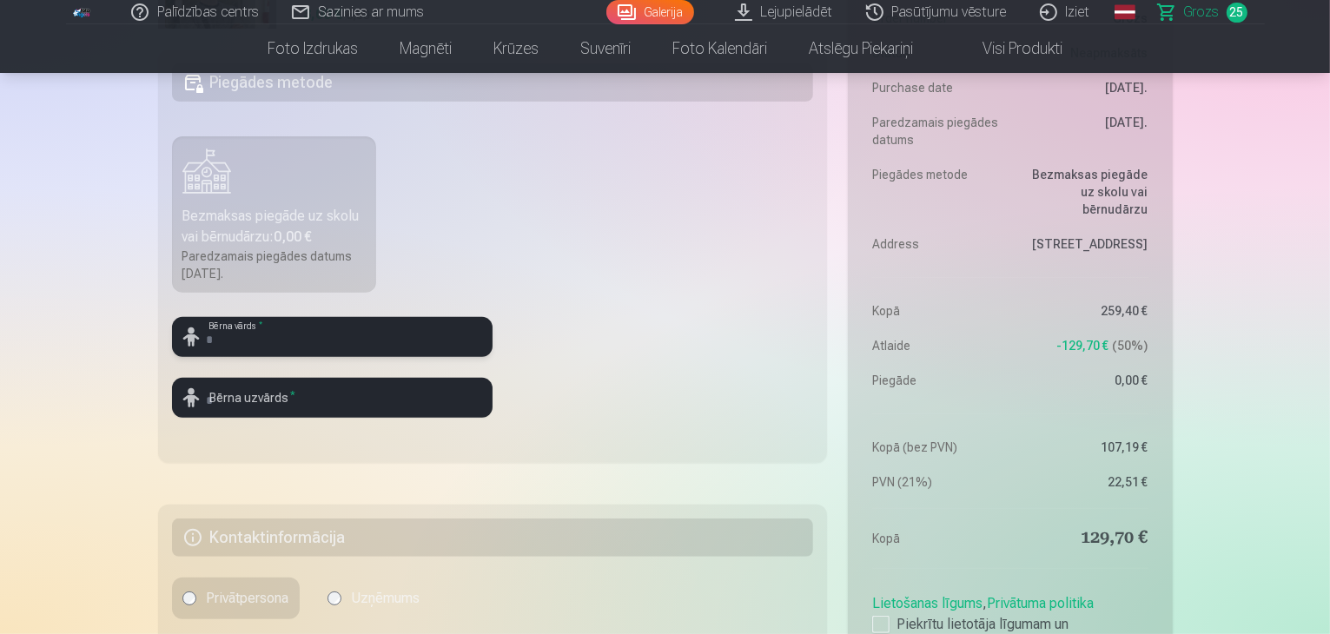
click at [307, 341] on input "text" at bounding box center [332, 337] width 321 height 40
type input "******"
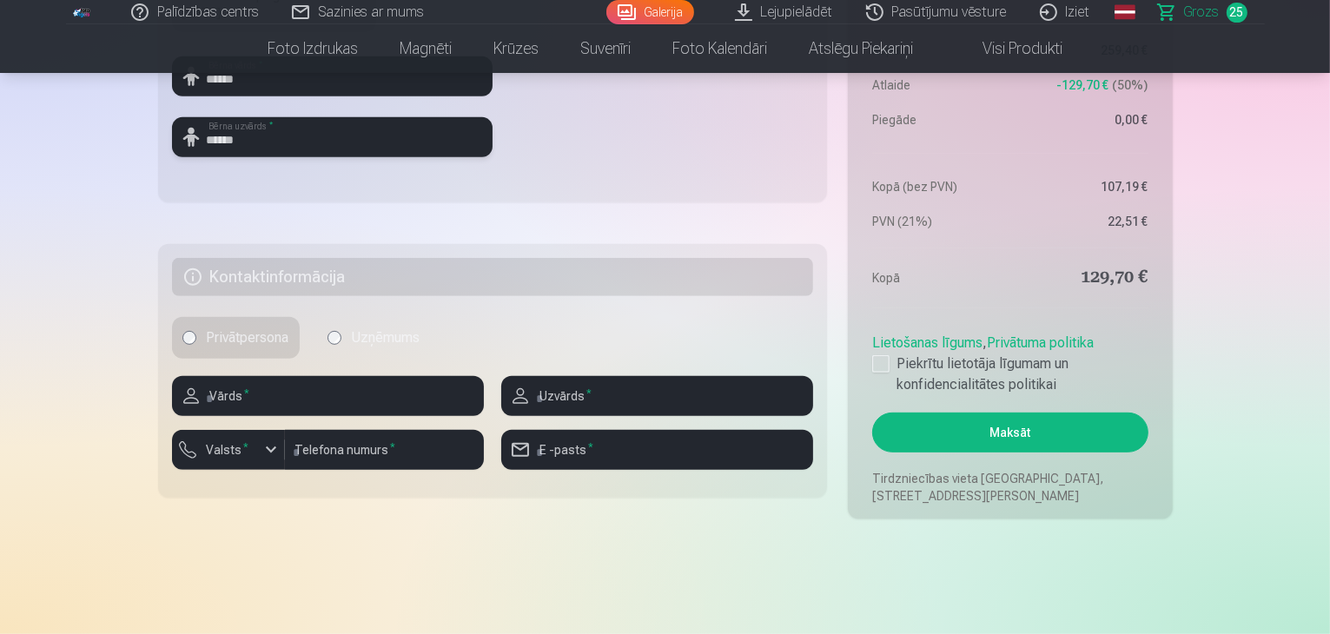
type input "******"
click at [311, 394] on input "text" at bounding box center [328, 396] width 312 height 40
type input "******"
click at [262, 456] on div "button" at bounding box center [271, 450] width 21 height 21
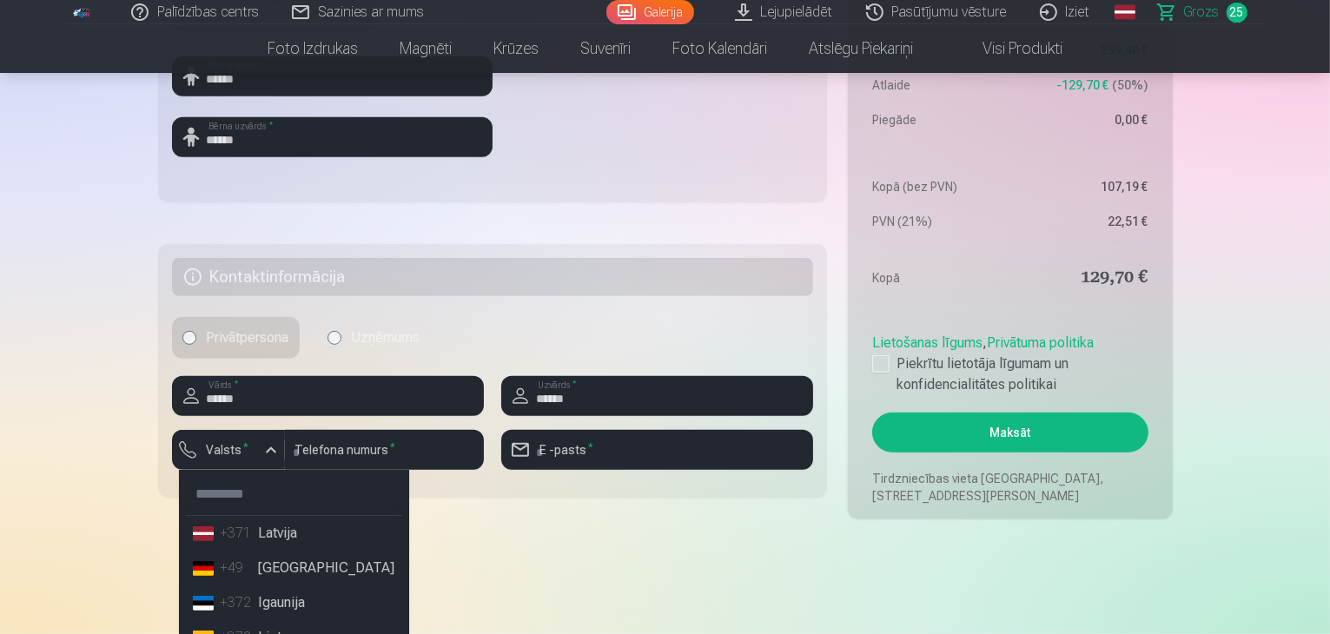
click at [281, 536] on li "+371 Latvija" at bounding box center [294, 533] width 216 height 35
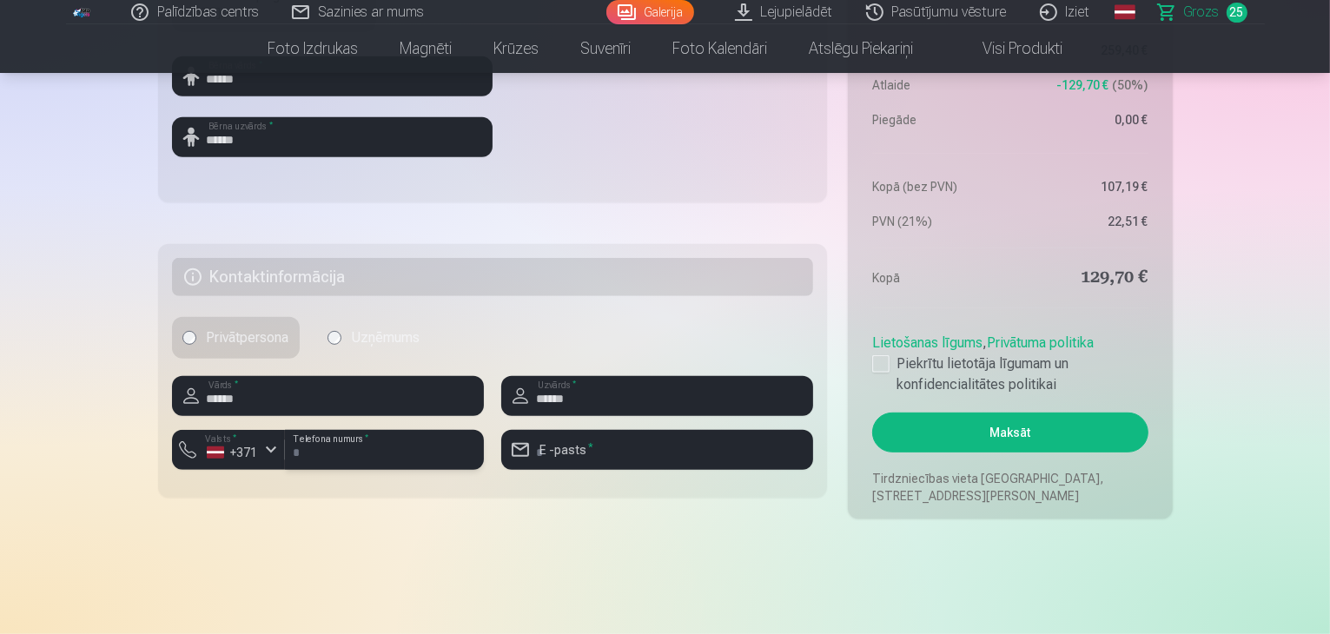
click at [344, 454] on input "number" at bounding box center [384, 450] width 199 height 40
type input "********"
click at [548, 449] on input "email" at bounding box center [657, 450] width 312 height 40
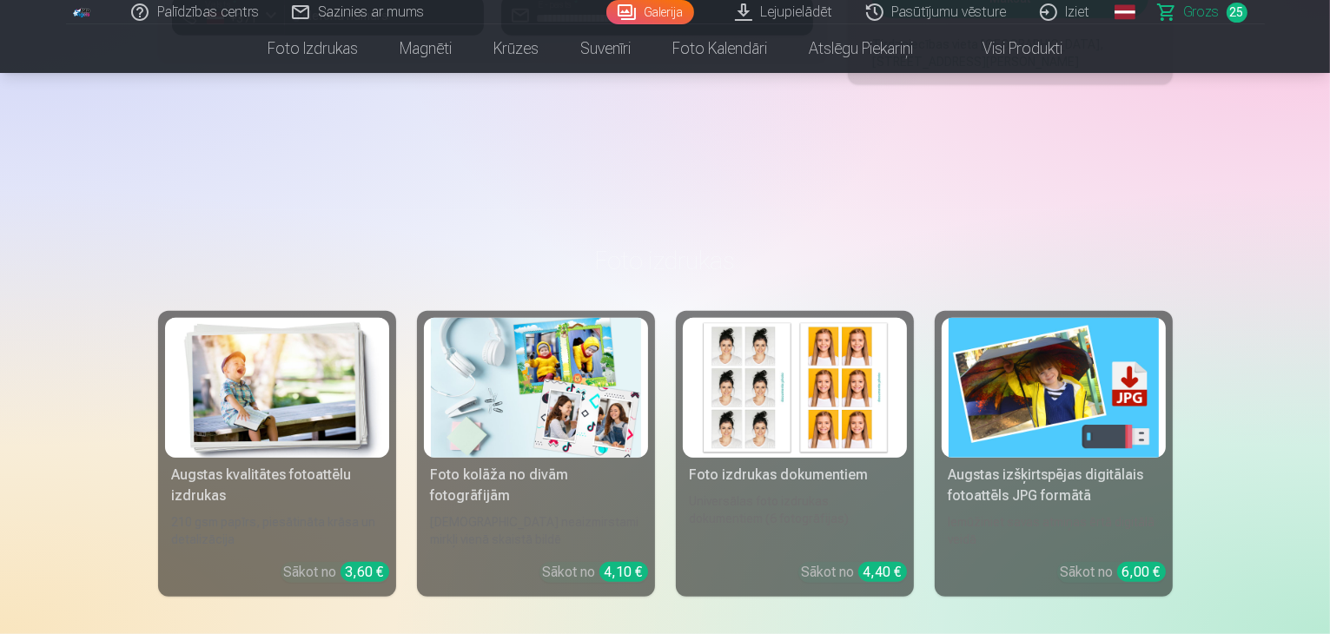
scroll to position [695, 0]
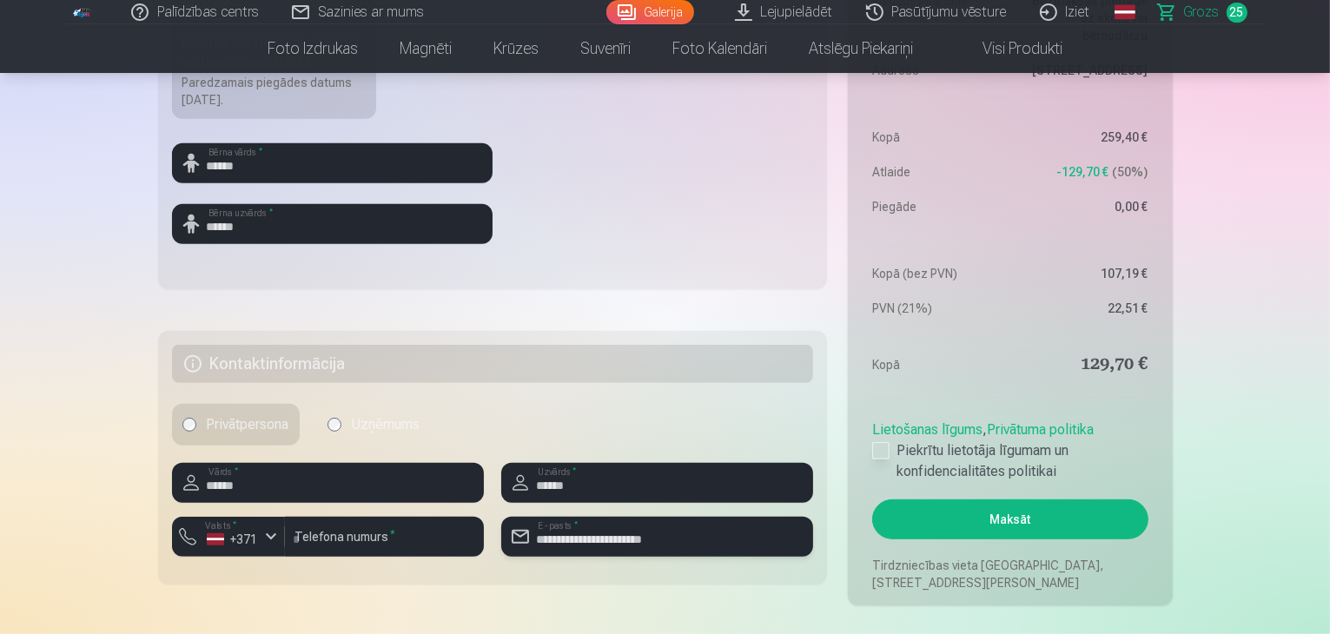
type input "**********"
click at [886, 451] on div at bounding box center [880, 450] width 17 height 17
click at [1075, 516] on button "Maksāt" at bounding box center [1009, 520] width 275 height 40
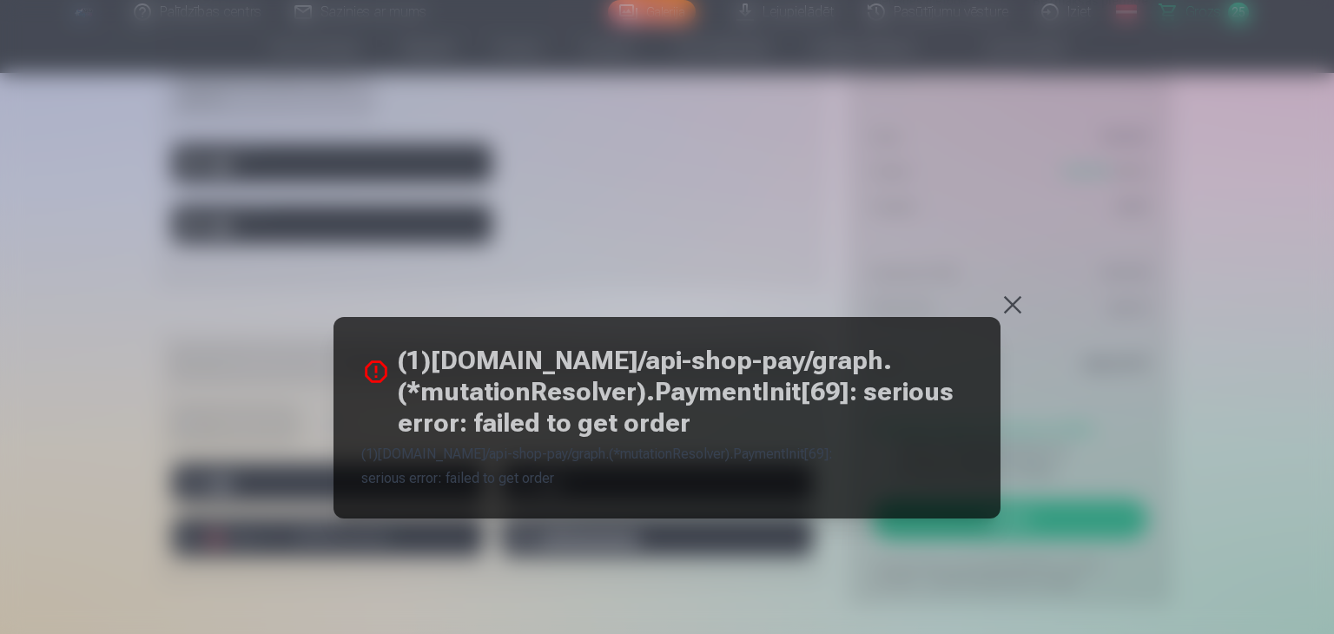
click at [1007, 300] on button at bounding box center [1013, 305] width 24 height 24
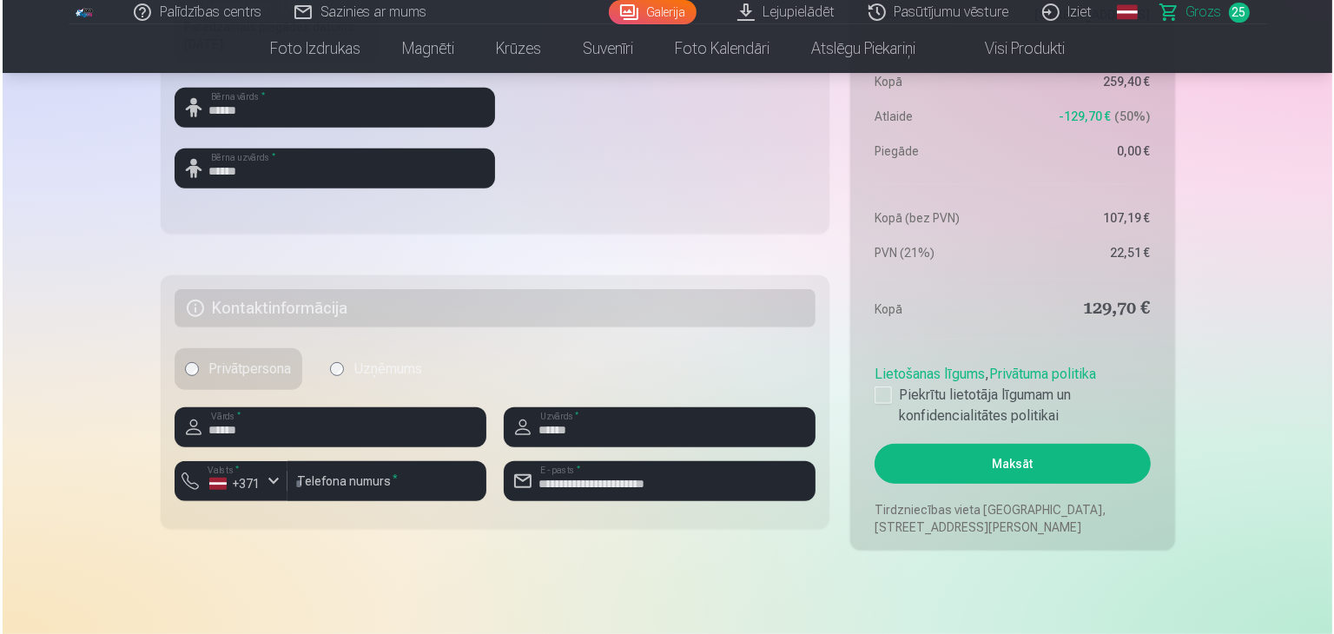
scroll to position [782, 0]
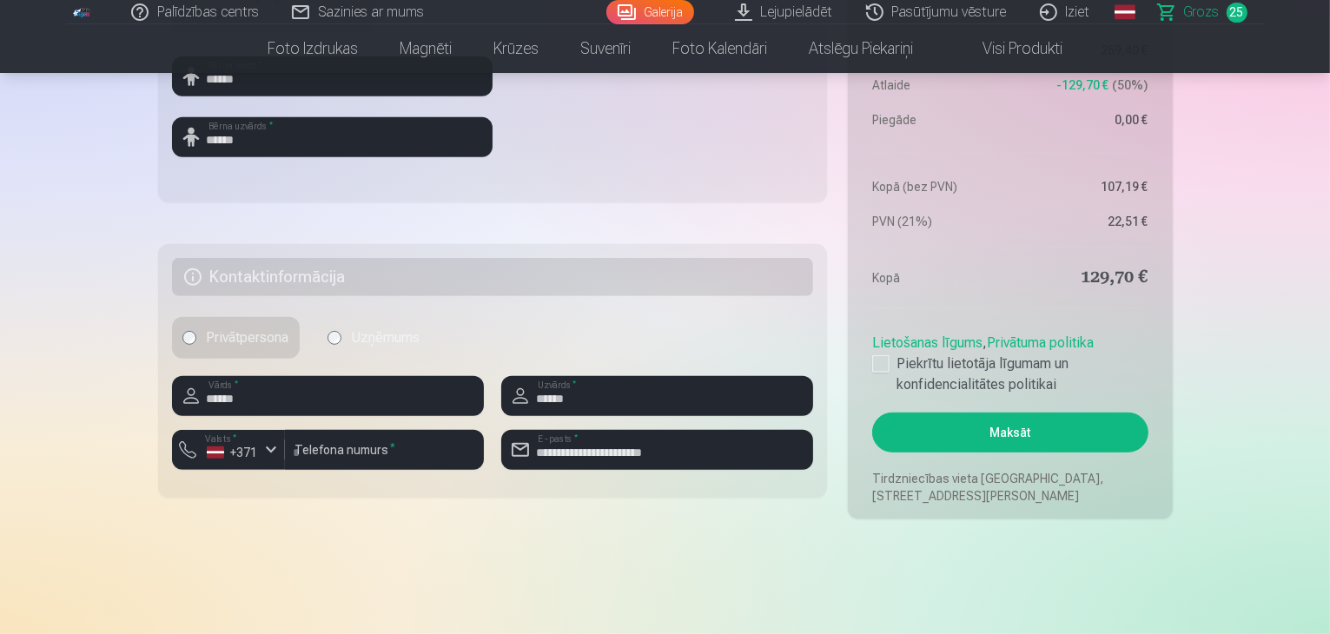
click at [1031, 425] on button "Maksāt" at bounding box center [1009, 433] width 275 height 40
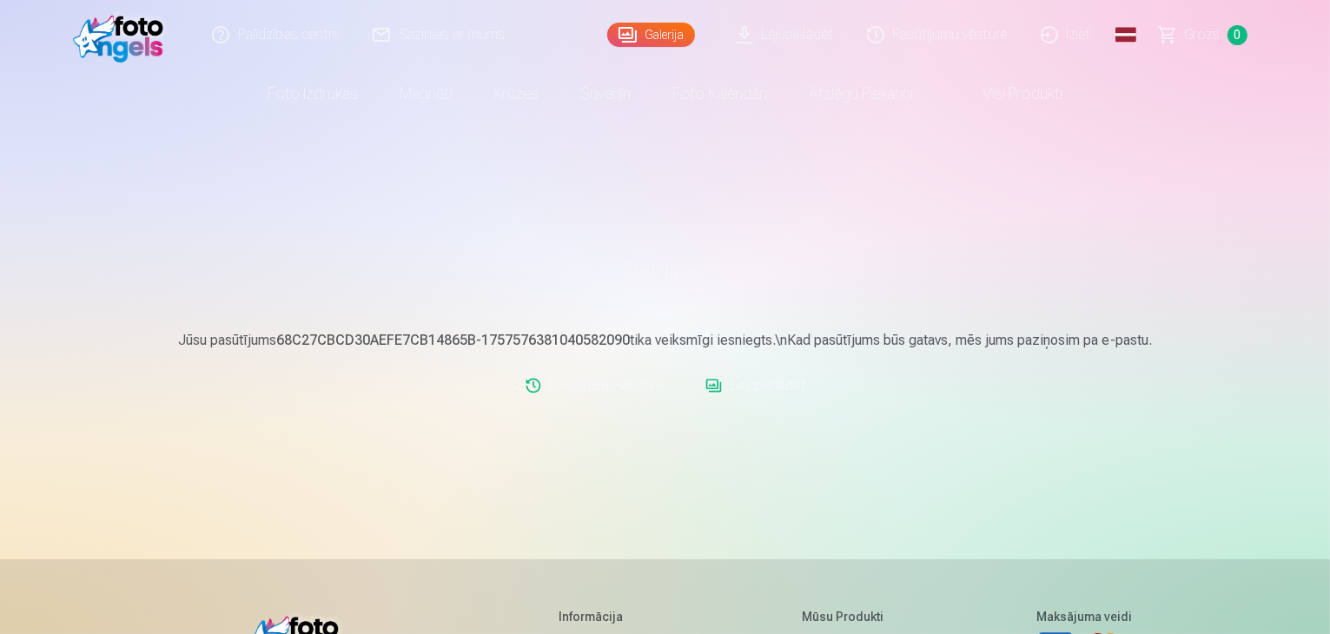
click at [778, 386] on link "Lejupielādēt" at bounding box center [755, 385] width 114 height 35
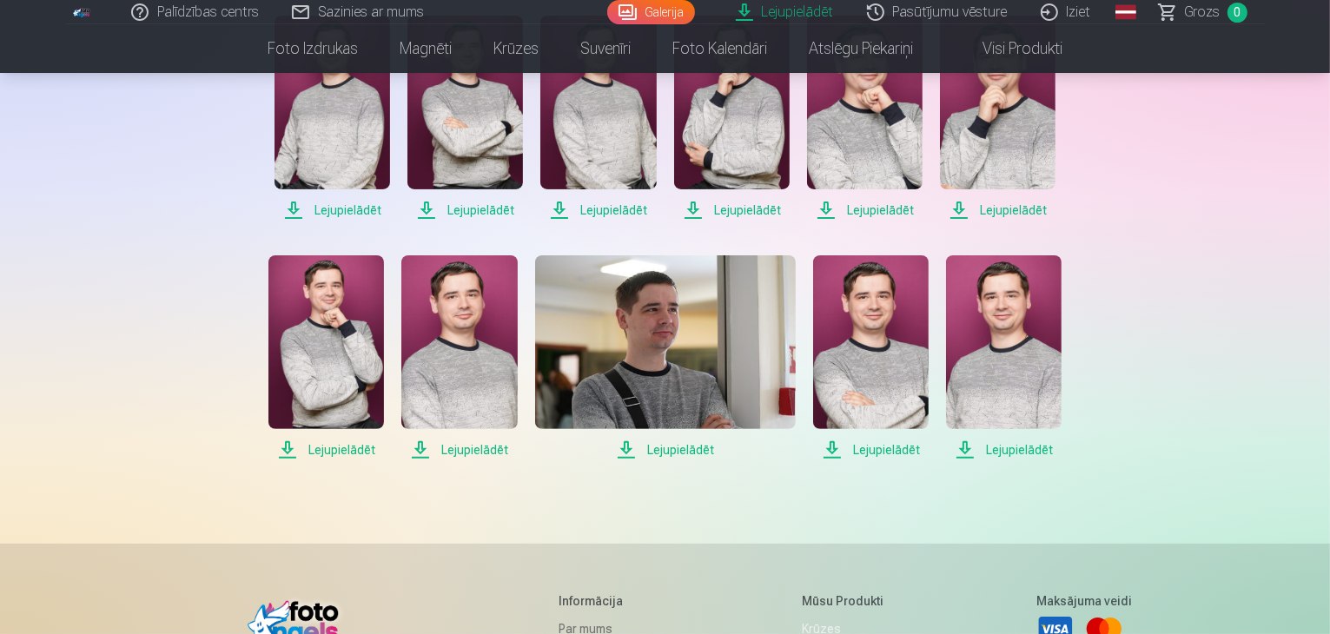
scroll to position [261, 0]
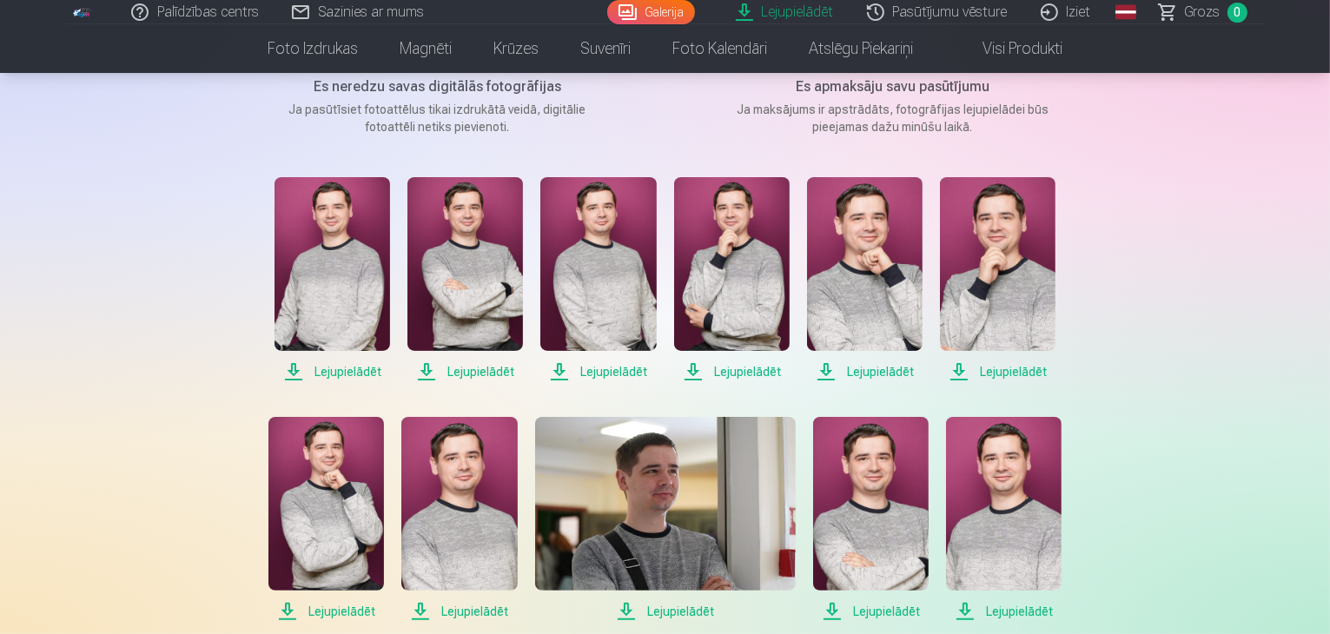
click at [354, 371] on span "Lejupielādēt" at bounding box center [333, 371] width 116 height 21
click at [493, 366] on span "Lejupielādēt" at bounding box center [465, 371] width 116 height 21
